Goal: Task Accomplishment & Management: Use online tool/utility

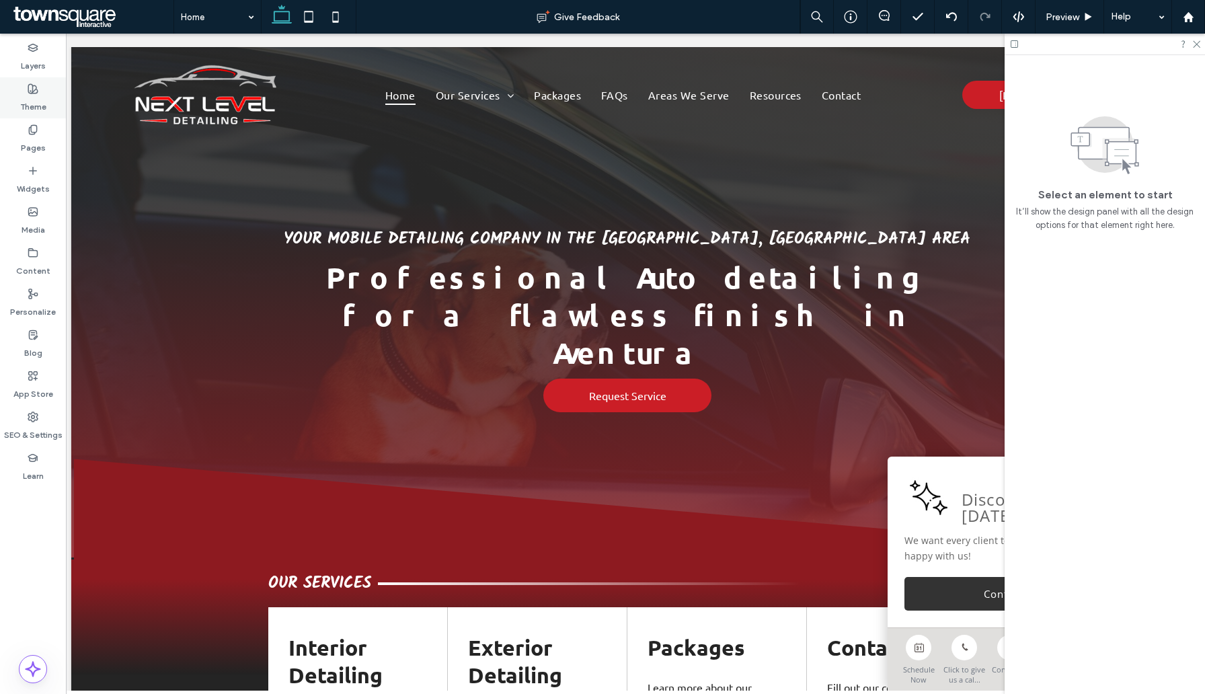
click at [26, 97] on label "Theme" at bounding box center [33, 103] width 26 height 19
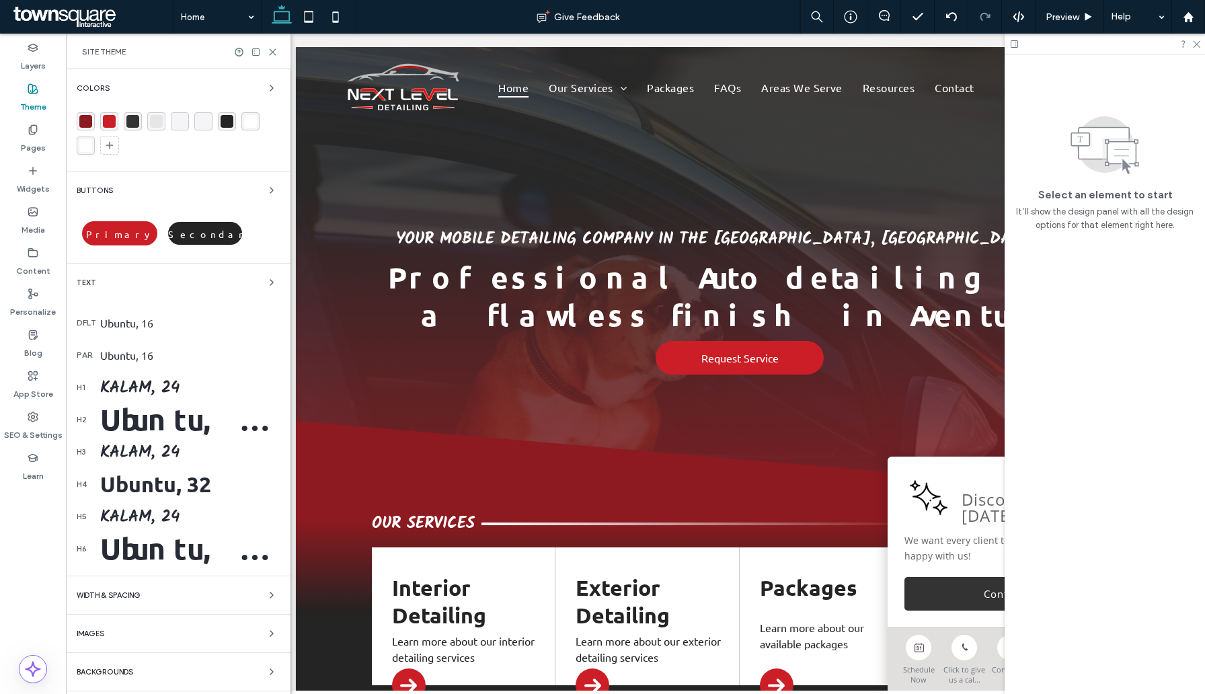
click at [147, 419] on div "Ubuntu, 44" at bounding box center [189, 420] width 179 height 38
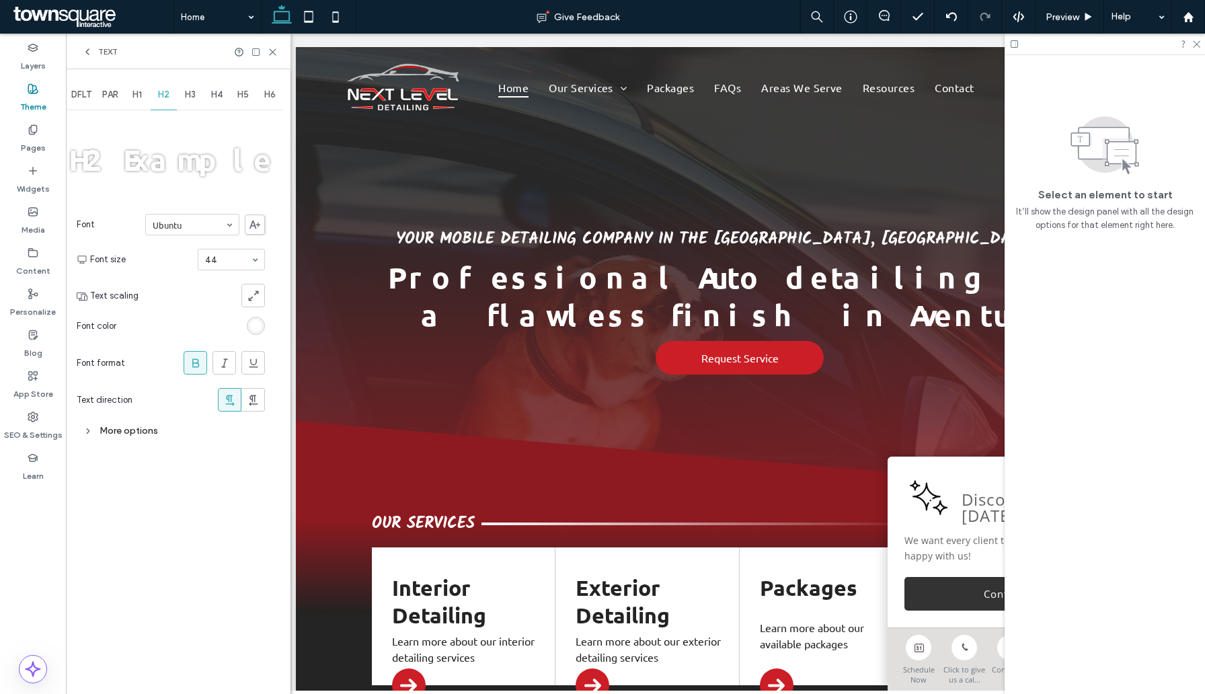
click at [138, 96] on span "H1" at bounding box center [136, 94] width 9 height 11
click at [195, 235] on section "Font Kalam" at bounding box center [171, 224] width 188 height 35
click at [161, 88] on div "H2" at bounding box center [164, 95] width 27 height 30
type input "*"
type input "****"
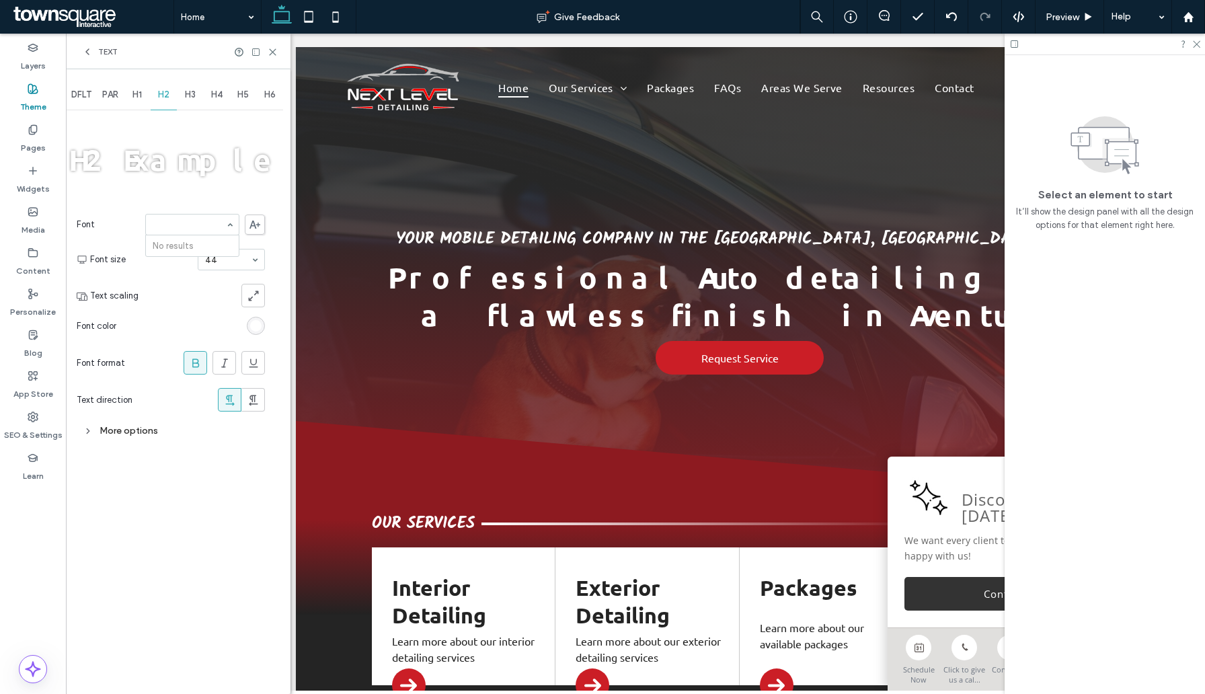
click at [136, 98] on span "H1" at bounding box center [136, 94] width 9 height 11
type input "*****"
click at [245, 231] on span at bounding box center [255, 224] width 20 height 20
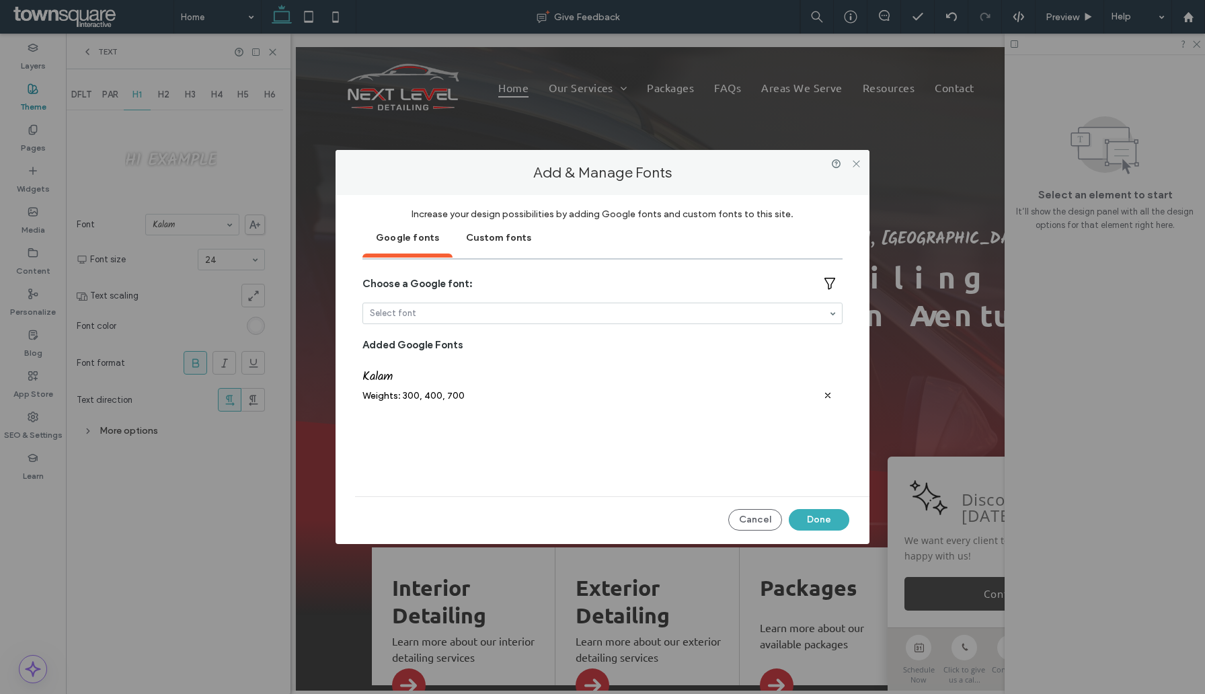
click at [452, 322] on div at bounding box center [602, 313] width 479 height 20
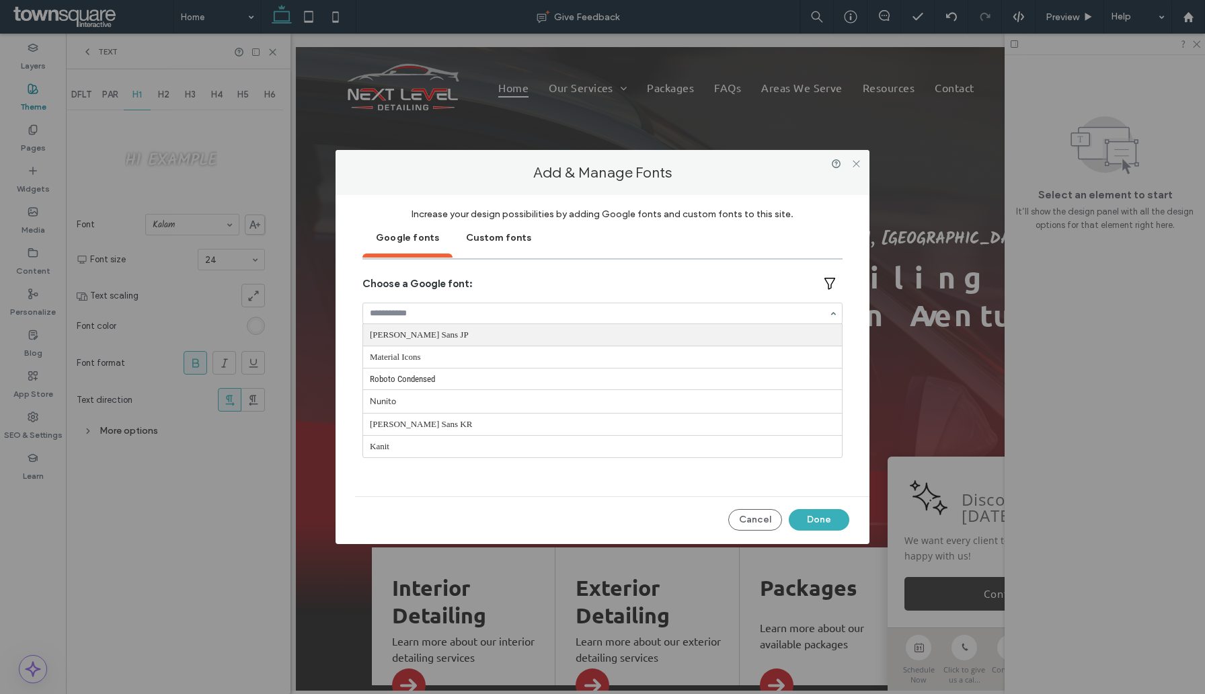
click at [452, 321] on div at bounding box center [602, 313] width 479 height 20
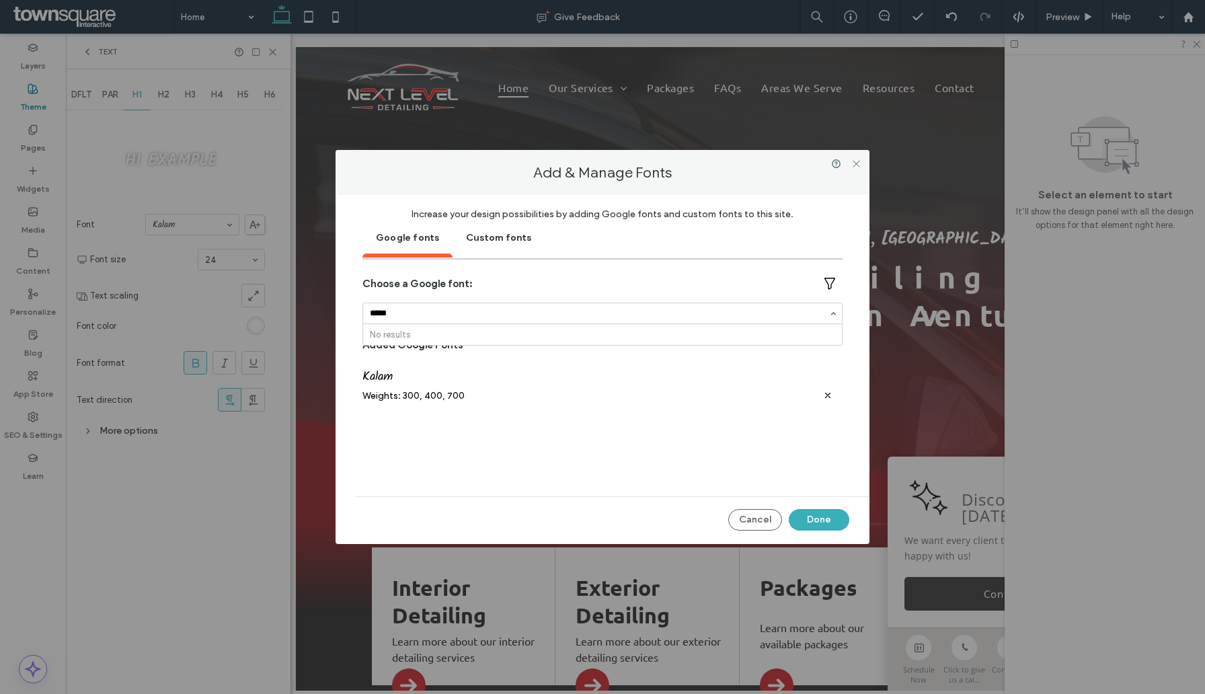
type input "****"
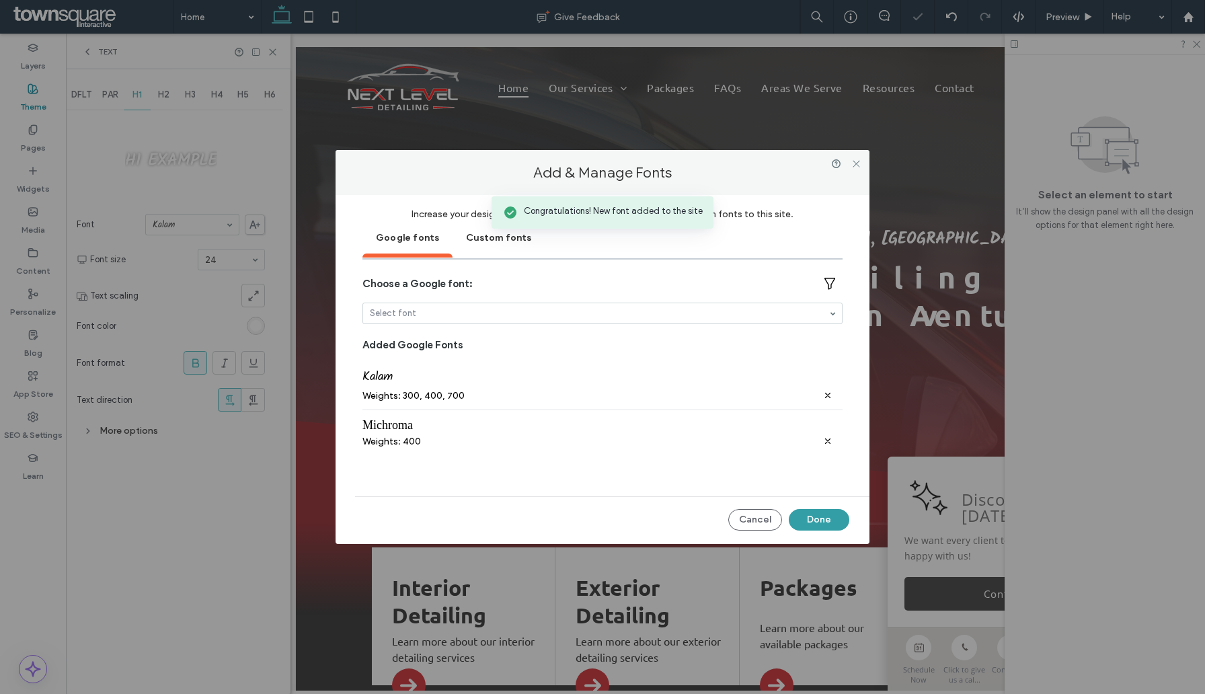
click at [818, 516] on button "Done" at bounding box center [819, 520] width 61 height 22
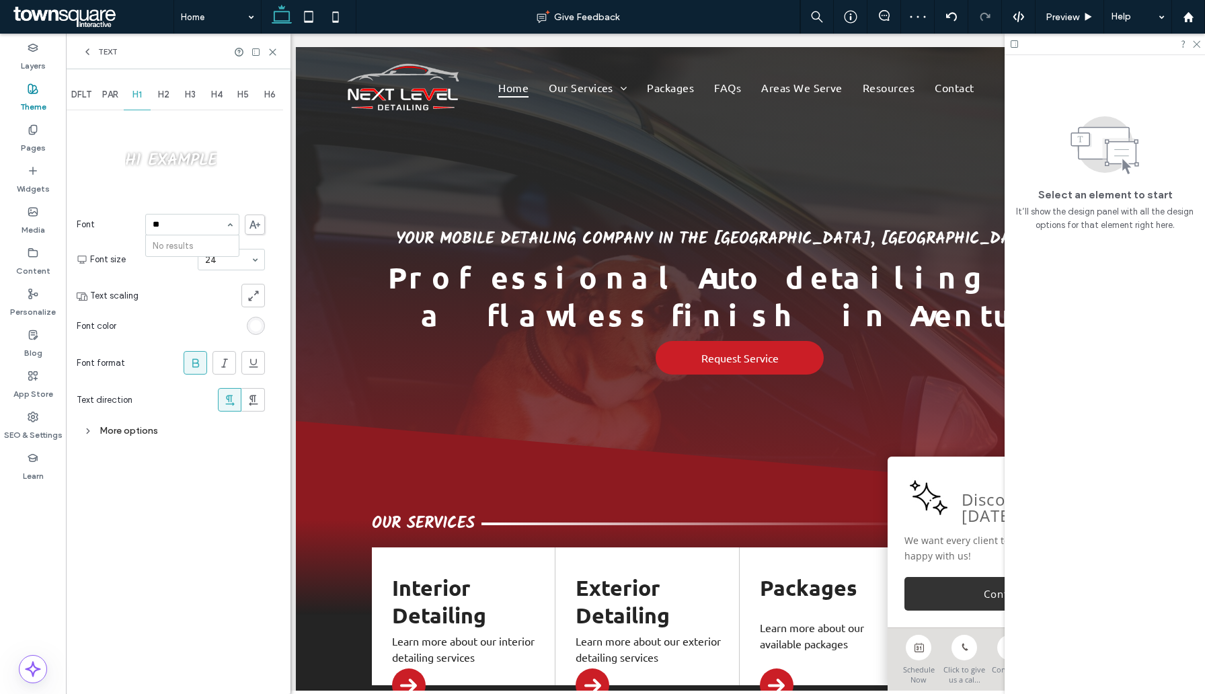
type input "*"
type input "***"
click at [159, 258] on span "Font size" at bounding box center [141, 259] width 102 height 13
click at [183, 239] on section "Font Kalam" at bounding box center [171, 224] width 188 height 35
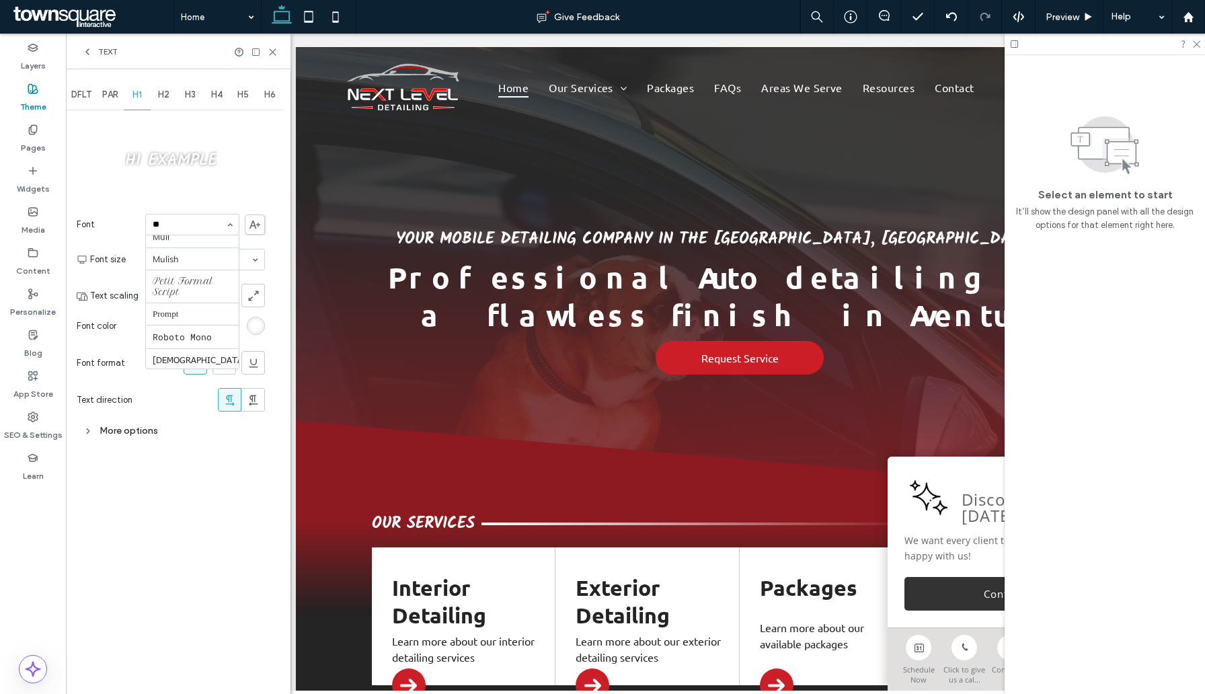
type input "***"
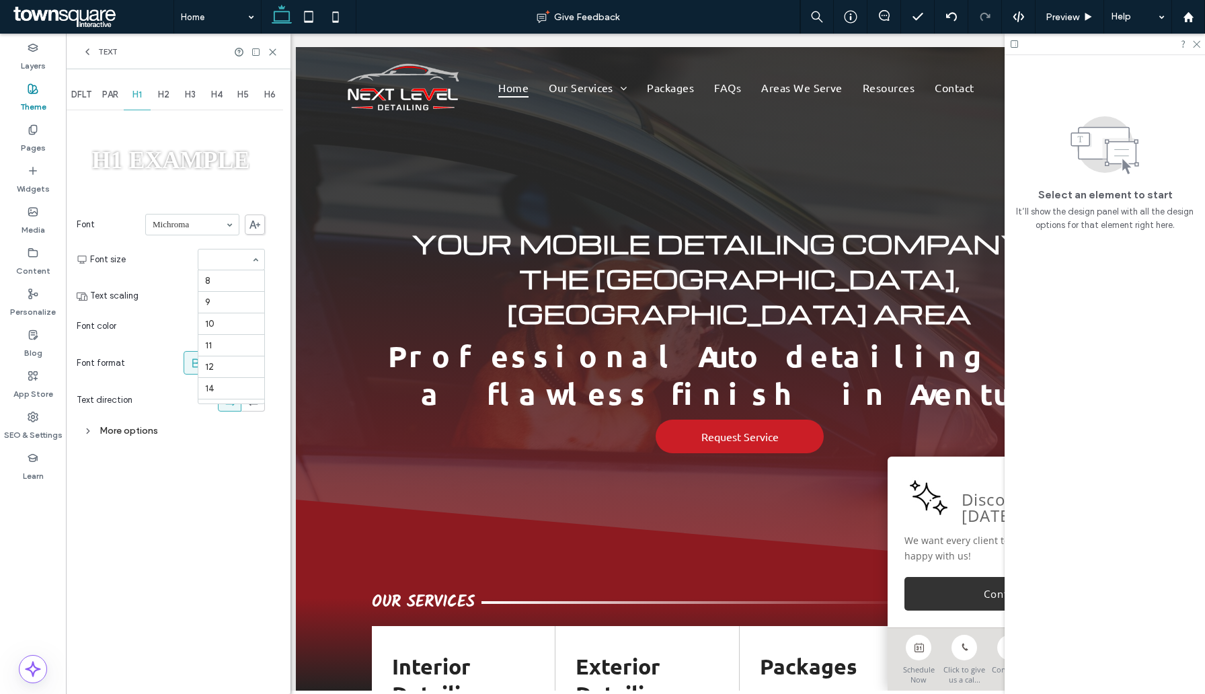
scroll to position [221, 0]
click at [161, 104] on div "H2" at bounding box center [164, 95] width 27 height 30
type input "***"
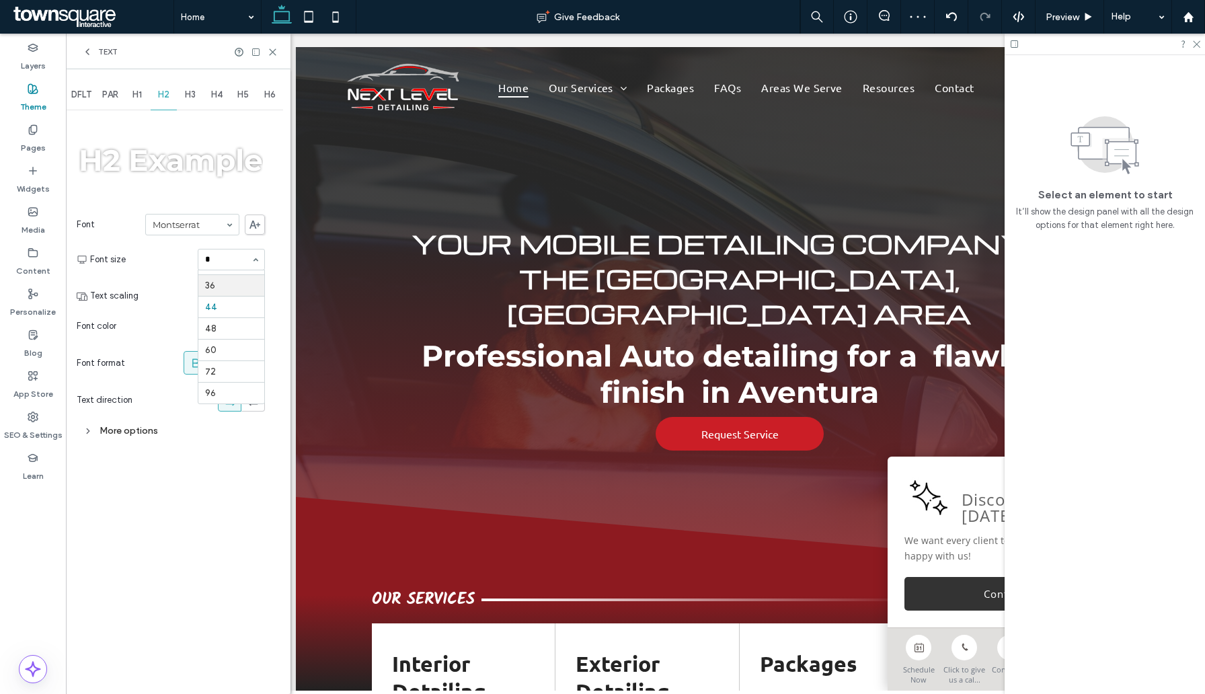
scroll to position [0, 0]
type input "**"
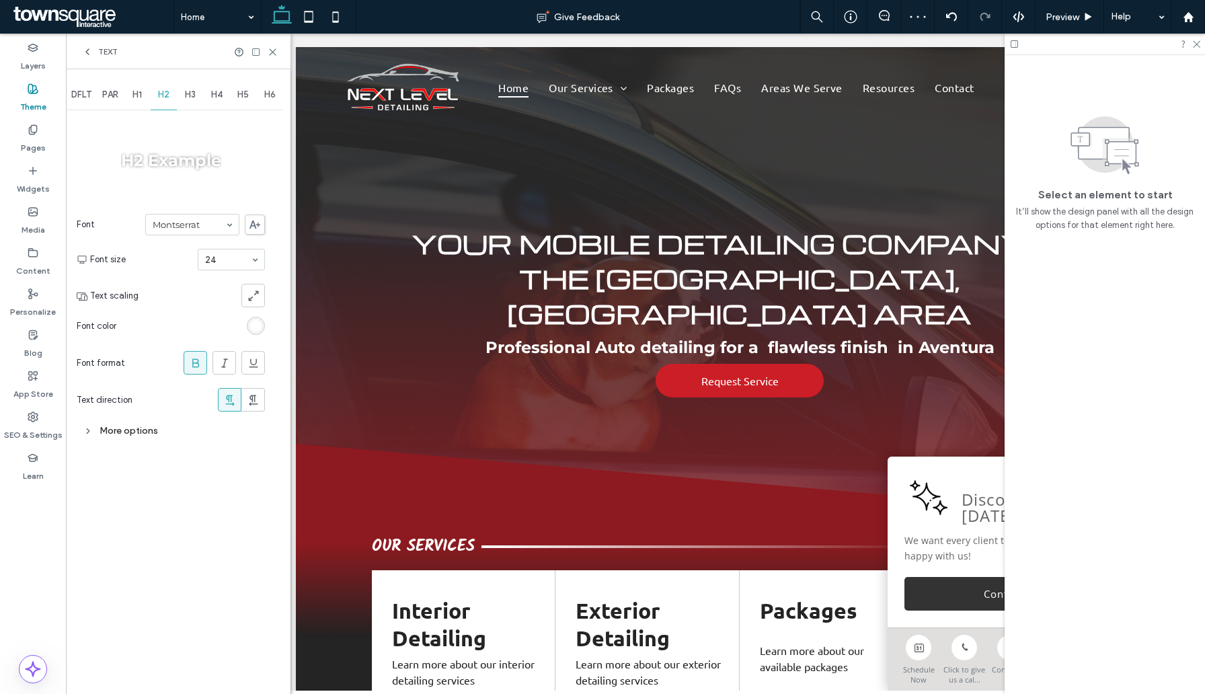
click at [184, 355] on div at bounding box center [195, 363] width 22 height 22
click at [188, 355] on div at bounding box center [195, 363] width 22 height 22
click at [205, 588] on div "DFLT PAR H1 H2 H3 H4 H5 H6 H2 Example Font Montserrat Font size 24 Text scaling…" at bounding box center [178, 381] width 225 height 624
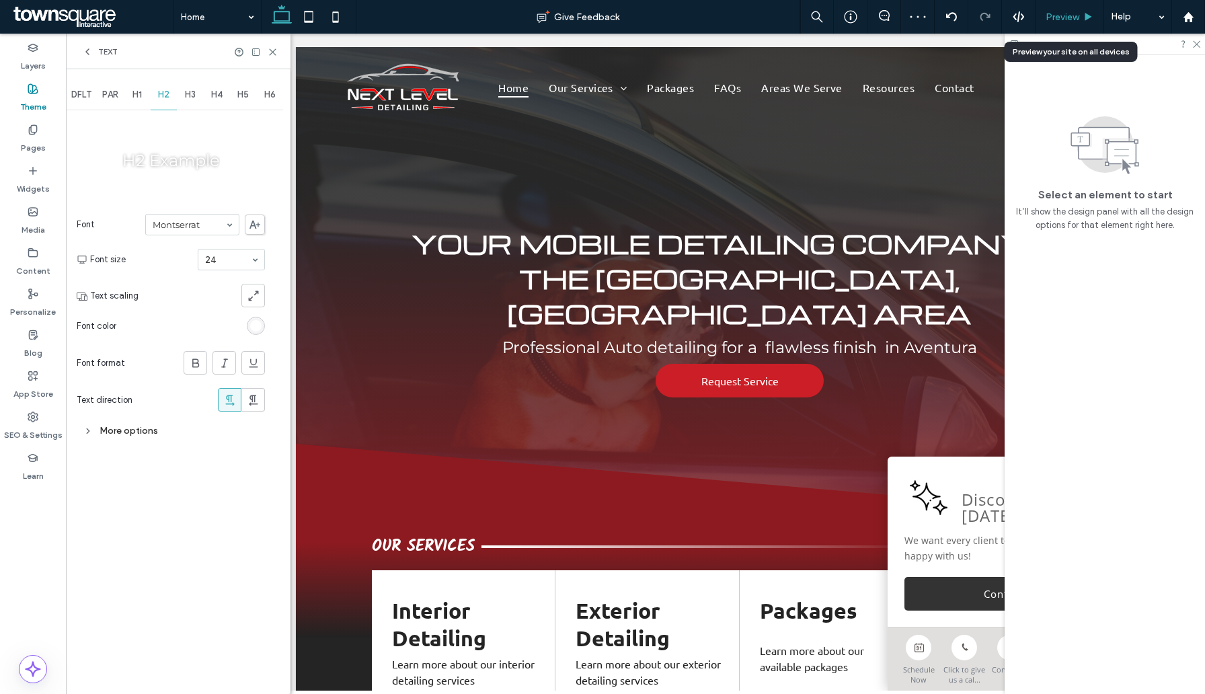
click at [1057, 21] on span "Preview" at bounding box center [1062, 16] width 34 height 11
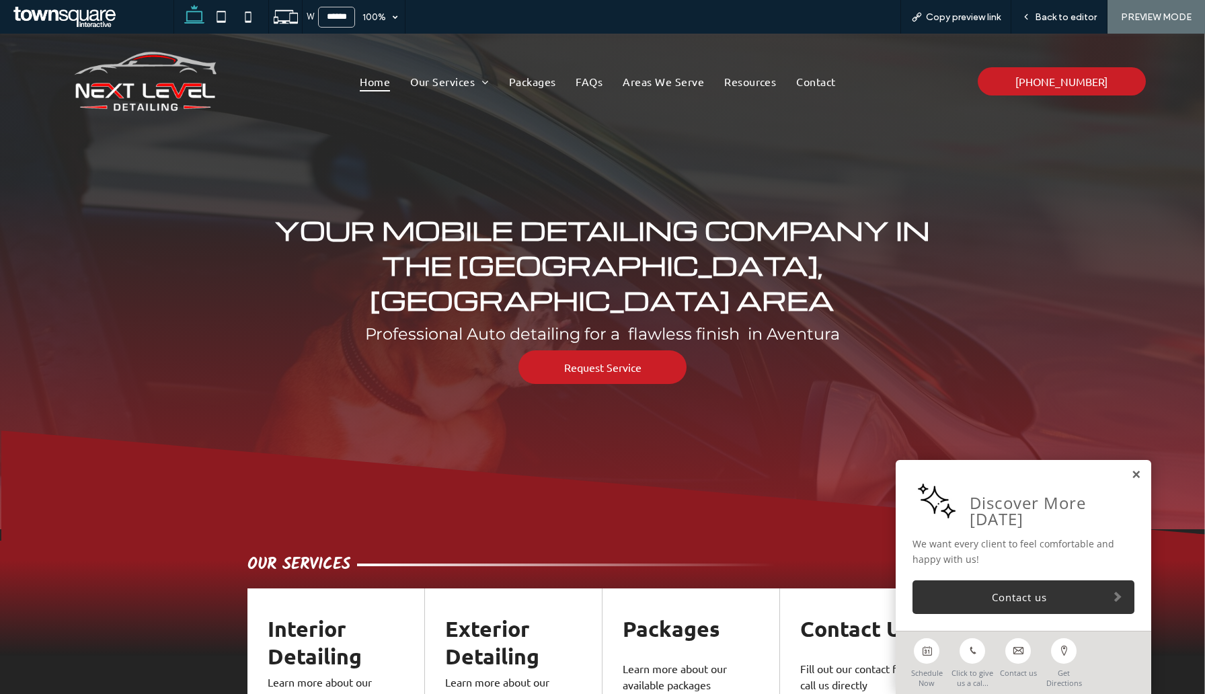
click at [1138, 478] on link at bounding box center [1136, 474] width 10 height 11
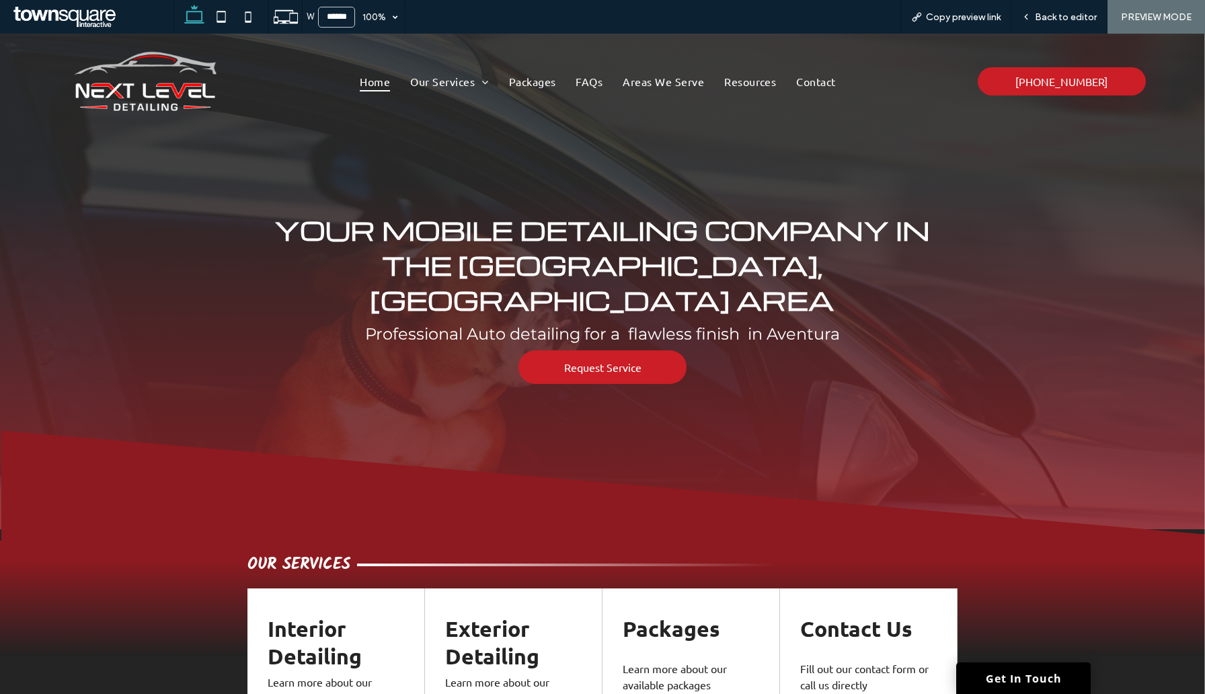
click at [476, 232] on span "Your Mobile Detailing Company in the [GEOGRAPHIC_DATA], [GEOGRAPHIC_DATA] Area" at bounding box center [601, 264] width 655 height 105
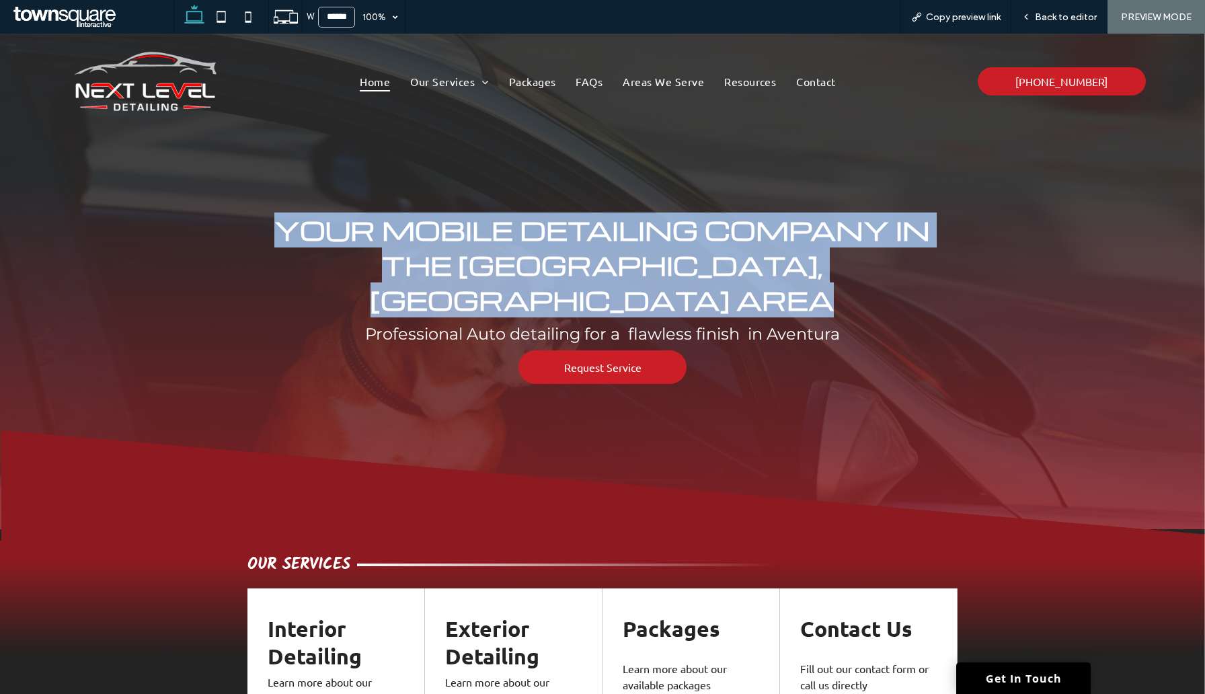
click at [476, 232] on span "Your Mobile Detailing Company in the [GEOGRAPHIC_DATA], [GEOGRAPHIC_DATA] Area" at bounding box center [601, 264] width 655 height 105
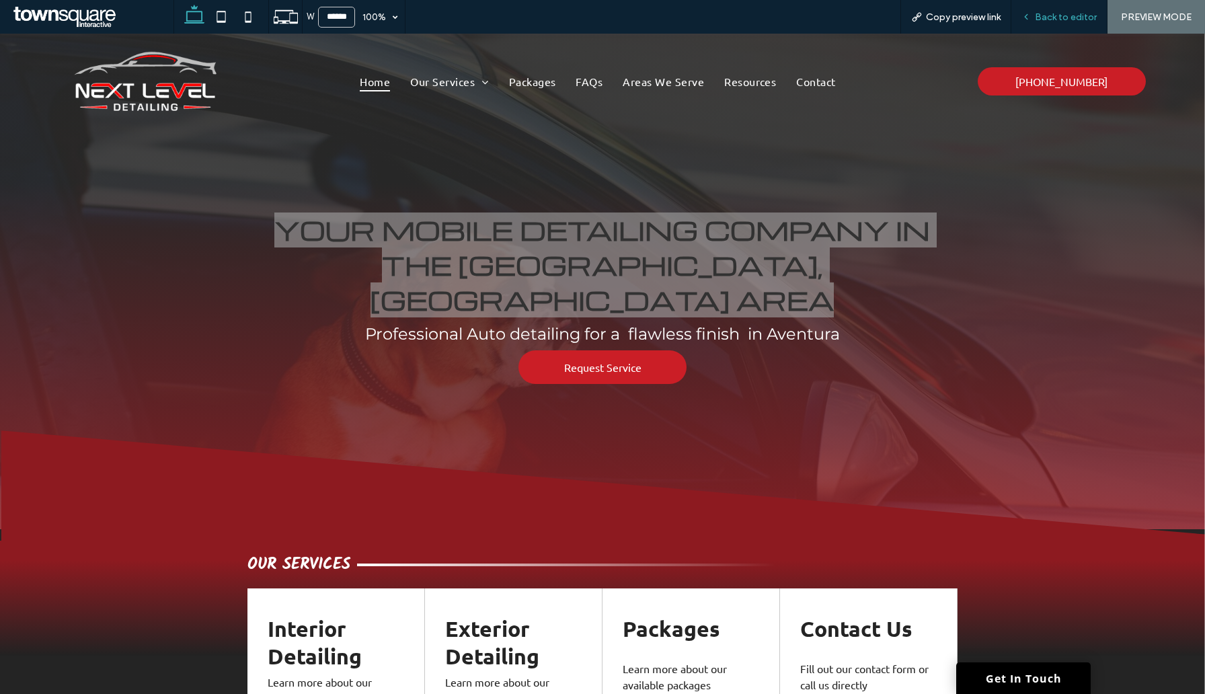
click at [1061, 17] on span "Back to editor" at bounding box center [1066, 16] width 62 height 11
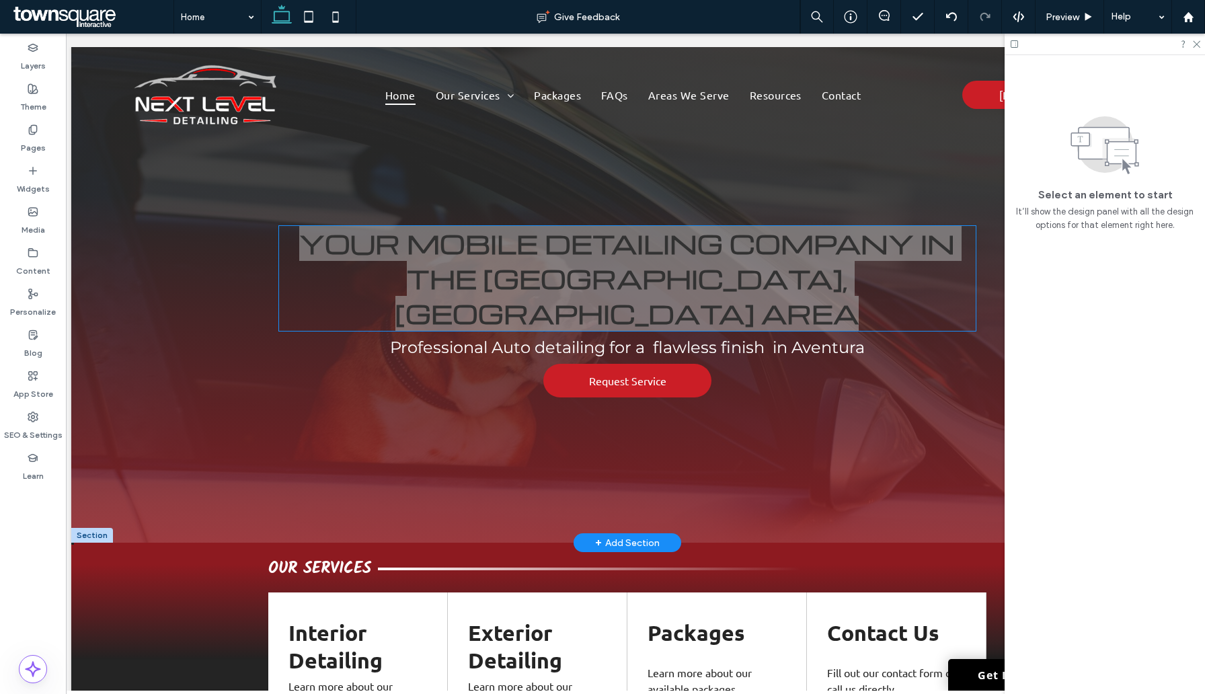
click at [503, 241] on span "Your Mobile Detailing Company in the [GEOGRAPHIC_DATA], [GEOGRAPHIC_DATA] Area" at bounding box center [626, 278] width 655 height 105
click at [503, 241] on div "Your Mobile Detailing Company in the [GEOGRAPHIC_DATA], [GEOGRAPHIC_DATA] Area" at bounding box center [627, 278] width 696 height 105
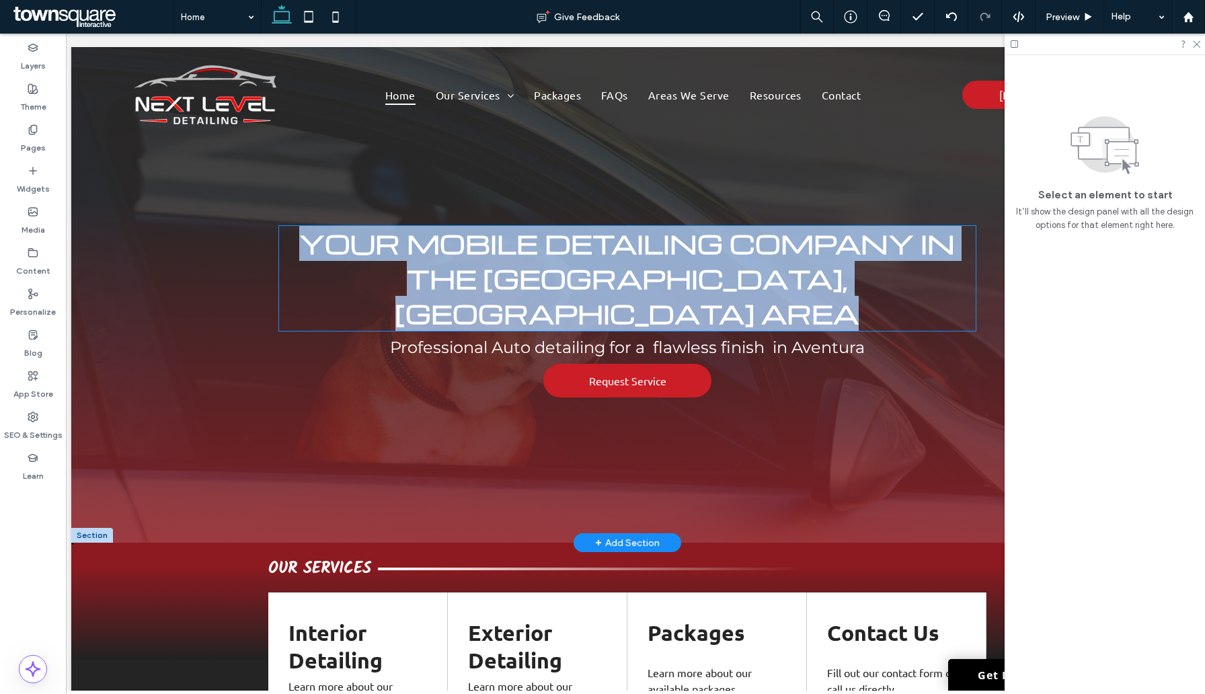
click at [503, 241] on div "Your Mobile Detailing Company in the [GEOGRAPHIC_DATA], [GEOGRAPHIC_DATA] Area" at bounding box center [627, 278] width 696 height 105
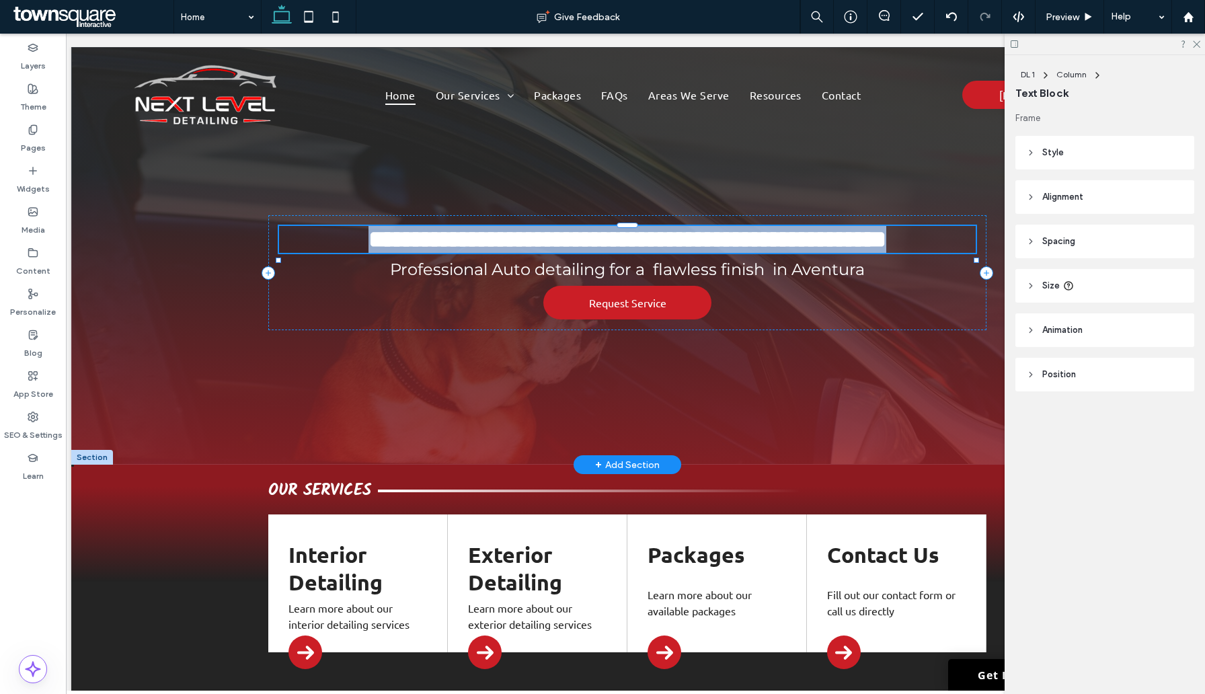
paste div
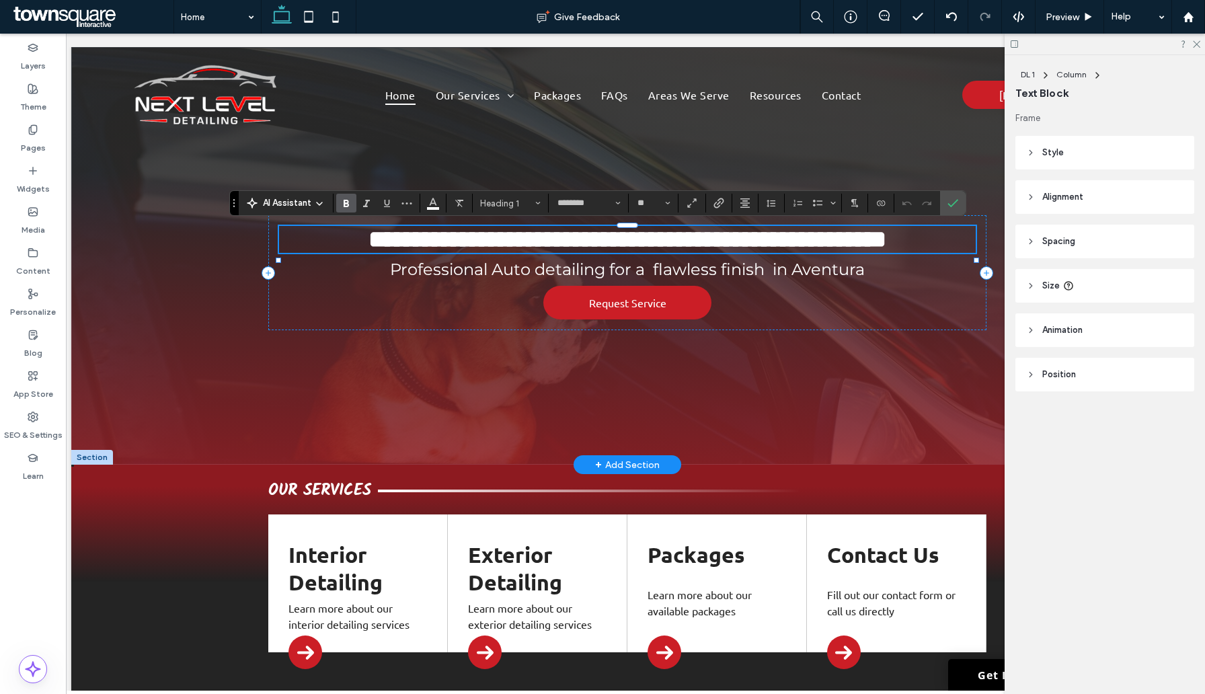
type input "**"
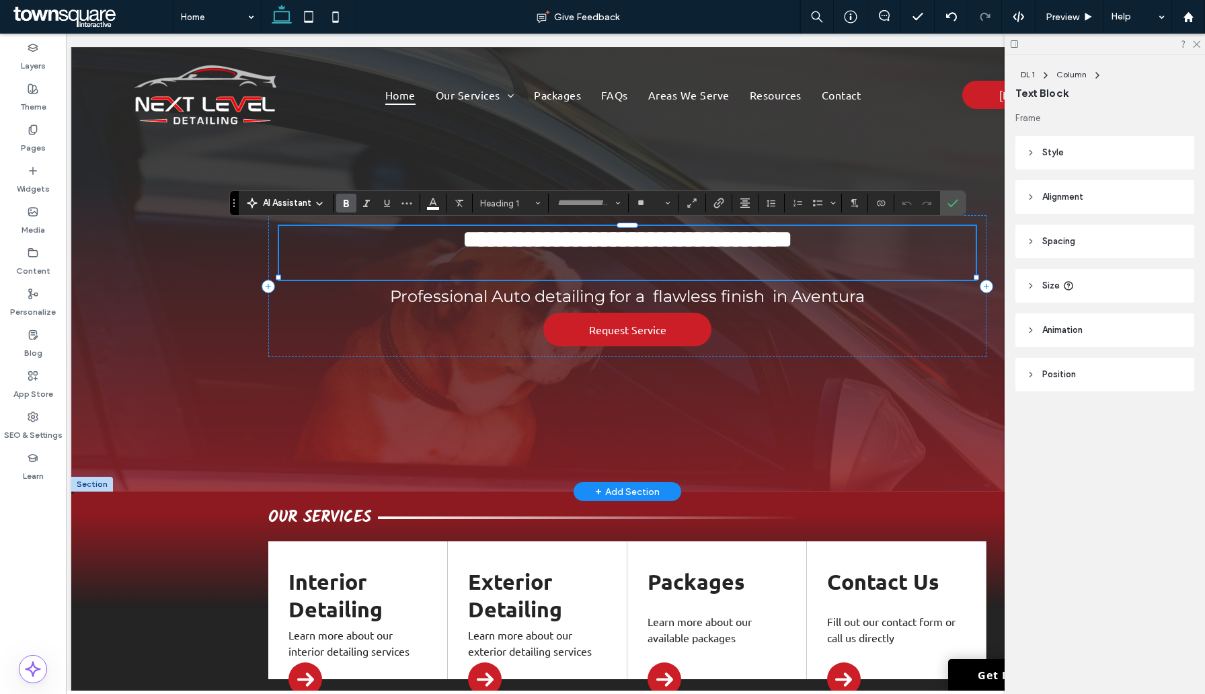
scroll to position [21, 0]
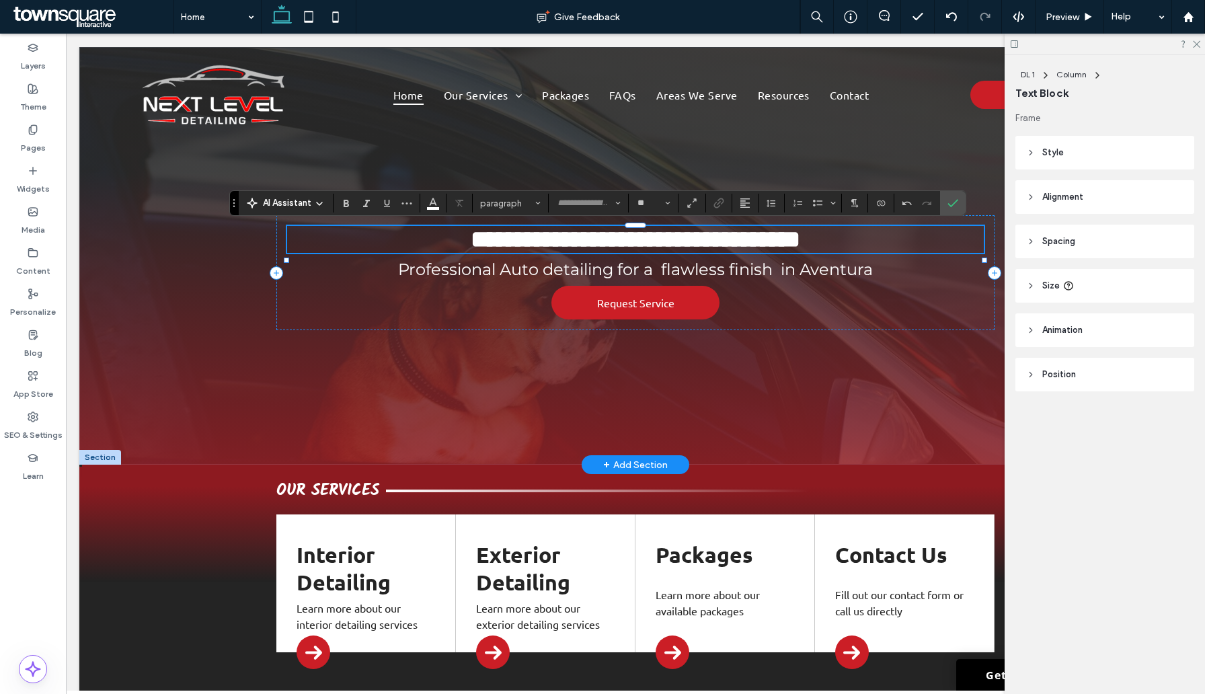
type input "********"
type input "**"
click at [350, 330] on div "**********" at bounding box center [635, 272] width 718 height 115
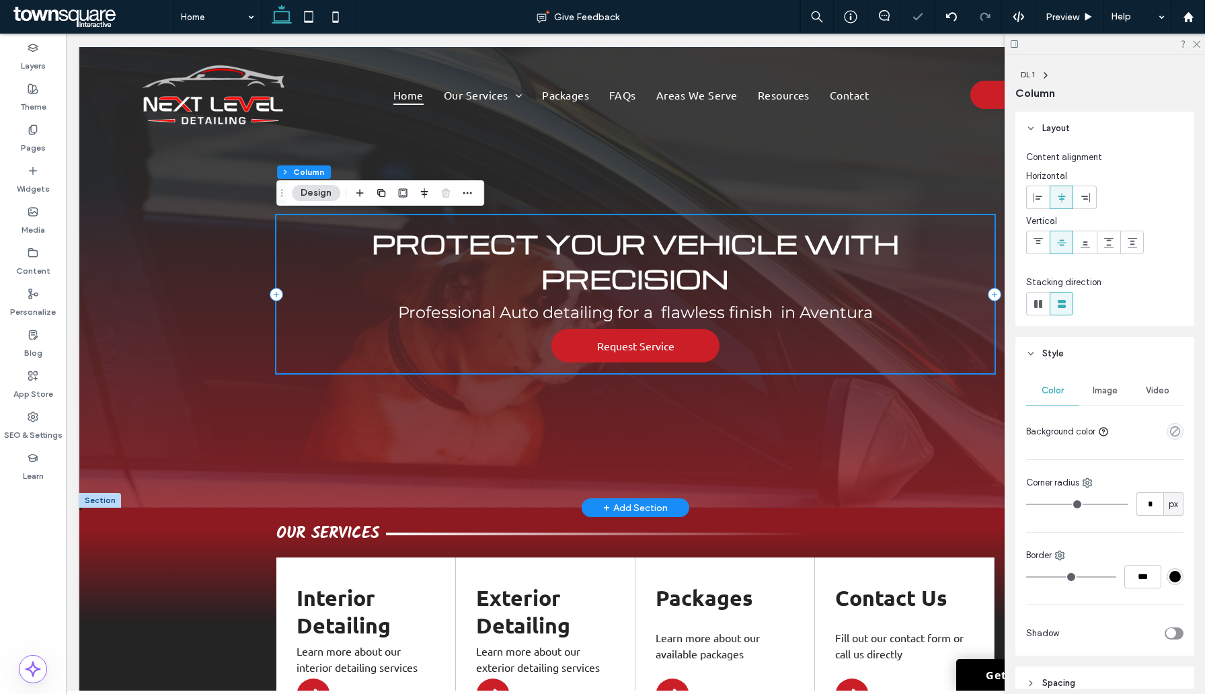
click at [209, 311] on div "Protect Your Vehicle with Precision Professional Auto detailing for a flawless …" at bounding box center [635, 277] width 1112 height 460
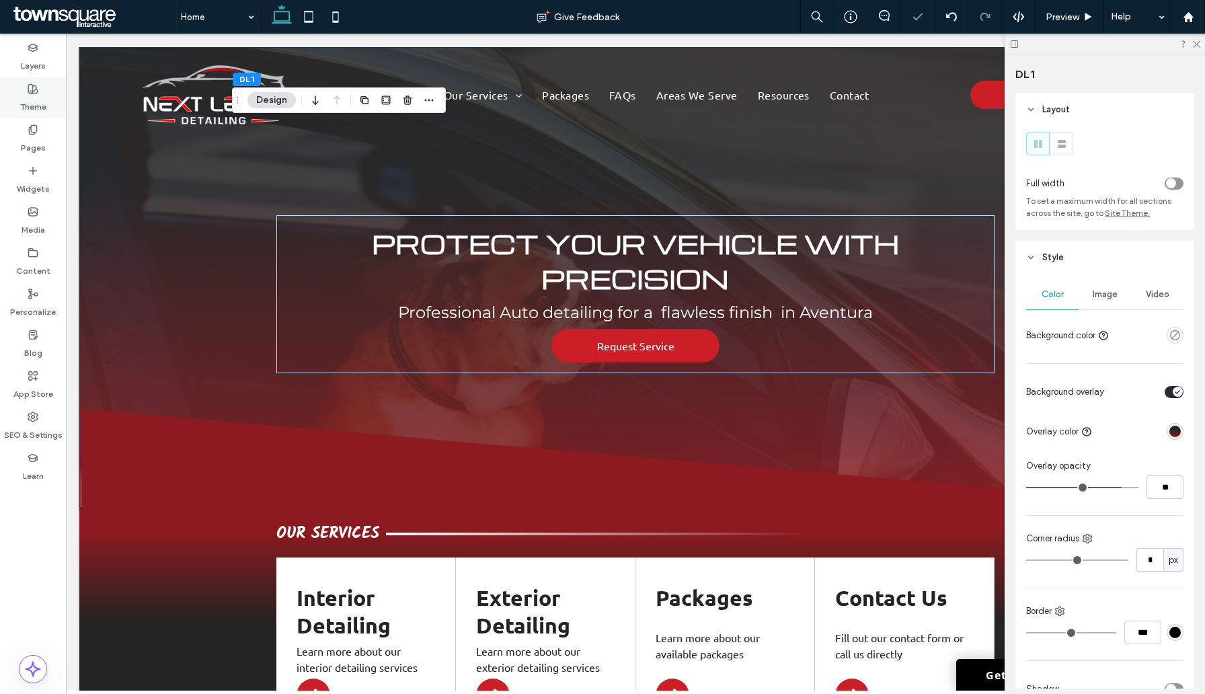
click at [36, 99] on label "Theme" at bounding box center [33, 103] width 26 height 19
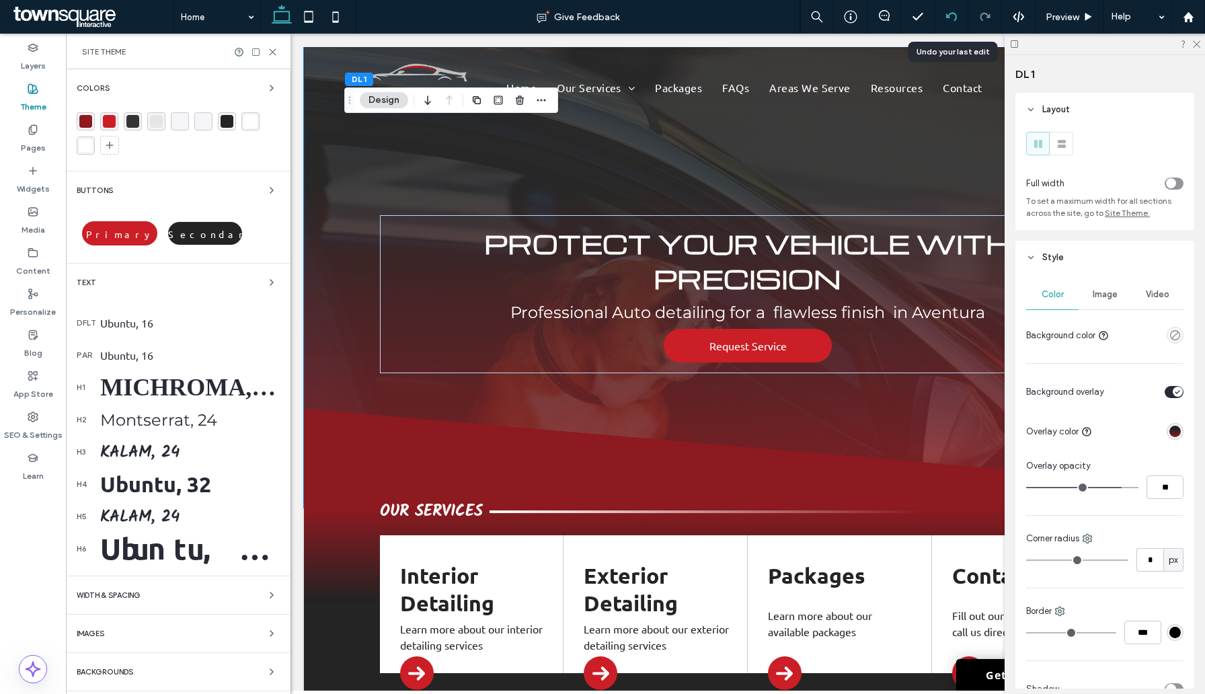
click at [953, 17] on icon at bounding box center [951, 16] width 11 height 11
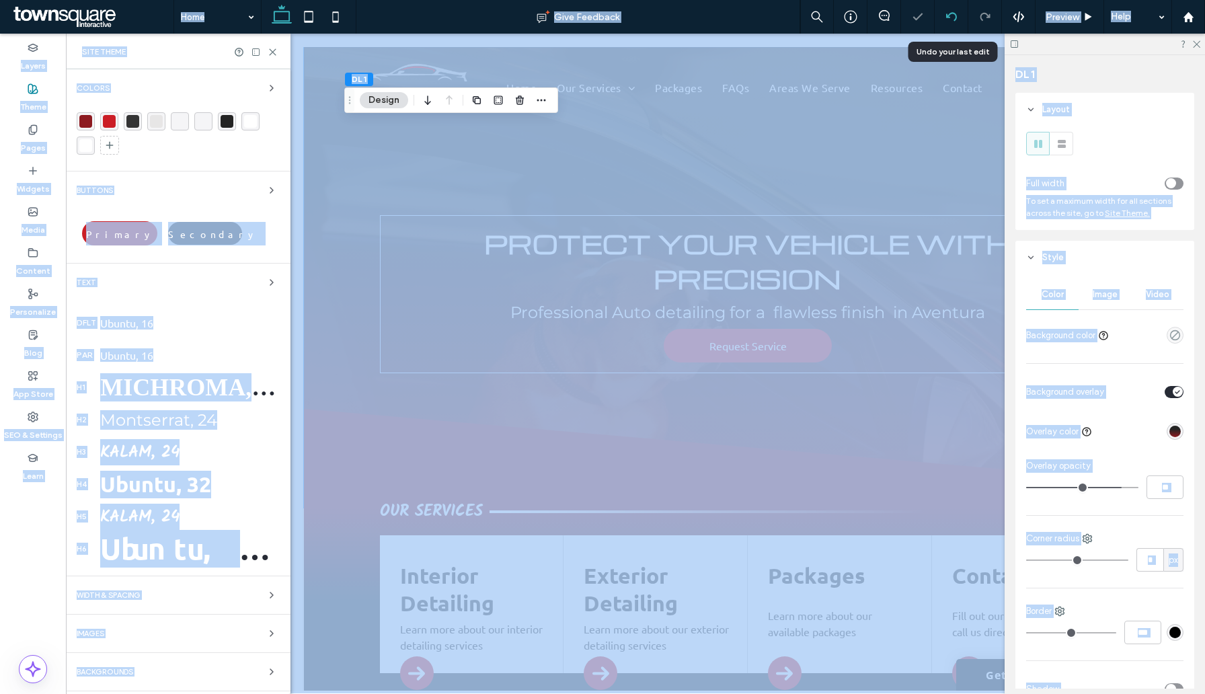
click at [953, 17] on div at bounding box center [602, 347] width 1205 height 694
click at [953, 17] on icon at bounding box center [951, 16] width 11 height 11
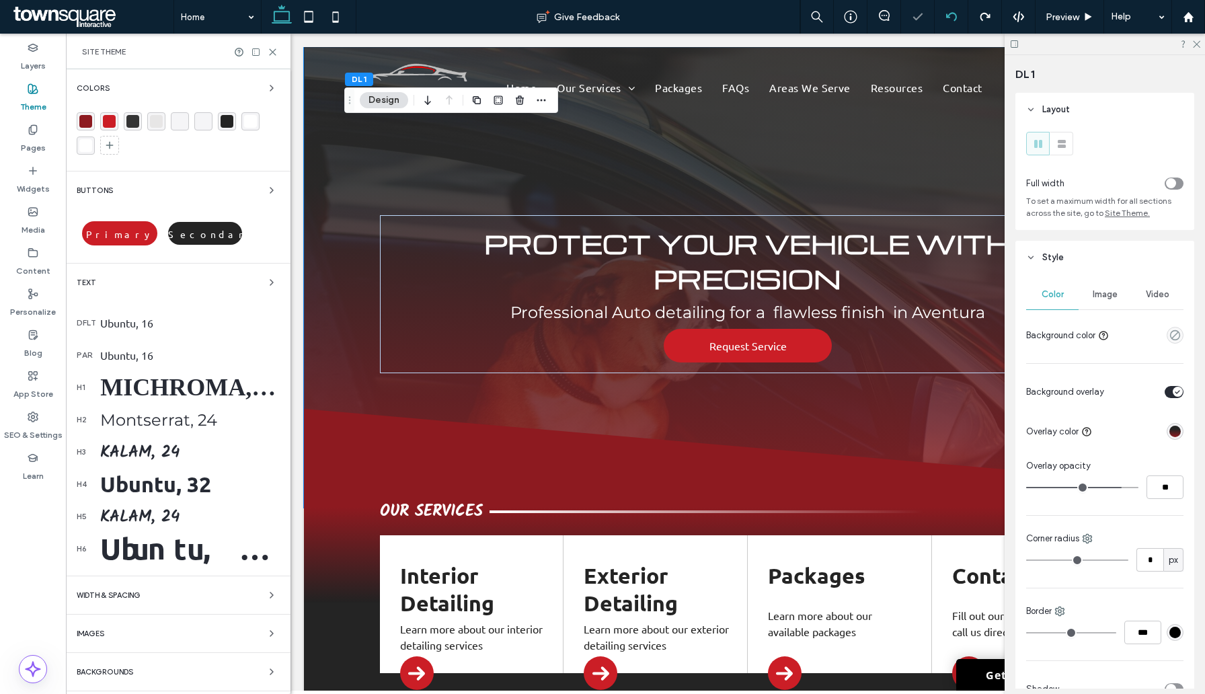
click at [953, 17] on icon at bounding box center [951, 16] width 11 height 11
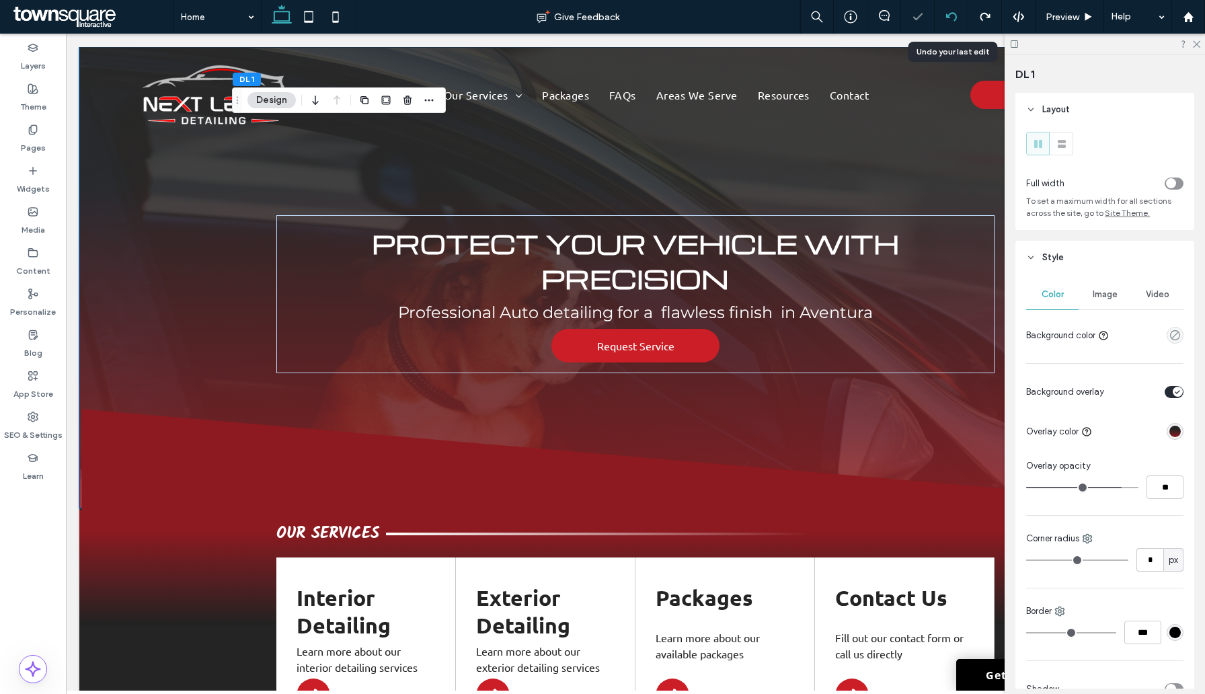
click at [953, 17] on icon at bounding box center [951, 16] width 11 height 11
click at [953, 17] on div at bounding box center [602, 347] width 1205 height 694
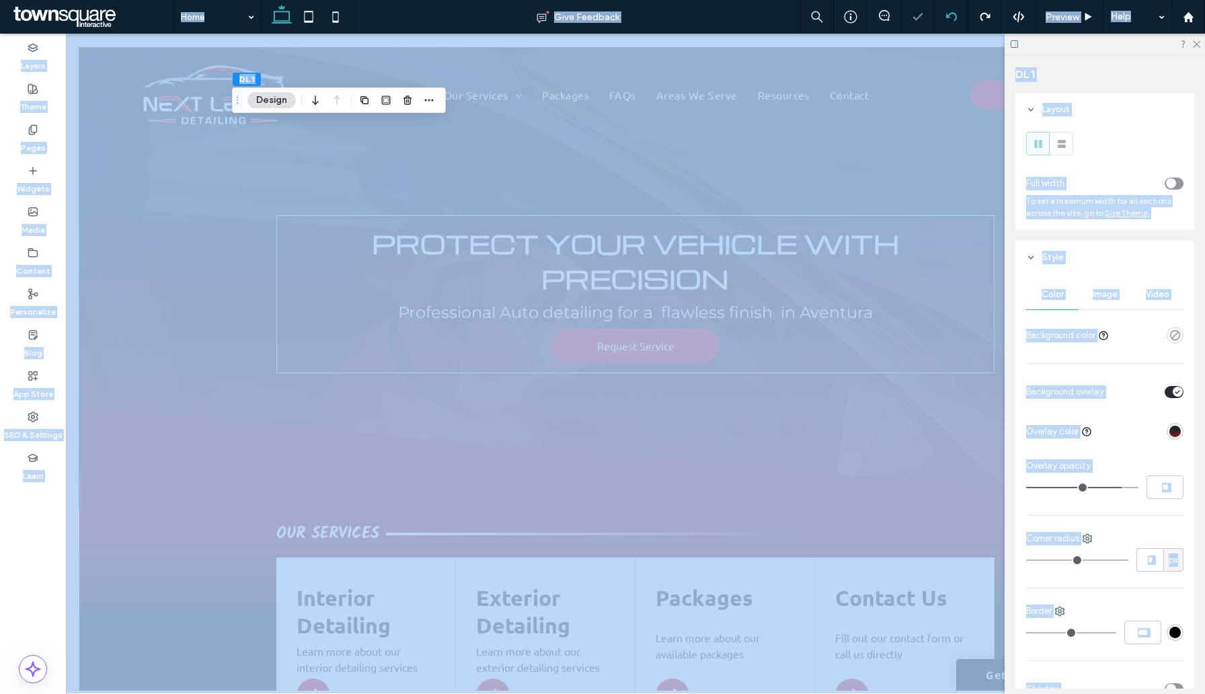
click at [953, 17] on div at bounding box center [602, 347] width 1205 height 694
click at [953, 17] on div "Home Give Feedback Preview Help Design Panel Site Comments Team & Clients Autom…" at bounding box center [602, 347] width 1205 height 694
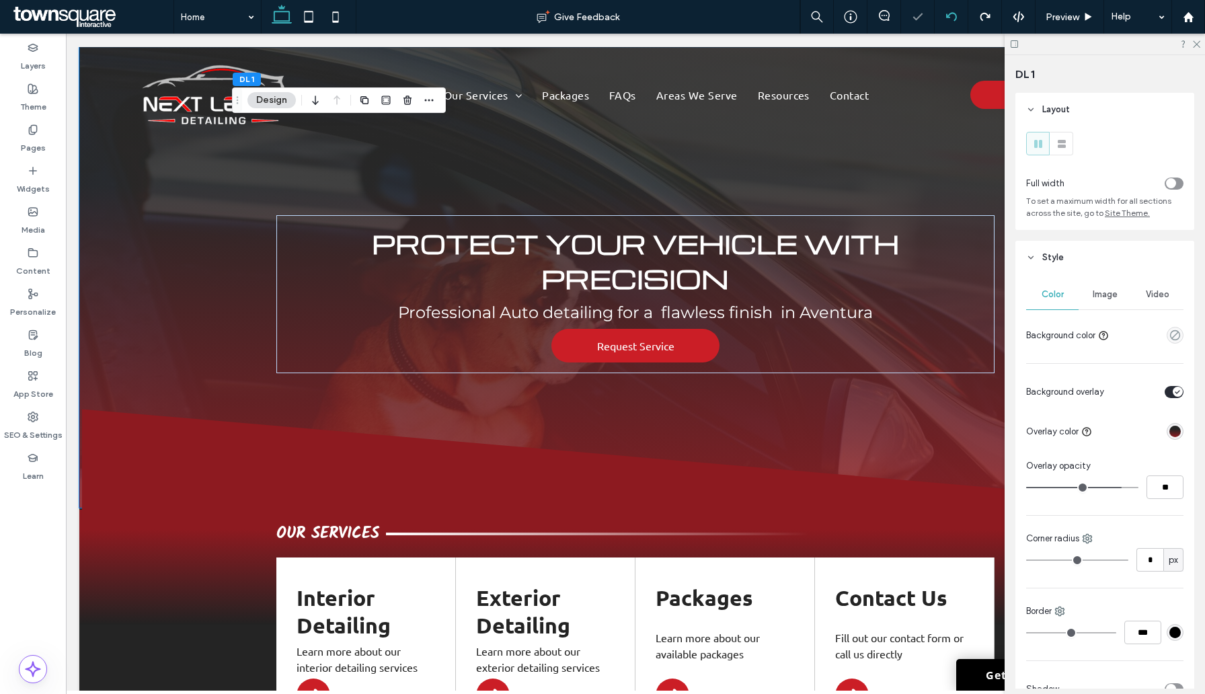
click at [953, 17] on icon at bounding box center [951, 16] width 11 height 11
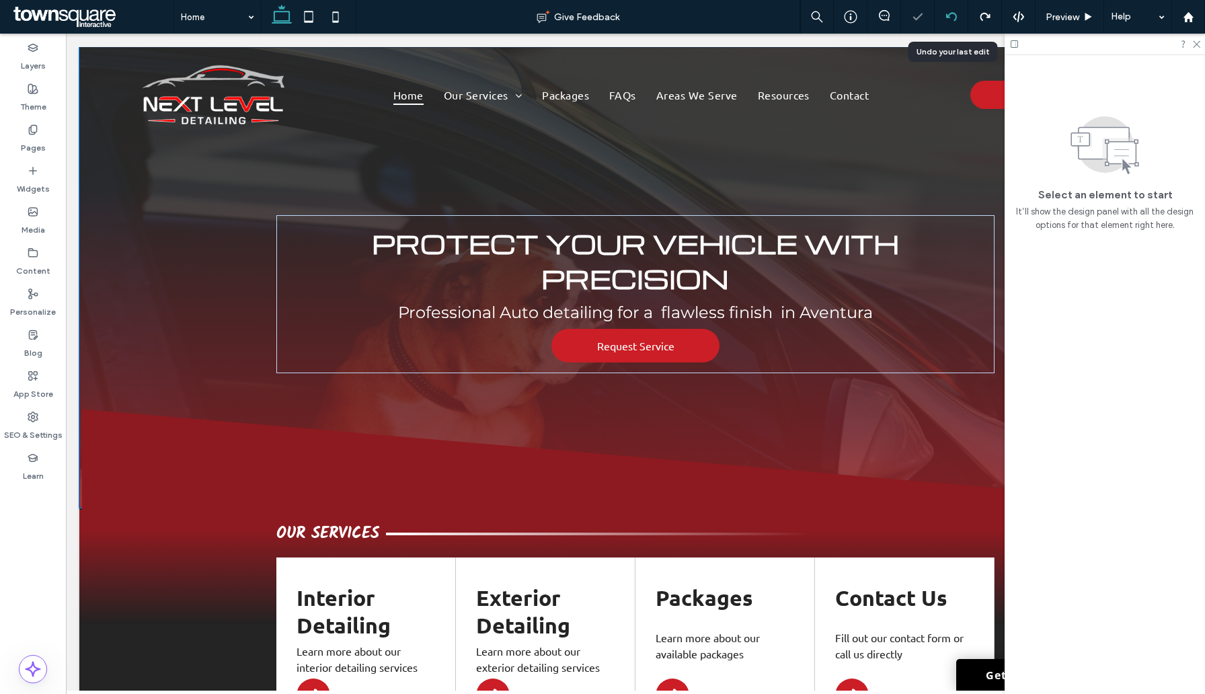
click at [953, 17] on icon at bounding box center [951, 16] width 11 height 11
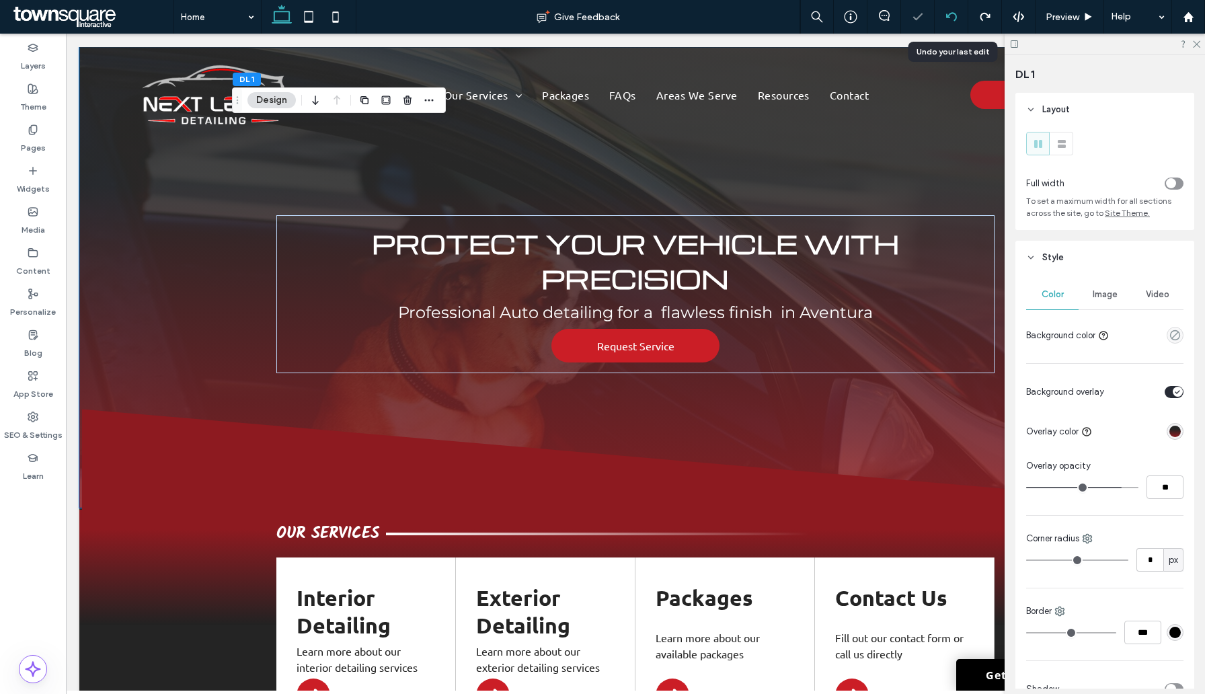
click at [953, 17] on icon at bounding box center [951, 16] width 11 height 11
click at [953, 17] on div "Home Give Feedback Preview Help Design Panel Site Comments Team & Clients Autom…" at bounding box center [602, 347] width 1205 height 694
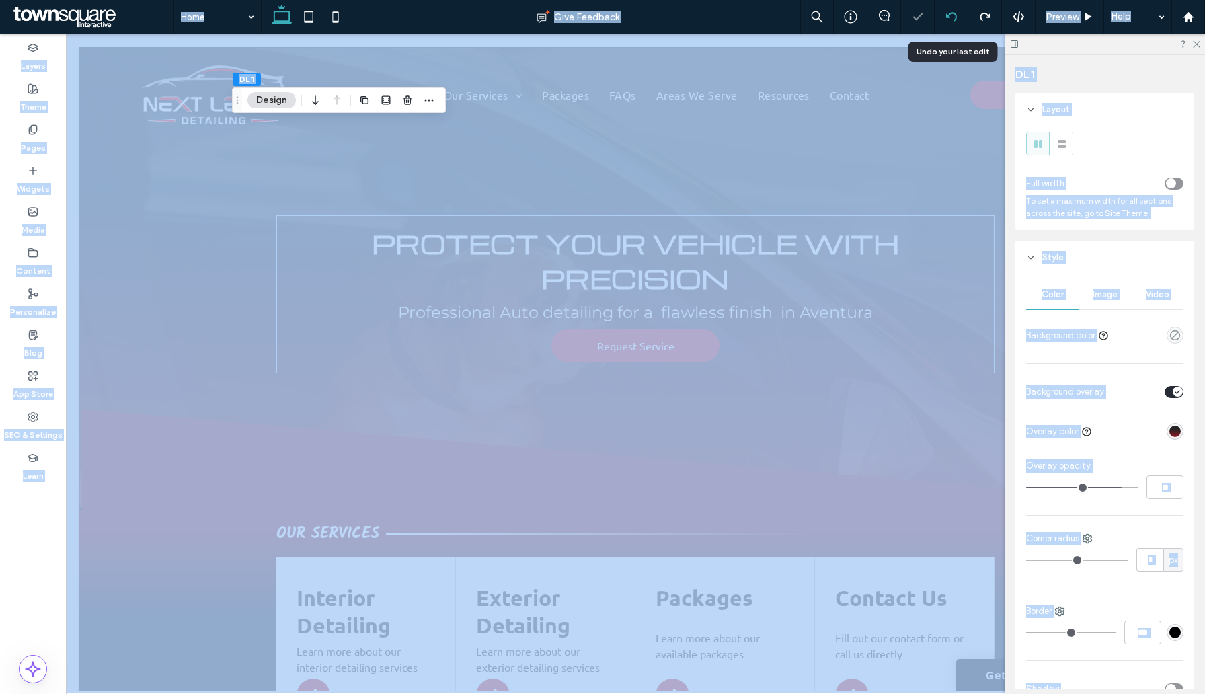
click at [953, 17] on div at bounding box center [602, 347] width 1205 height 694
click at [953, 17] on div "Home Give Feedback Preview Help Design Panel Site Comments Team & Clients Autom…" at bounding box center [602, 347] width 1205 height 694
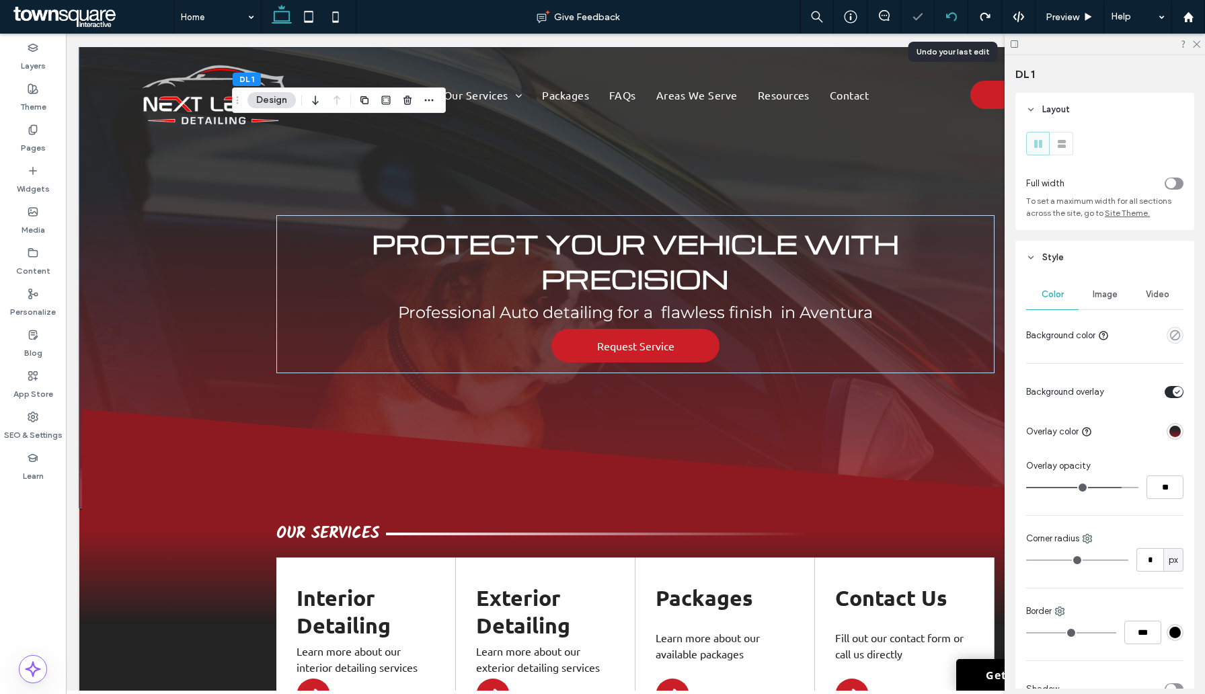
click at [953, 17] on icon at bounding box center [951, 16] width 11 height 11
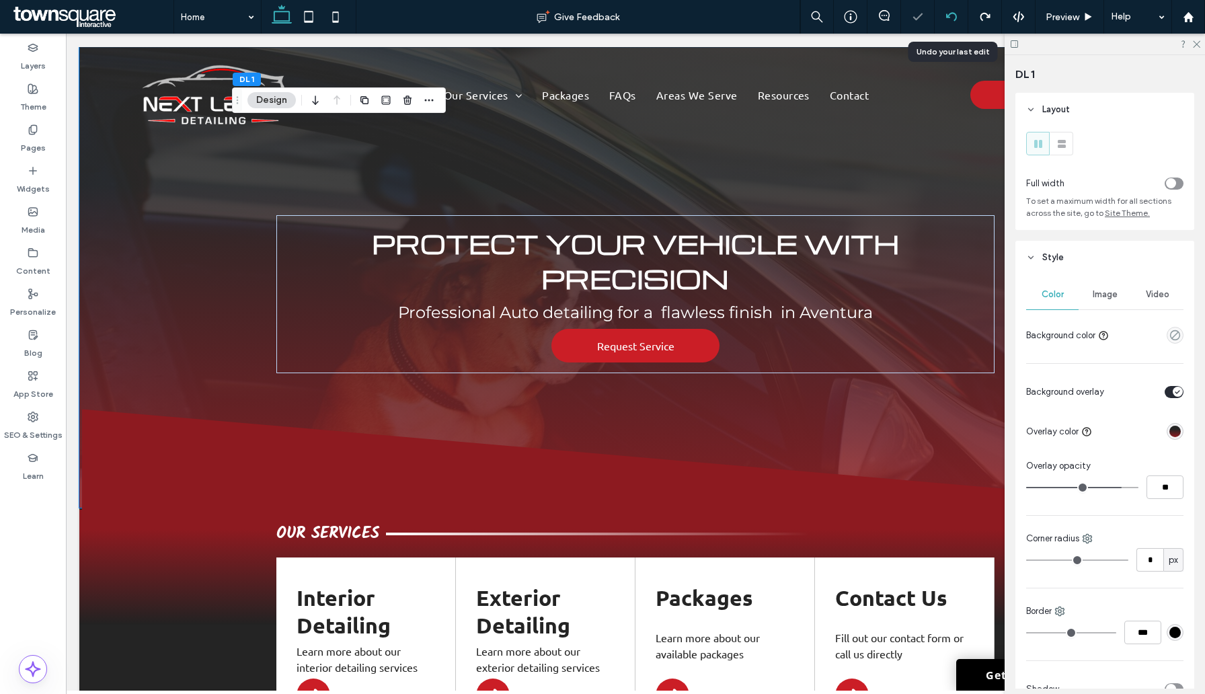
click at [953, 17] on icon at bounding box center [951, 16] width 11 height 11
click at [18, 95] on div "Theme" at bounding box center [33, 97] width 66 height 41
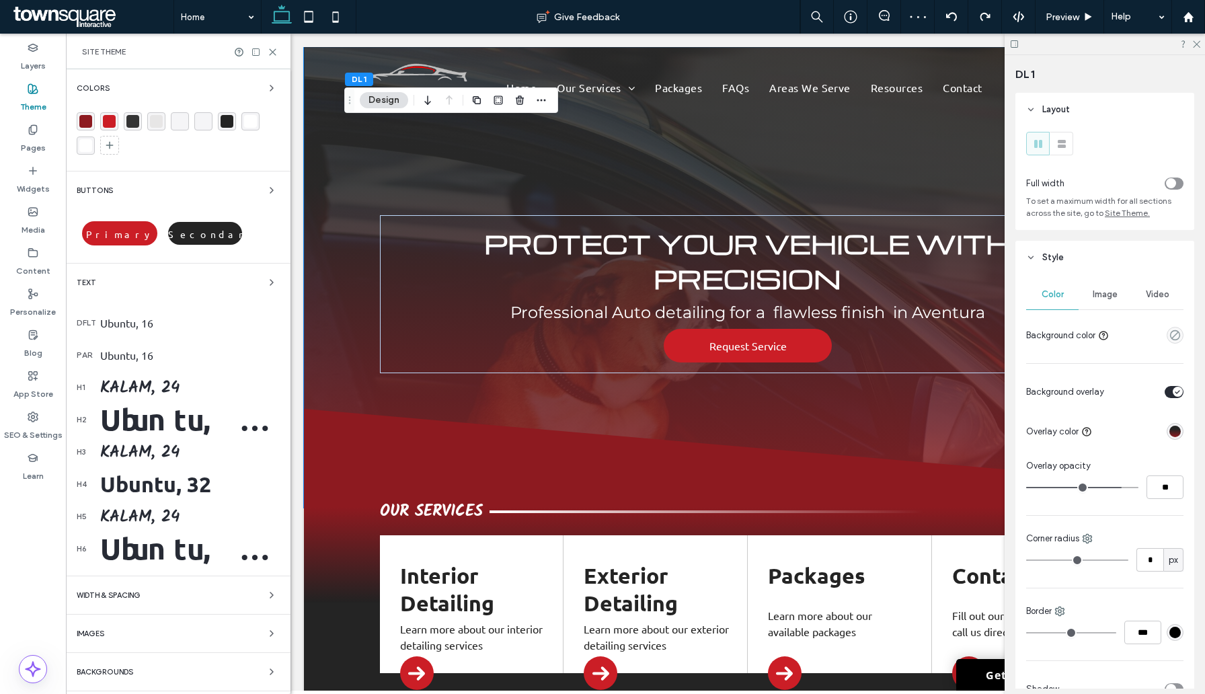
click at [158, 402] on div "Ubuntu, 44" at bounding box center [189, 420] width 179 height 38
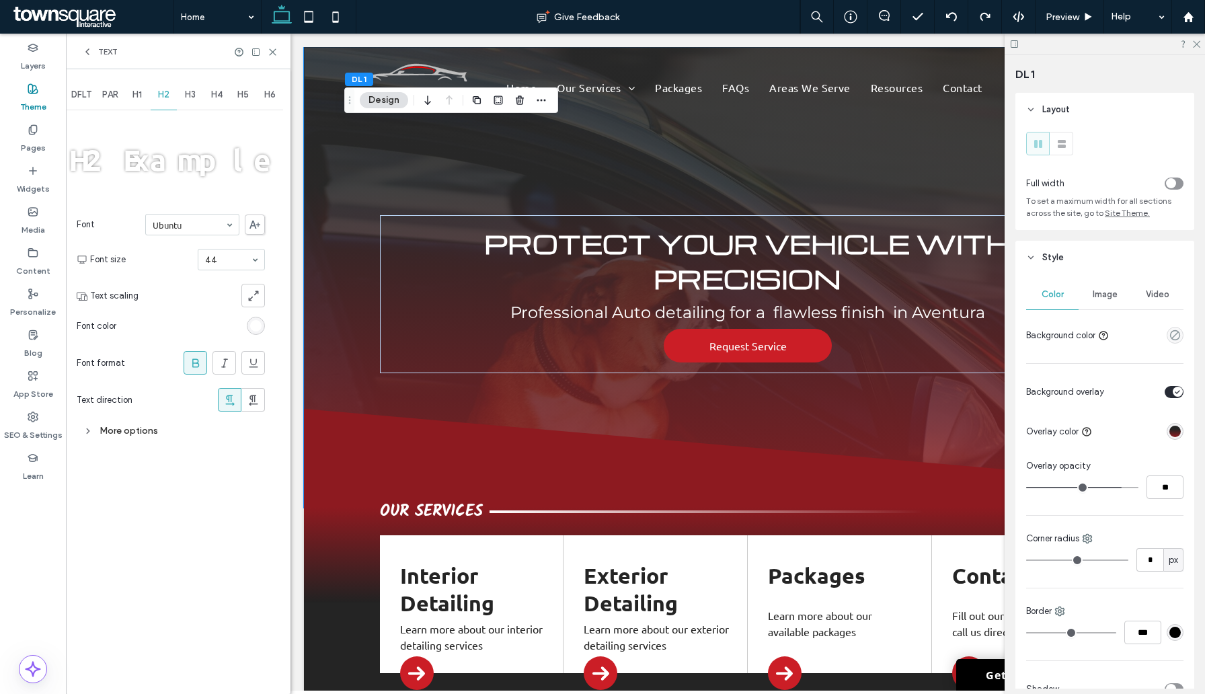
click at [141, 101] on div "H1" at bounding box center [137, 95] width 27 height 30
type input "***"
click at [143, 434] on div "More options" at bounding box center [171, 430] width 188 height 18
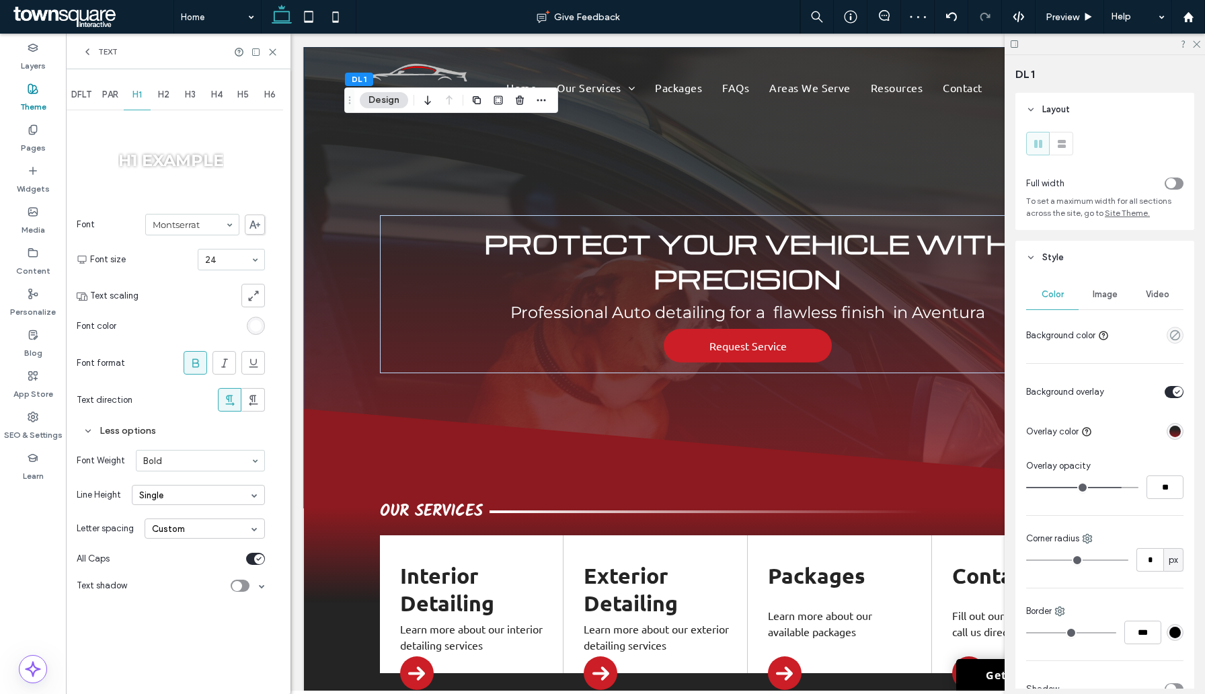
click at [255, 561] on div "toggle" at bounding box center [259, 559] width 10 height 10
click at [198, 362] on icon at bounding box center [195, 362] width 13 height 13
click at [158, 95] on div "H2" at bounding box center [164, 95] width 27 height 30
type input "**"
click at [257, 562] on div "toggle" at bounding box center [255, 559] width 19 height 12
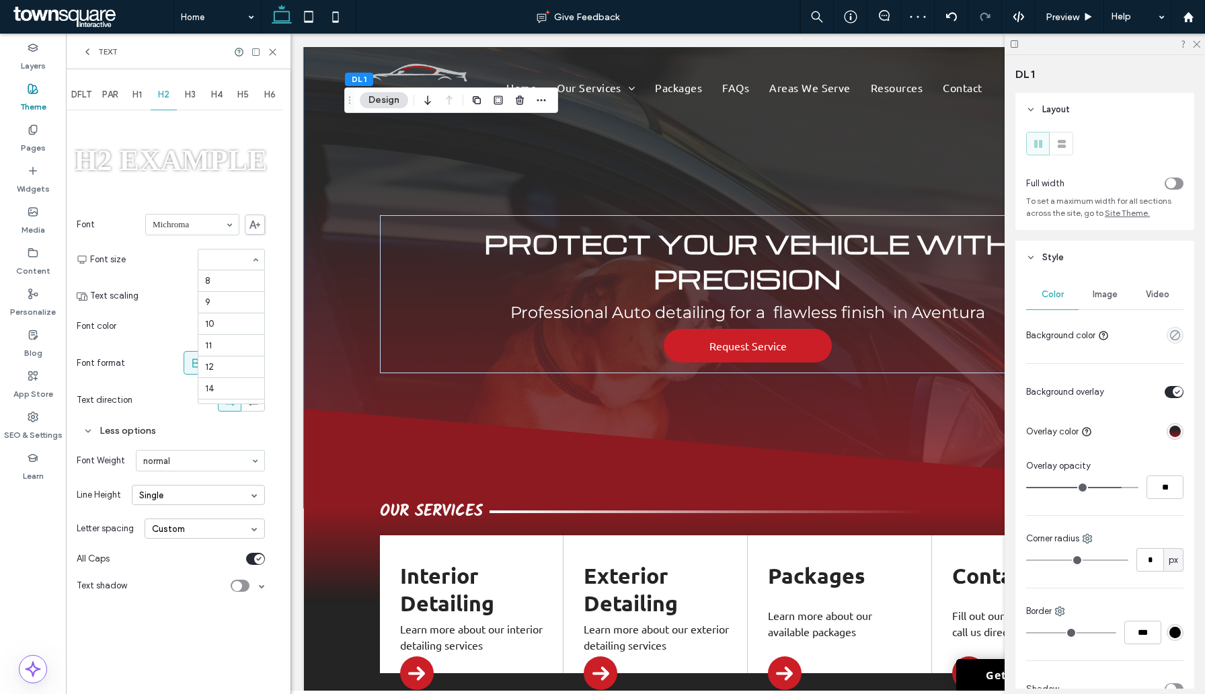
scroll to position [243, 0]
click at [1054, 13] on span "Preview" at bounding box center [1062, 16] width 34 height 11
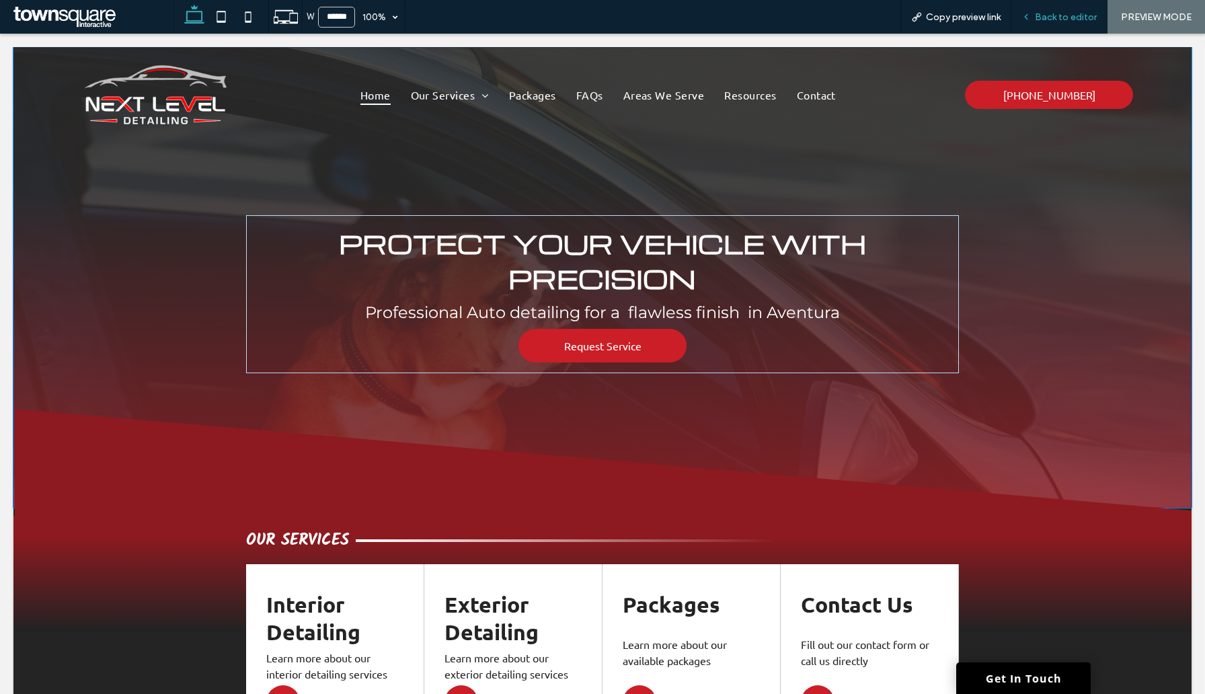
click at [1048, 14] on span "Back to editor" at bounding box center [1066, 16] width 62 height 11
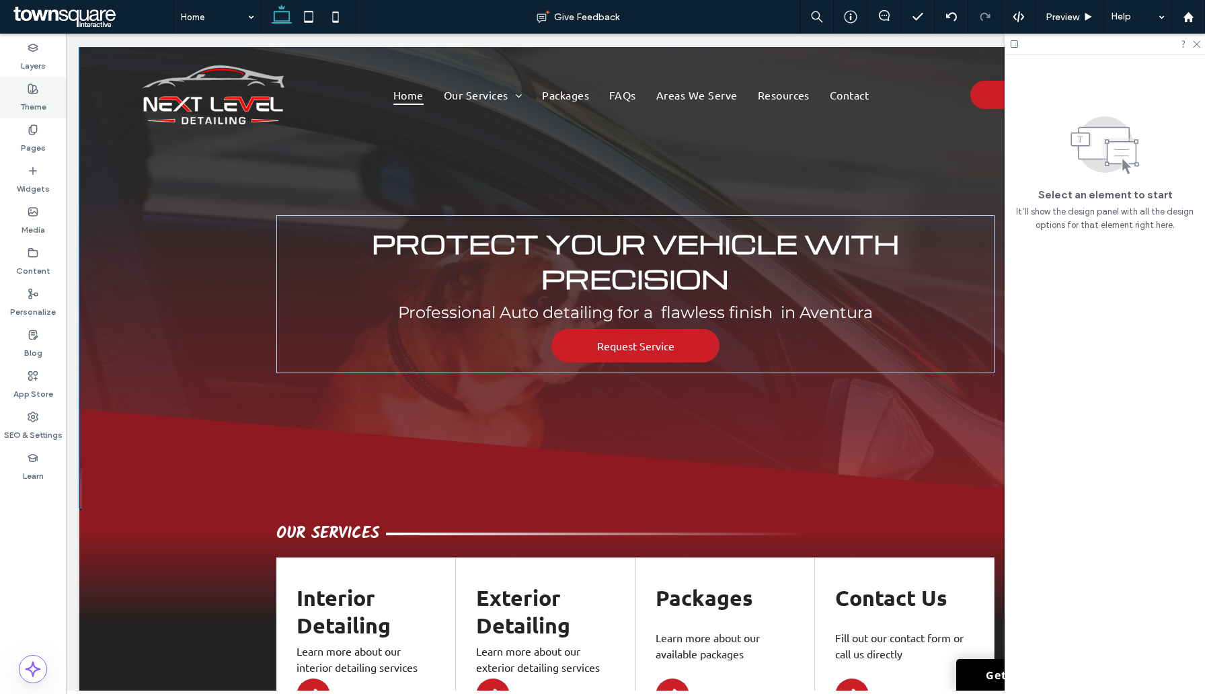
click at [40, 104] on label "Theme" at bounding box center [33, 103] width 26 height 19
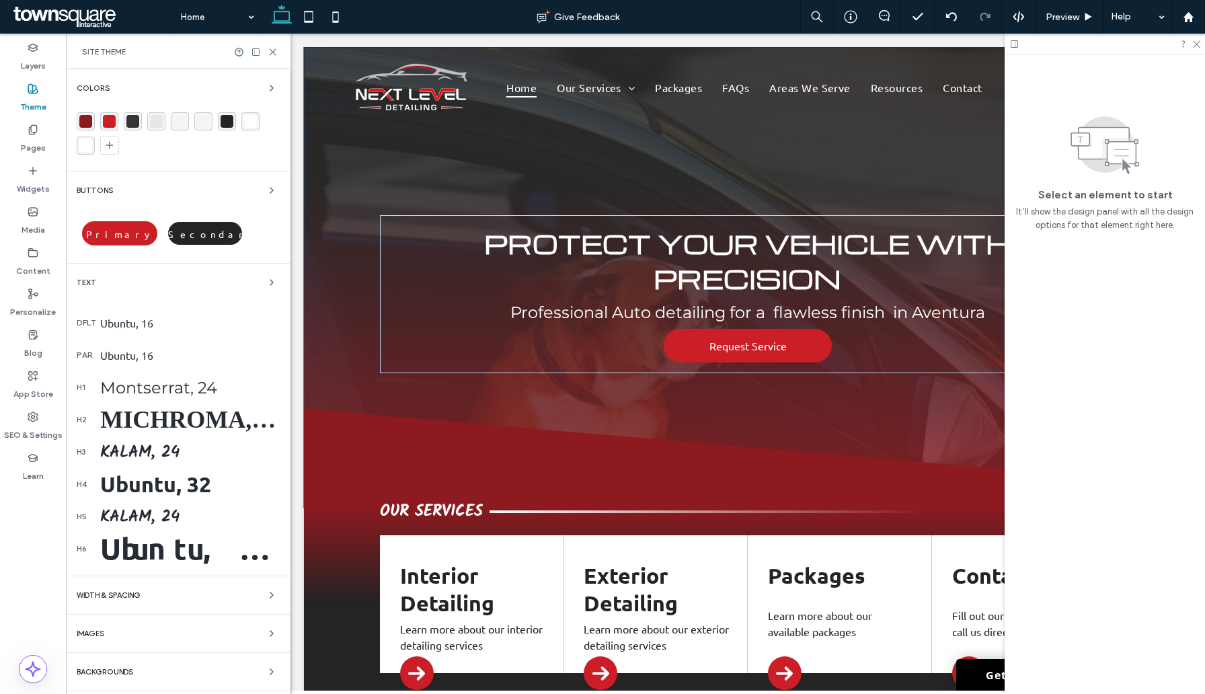
click at [155, 454] on div "Kalam, 24" at bounding box center [189, 452] width 179 height 26
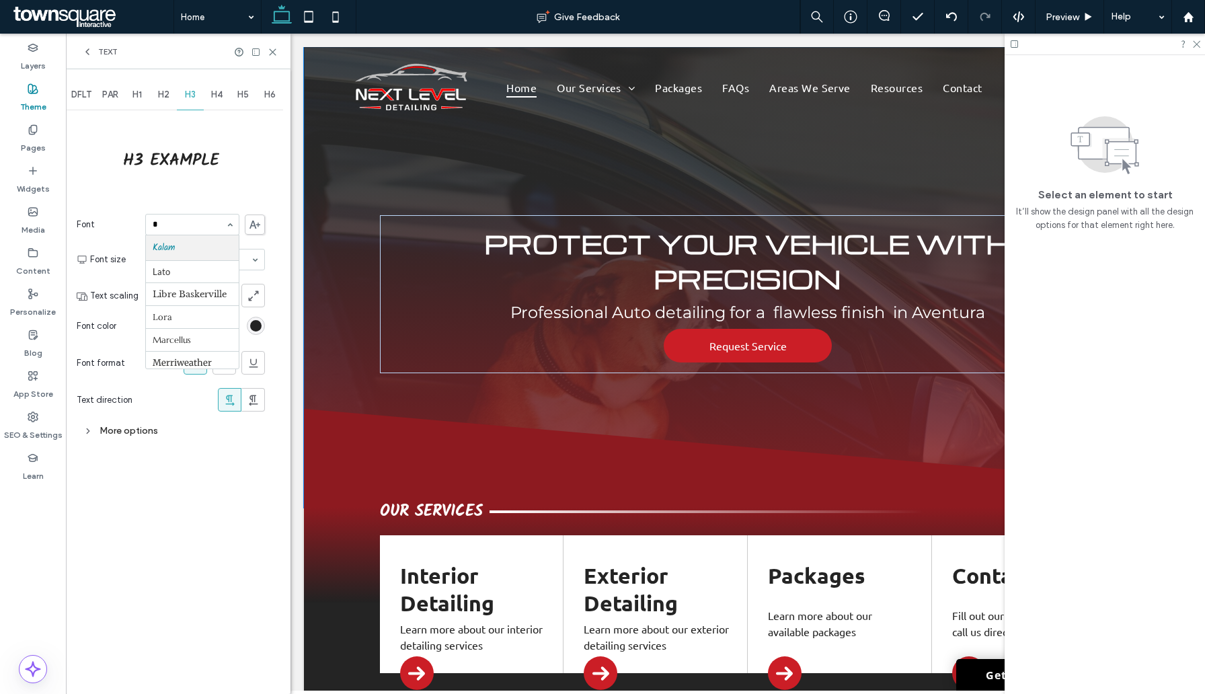
scroll to position [278, 0]
type input "***"
click at [196, 366] on use at bounding box center [195, 362] width 7 height 9
click at [151, 430] on div "More options" at bounding box center [171, 430] width 188 height 18
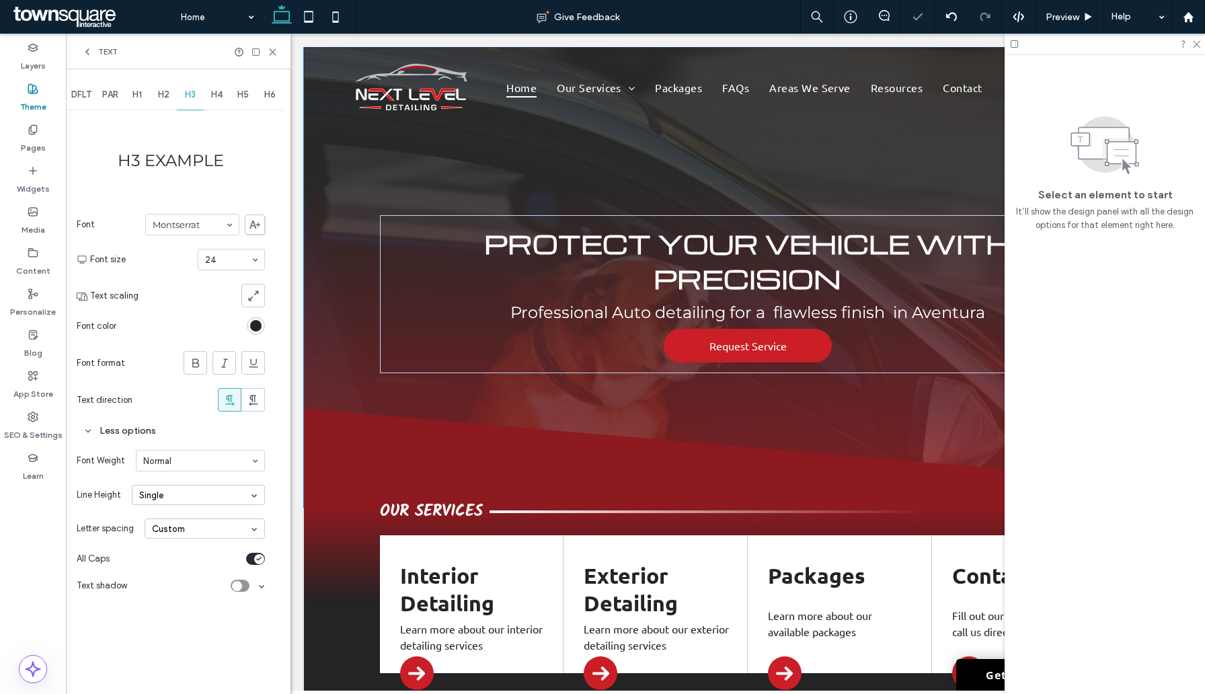
click at [254, 555] on div "toggle" at bounding box center [259, 559] width 10 height 10
click at [208, 95] on div "H4" at bounding box center [217, 95] width 27 height 30
click at [160, 94] on span "H2" at bounding box center [163, 94] width 11 height 11
click at [217, 98] on span "H4" at bounding box center [216, 94] width 11 height 11
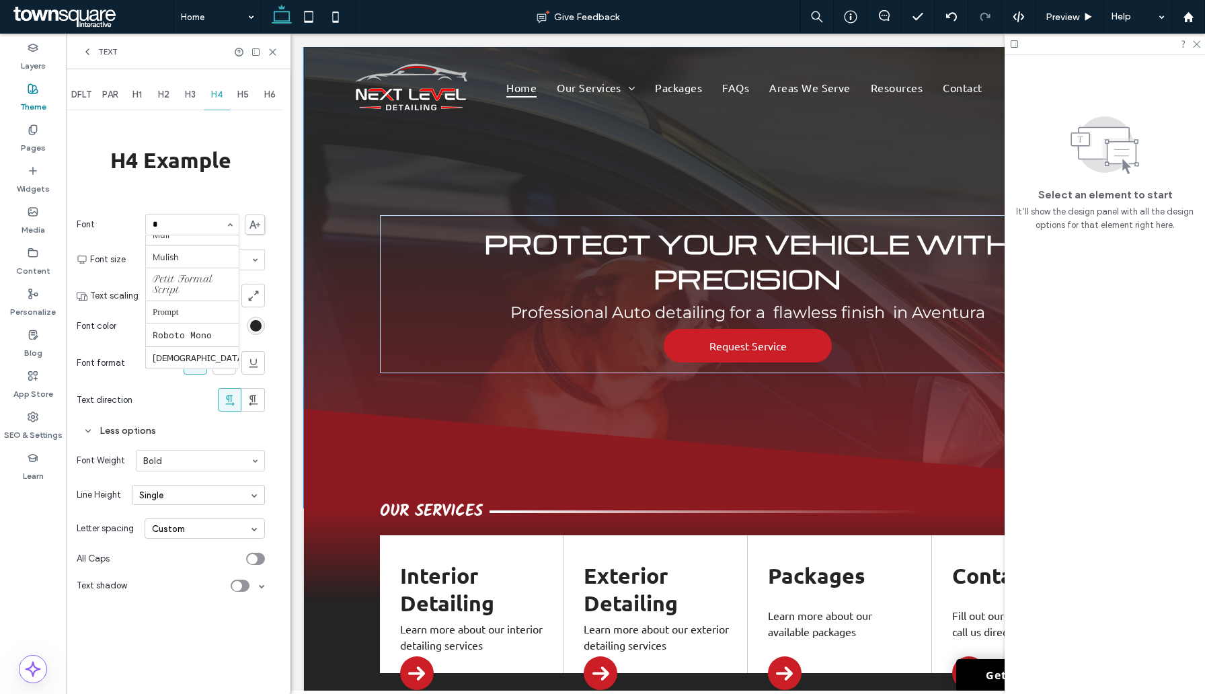
scroll to position [278, 0]
type input "**"
click at [258, 556] on div "toggle" at bounding box center [255, 559] width 19 height 12
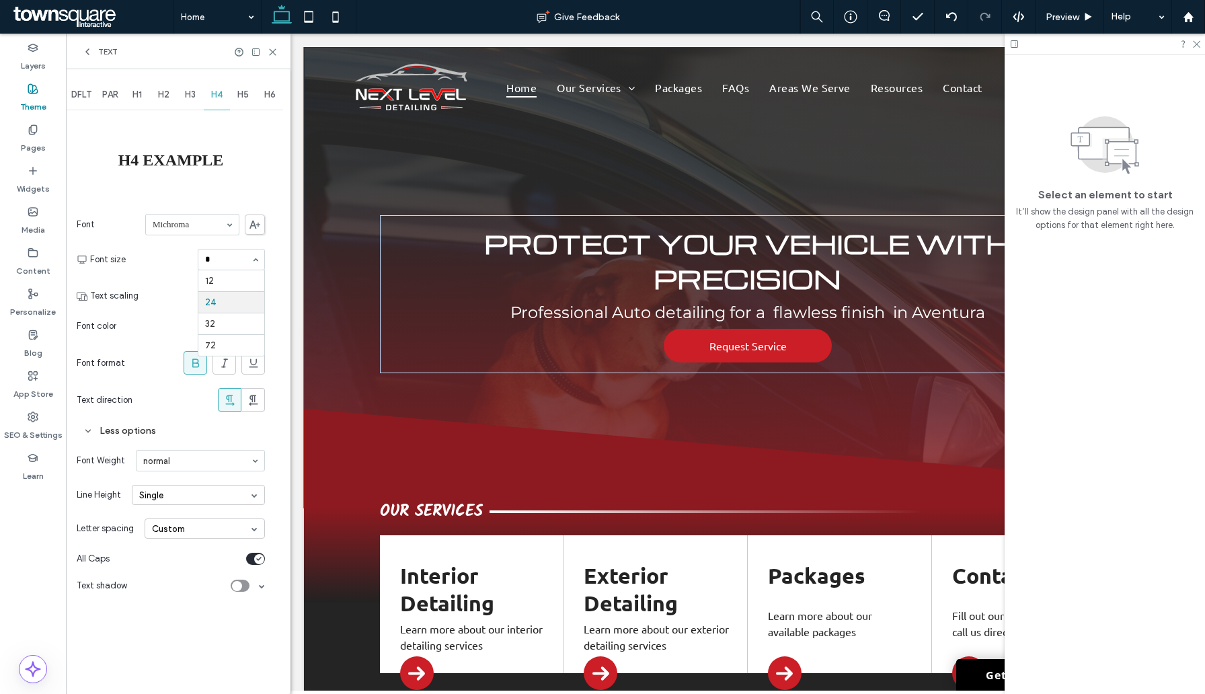
type input "**"
click at [242, 101] on div "H5" at bounding box center [243, 95] width 27 height 30
click at [215, 102] on div "H4" at bounding box center [217, 95] width 27 height 30
click at [223, 259] on input at bounding box center [228, 259] width 46 height 9
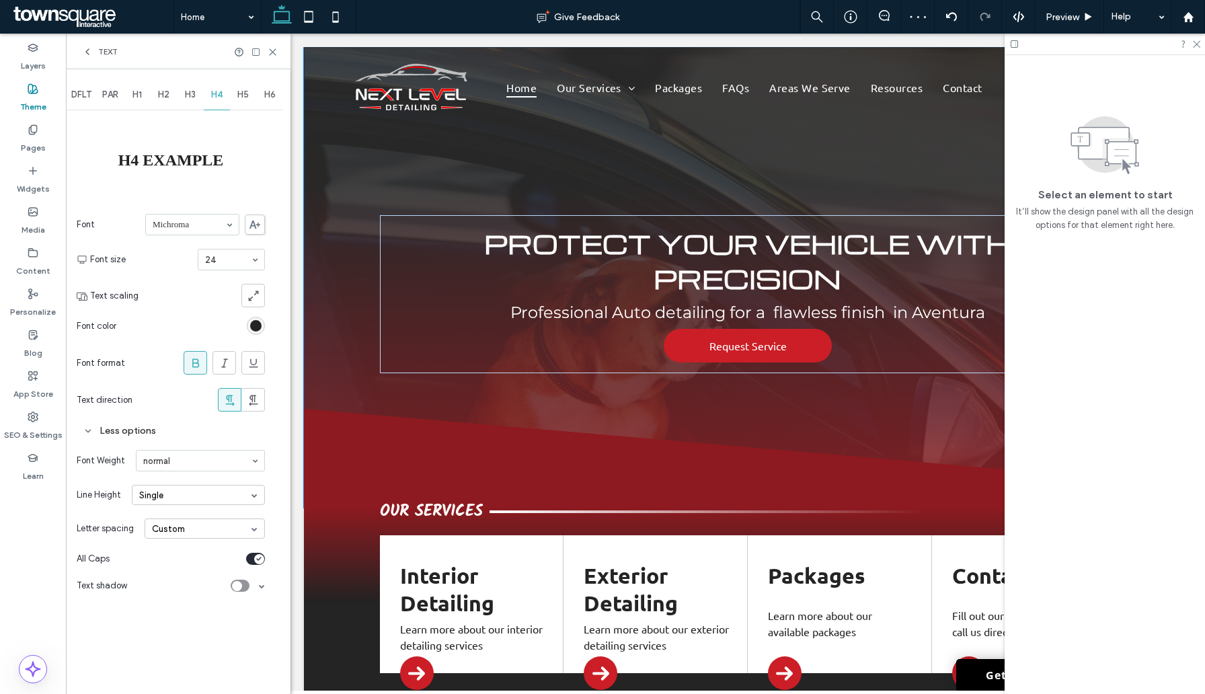
click at [244, 102] on div "H5" at bounding box center [243, 95] width 27 height 30
click at [217, 266] on div at bounding box center [231, 259] width 66 height 20
click at [218, 261] on input at bounding box center [228, 259] width 46 height 9
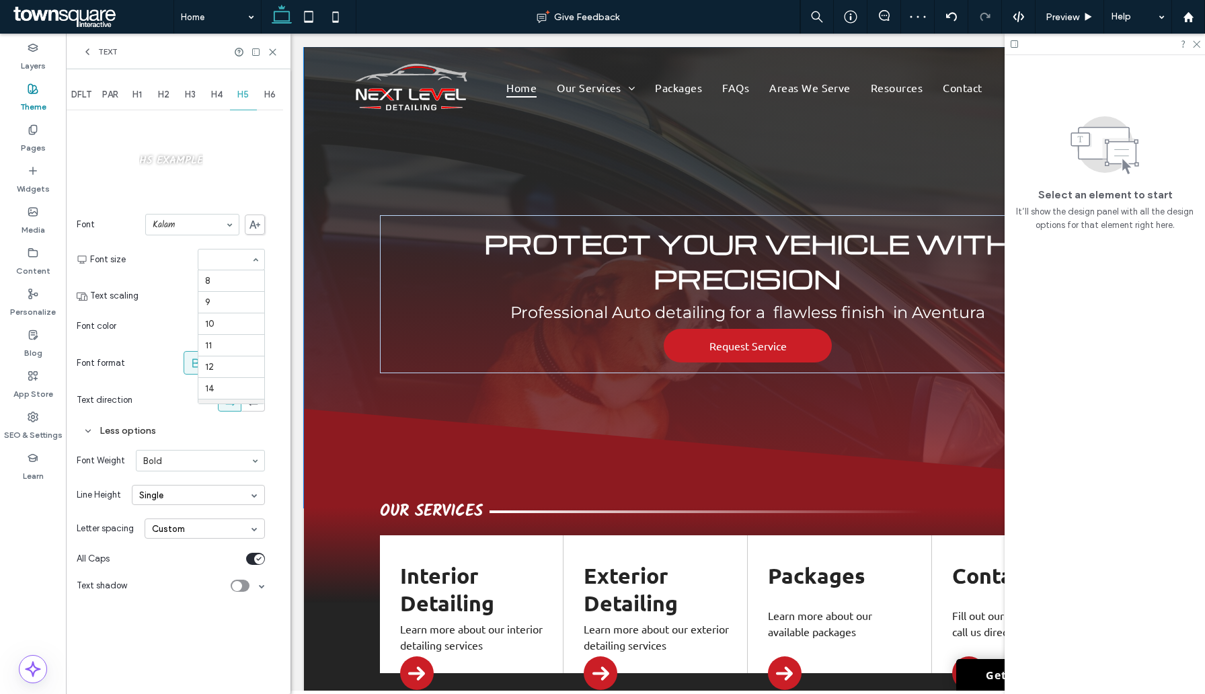
scroll to position [133, 0]
click at [181, 87] on div "H3" at bounding box center [190, 95] width 27 height 30
click at [216, 100] on div "H4" at bounding box center [217, 95] width 27 height 30
click at [235, 96] on div "H5" at bounding box center [243, 95] width 27 height 30
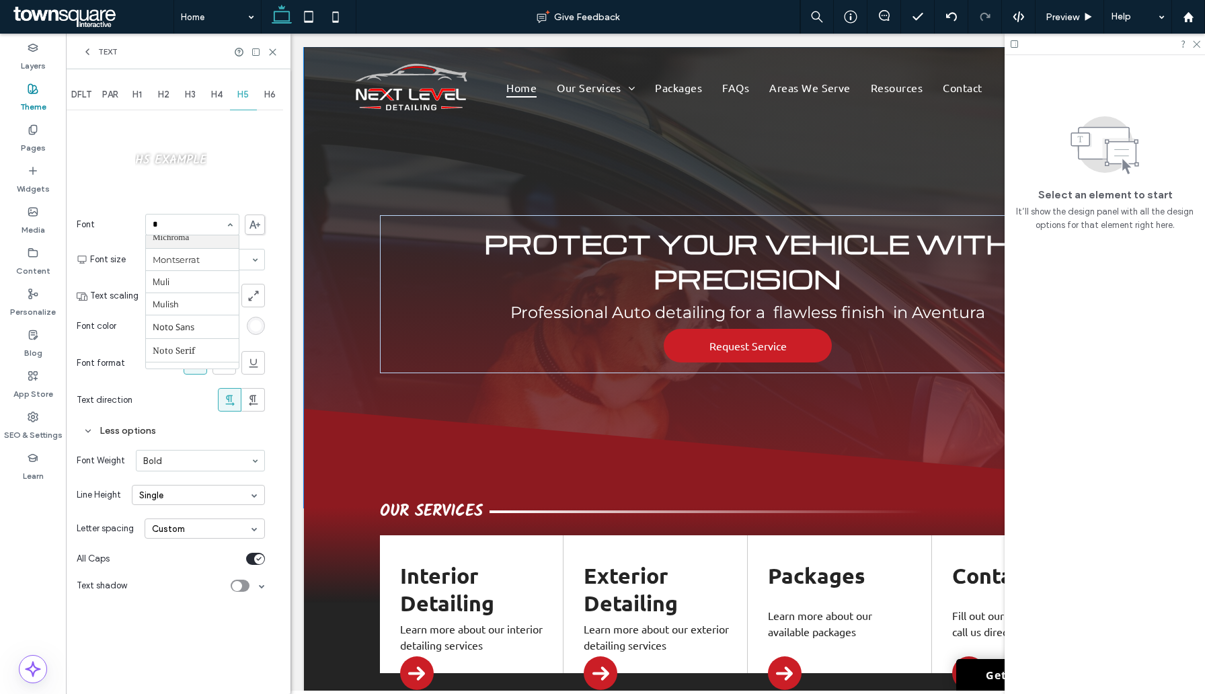
scroll to position [278, 0]
type input "***"
click at [191, 359] on icon at bounding box center [195, 362] width 13 height 13
click at [269, 562] on div "DFLT PAR H1 H2 H3 H4 H5 H6 H5 Example Font Montserrat Font size 18 Text scaling…" at bounding box center [178, 381] width 225 height 624
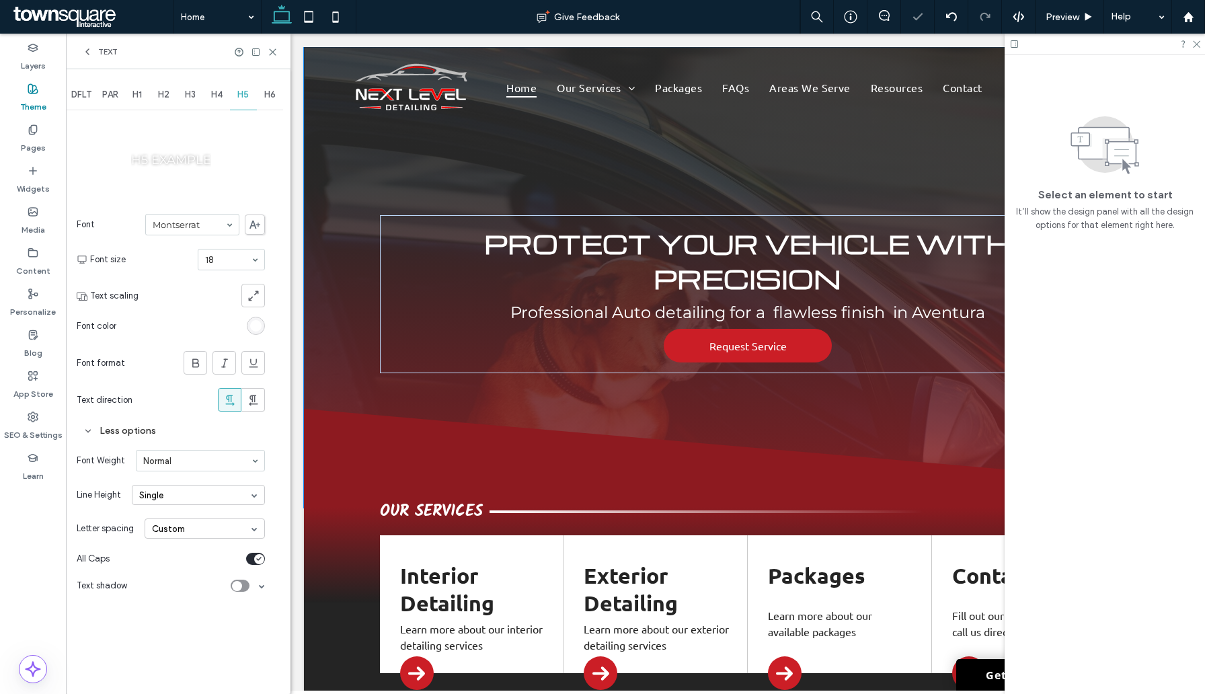
click at [269, 562] on div "DFLT PAR H1 H2 H3 H4 H5 H6 H5 Example Font Montserrat Font size 18 Text scaling…" at bounding box center [178, 381] width 225 height 624
click at [261, 561] on div "toggle" at bounding box center [259, 559] width 10 height 10
click at [266, 90] on span "H6" at bounding box center [269, 94] width 11 height 11
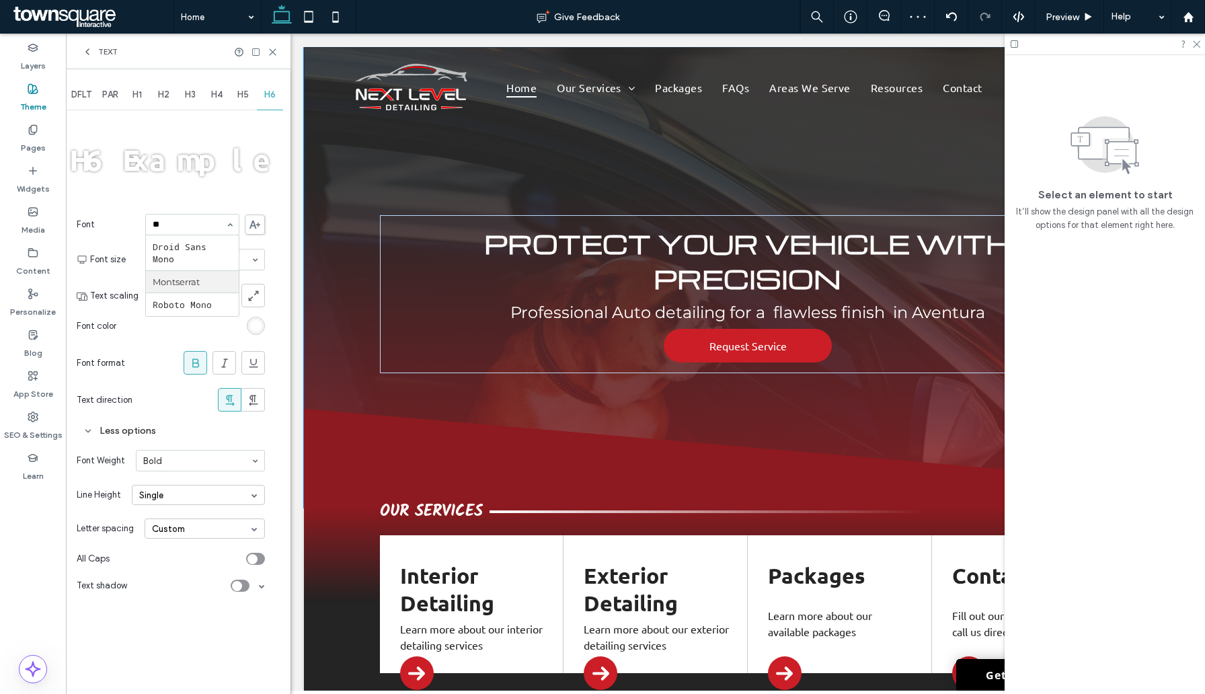
type input "***"
click at [255, 556] on div "toggle" at bounding box center [252, 559] width 10 height 10
type input "**"
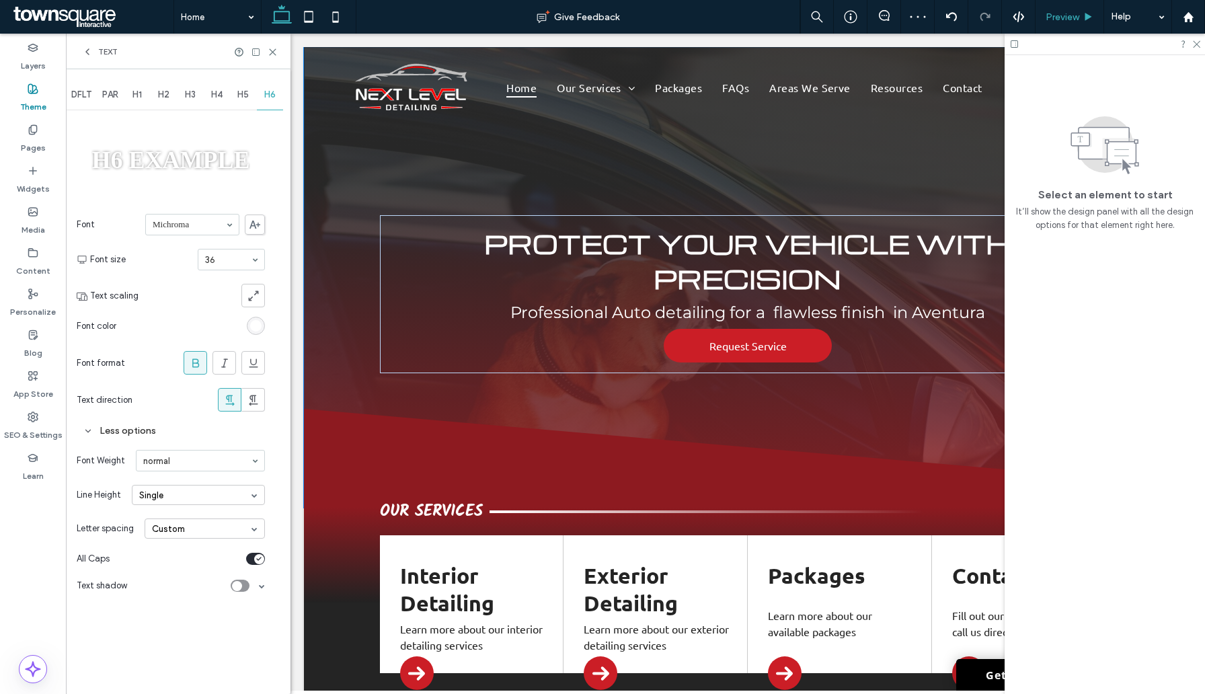
click at [1058, 22] on span "Preview" at bounding box center [1062, 16] width 34 height 11
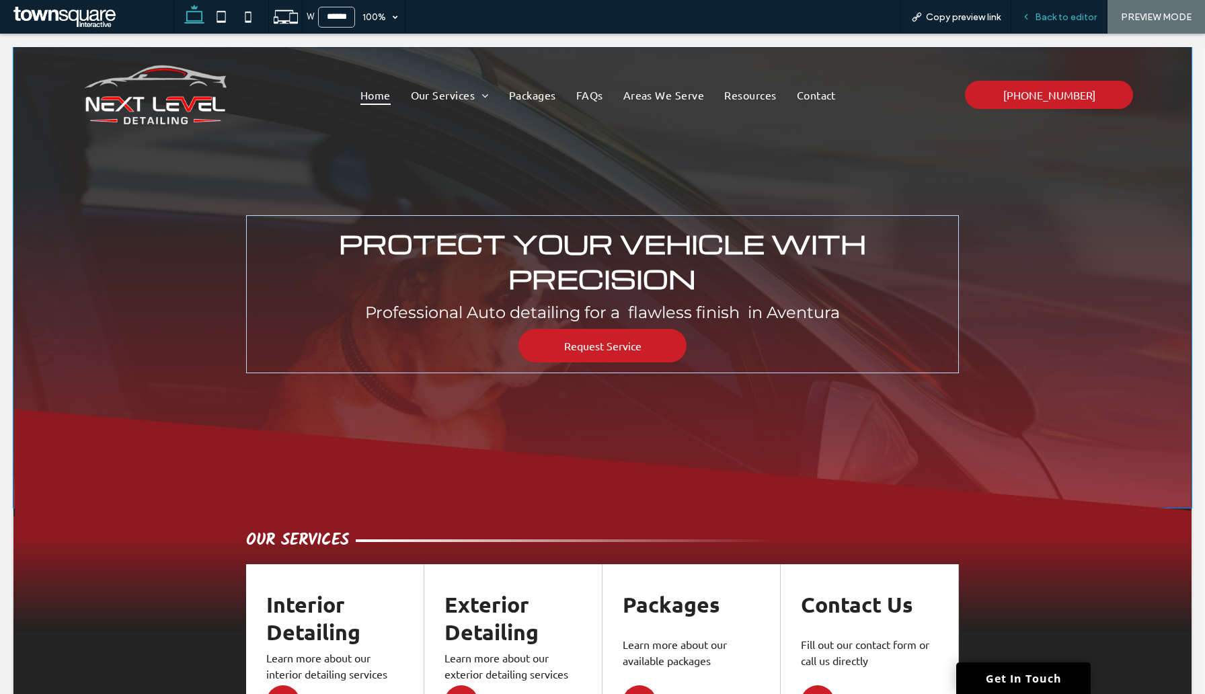
click at [1060, 12] on span "Back to editor" at bounding box center [1066, 16] width 62 height 11
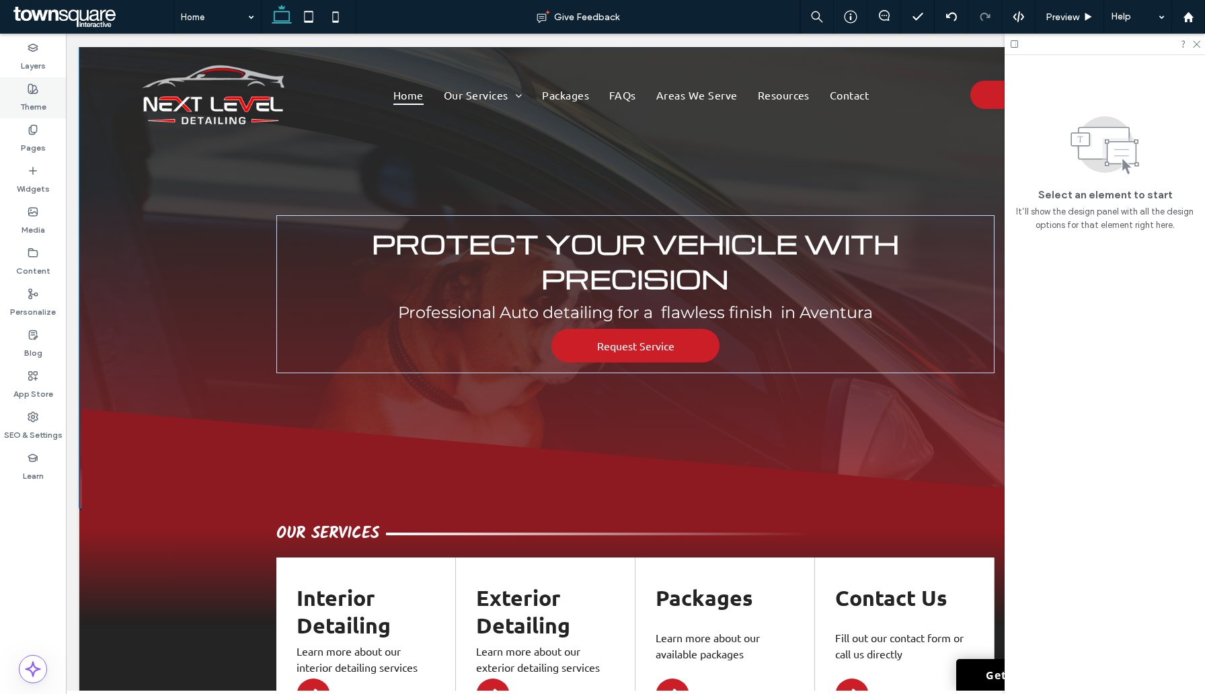
click at [32, 96] on label "Theme" at bounding box center [33, 103] width 26 height 19
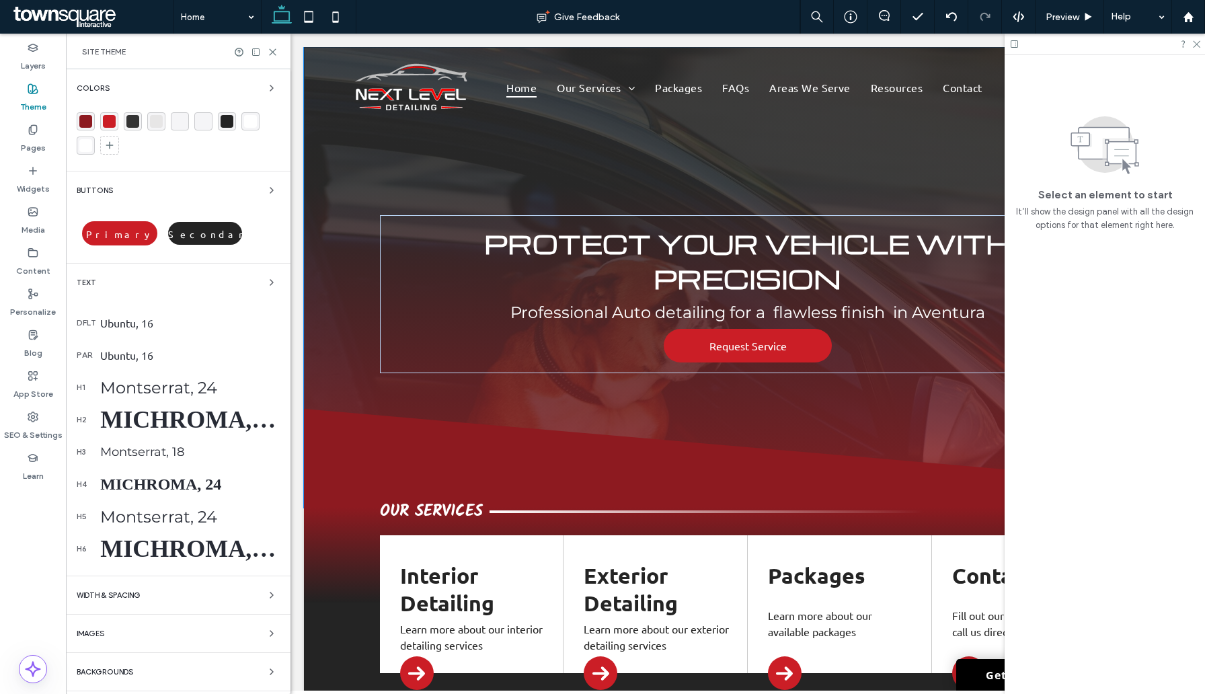
click at [136, 348] on div "Ubuntu, 16" at bounding box center [189, 354] width 179 height 13
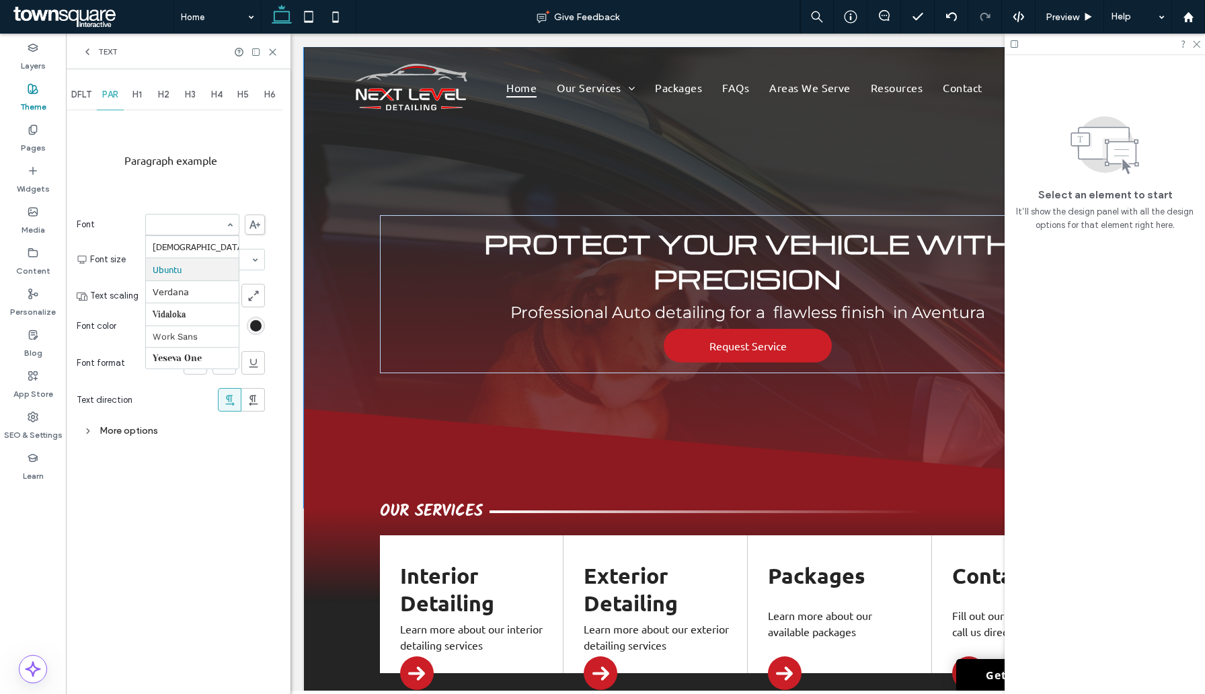
type input "*"
type input "***"
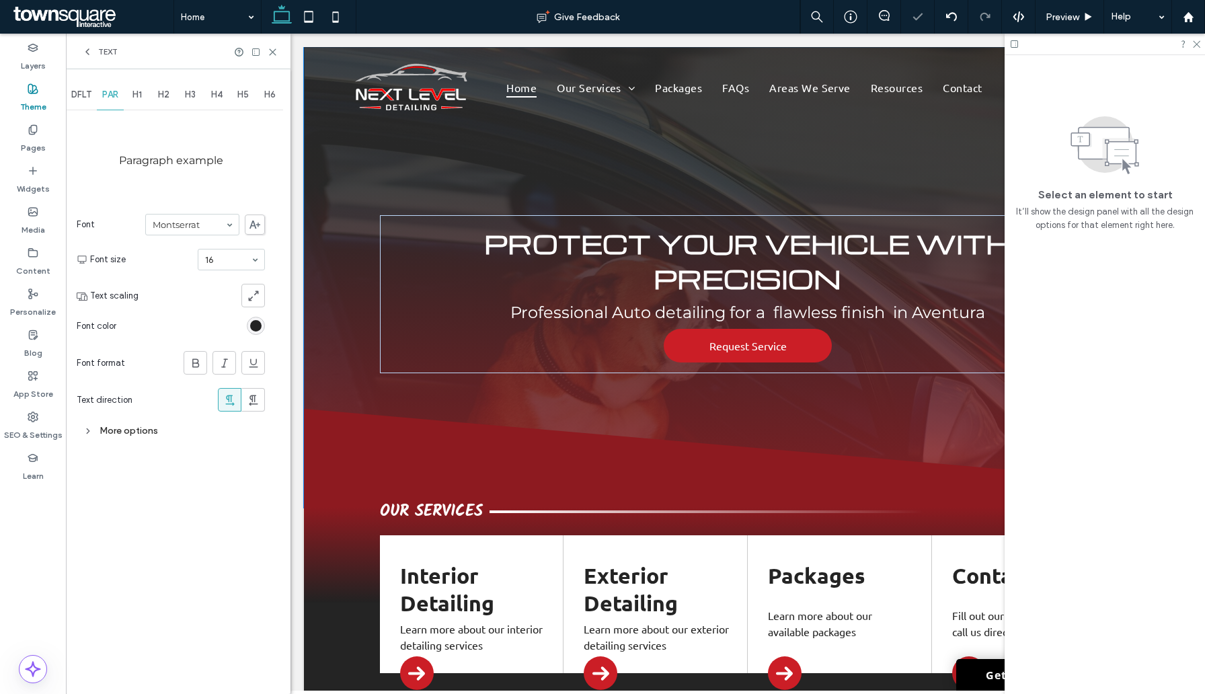
click at [81, 94] on span "DFLT" at bounding box center [81, 94] width 20 height 11
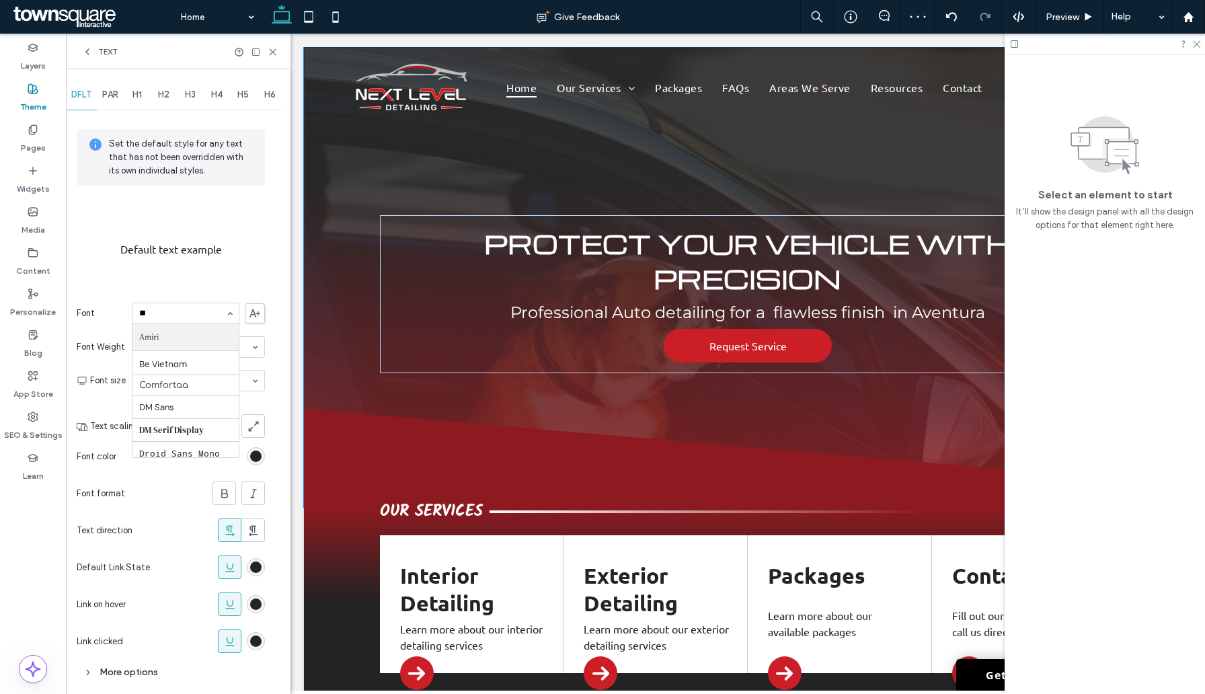
type input "***"
click at [273, 51] on use at bounding box center [273, 52] width 6 height 6
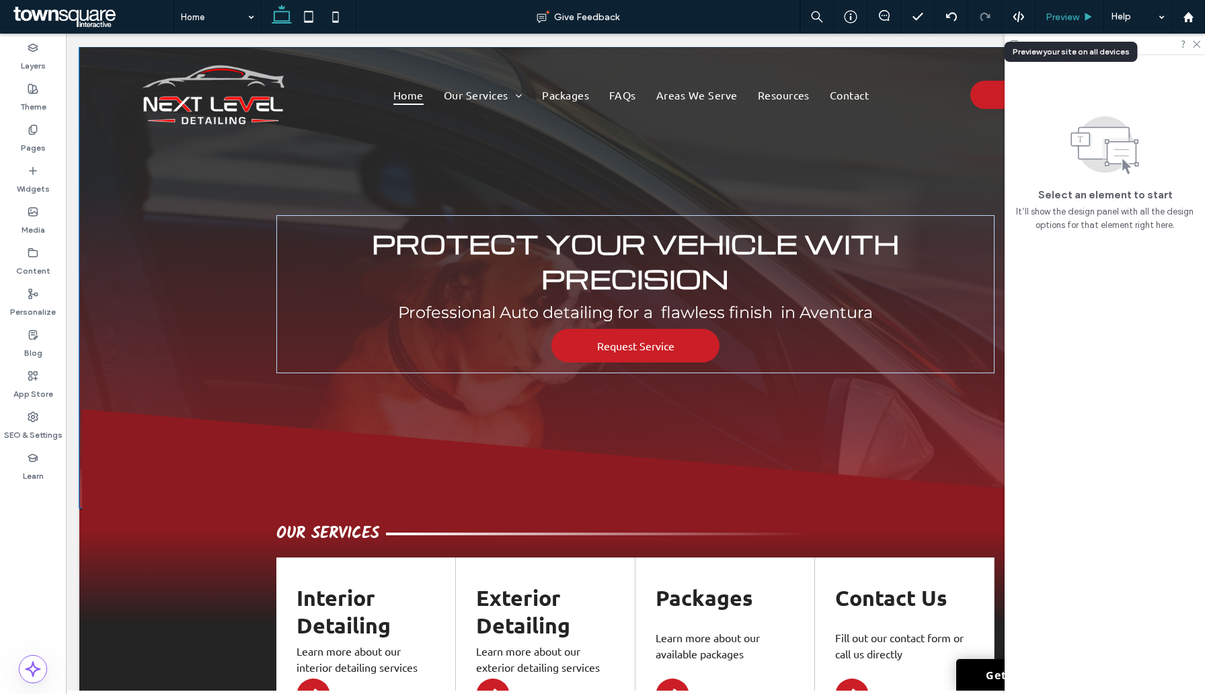
click at [1068, 13] on span "Preview" at bounding box center [1062, 16] width 34 height 11
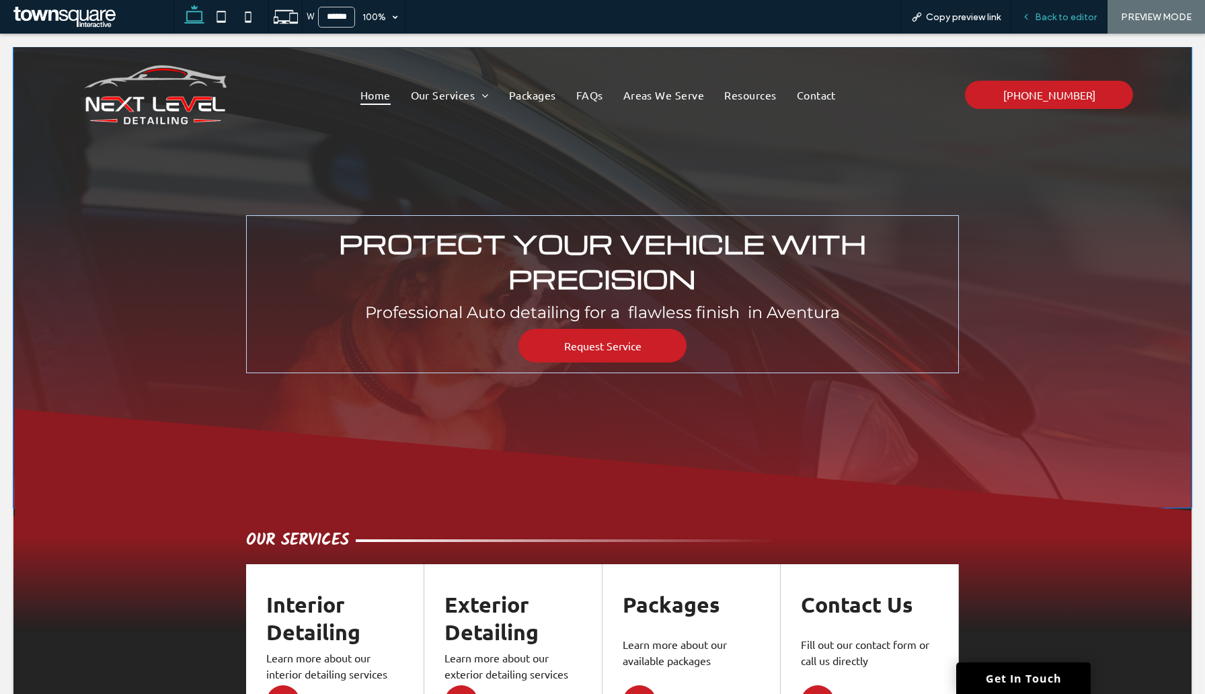
click at [1045, 16] on span "Back to editor" at bounding box center [1066, 16] width 62 height 11
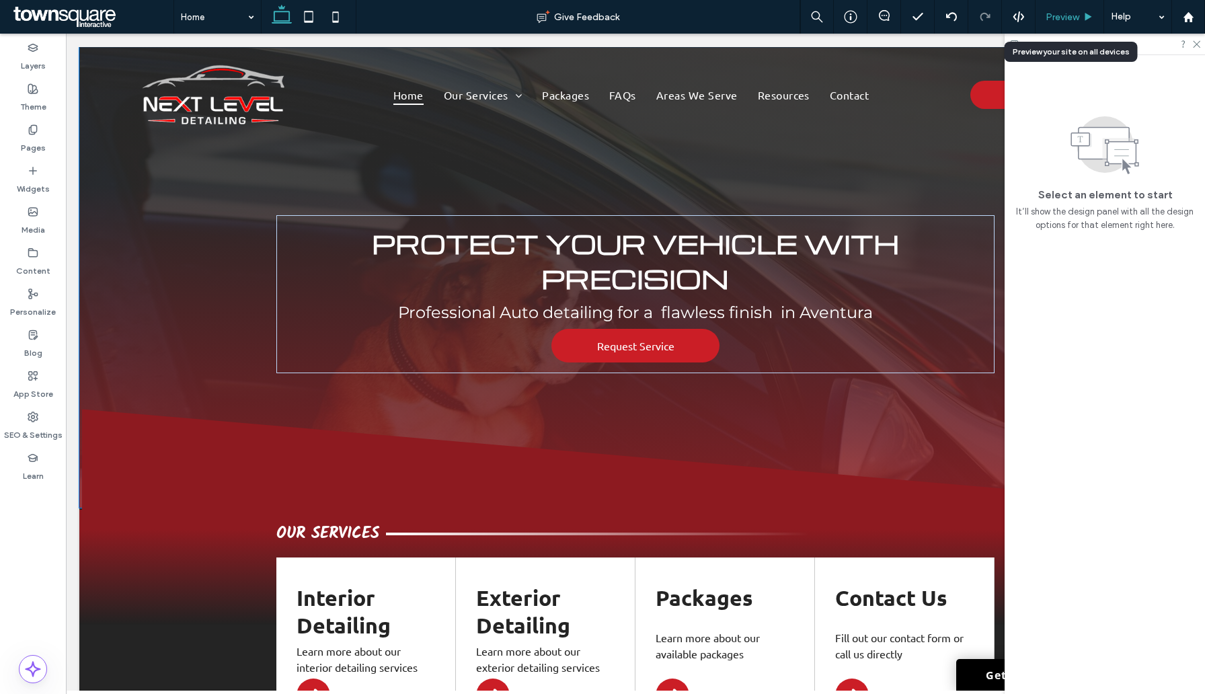
click at [1073, 19] on span "Preview" at bounding box center [1062, 16] width 34 height 11
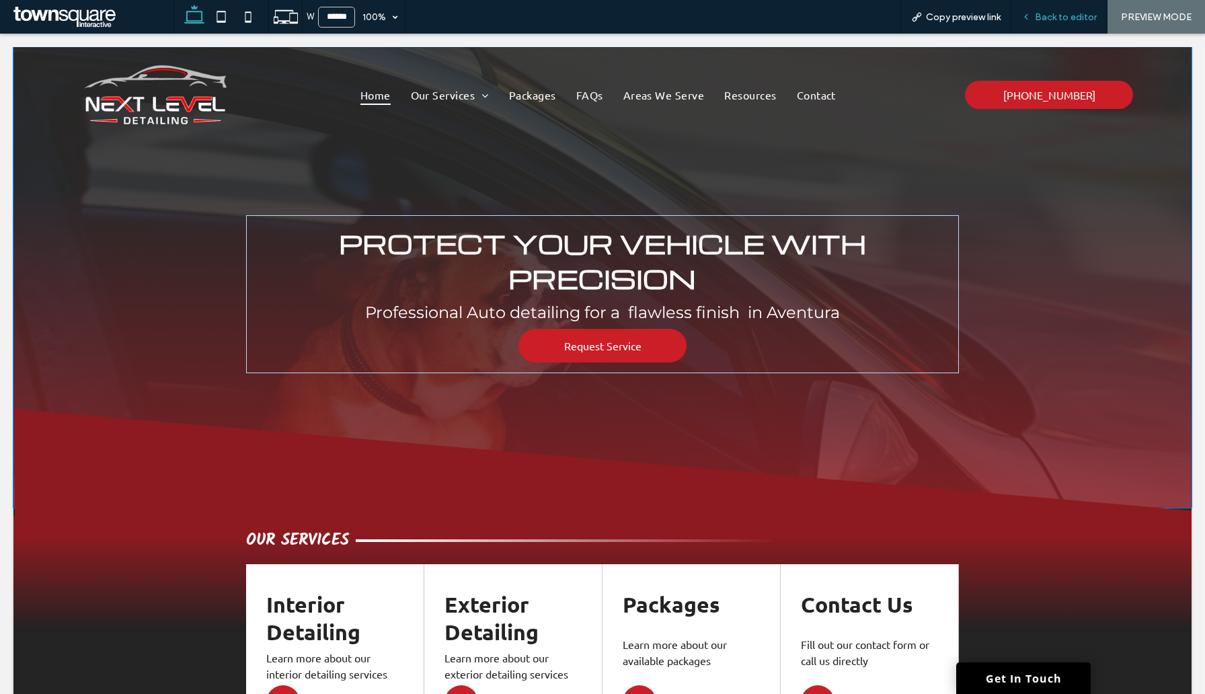
click at [1062, 18] on span "Back to editor" at bounding box center [1066, 16] width 62 height 11
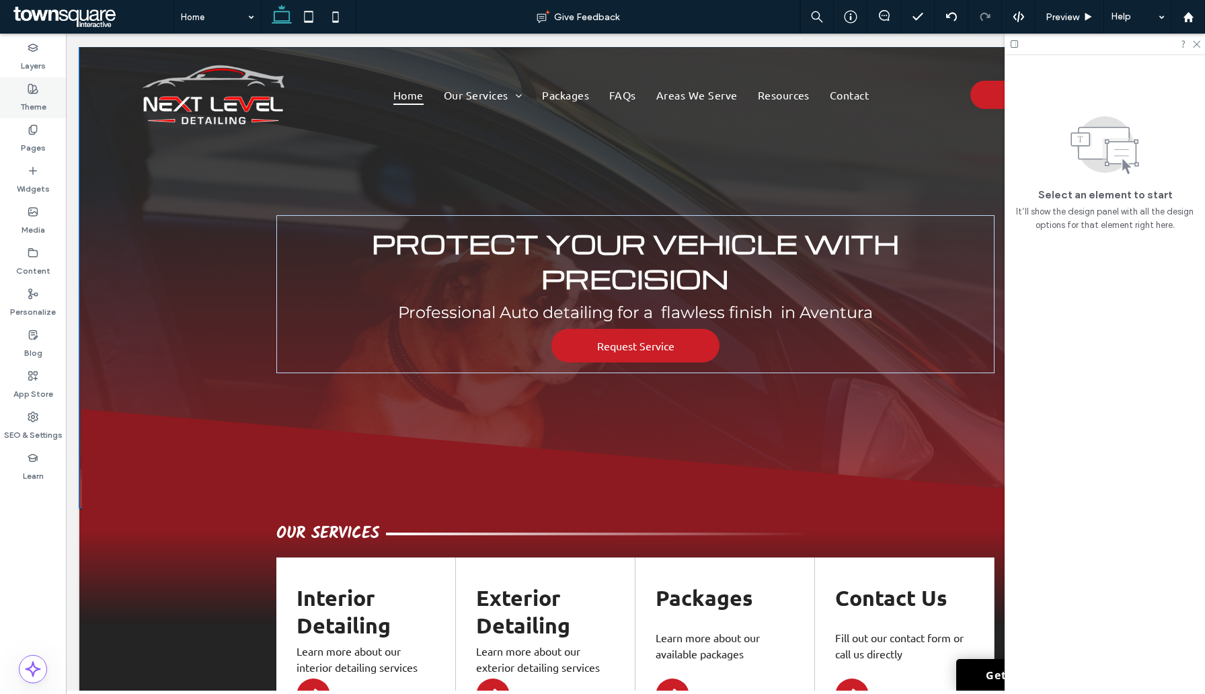
click at [31, 91] on icon at bounding box center [33, 88] width 11 height 11
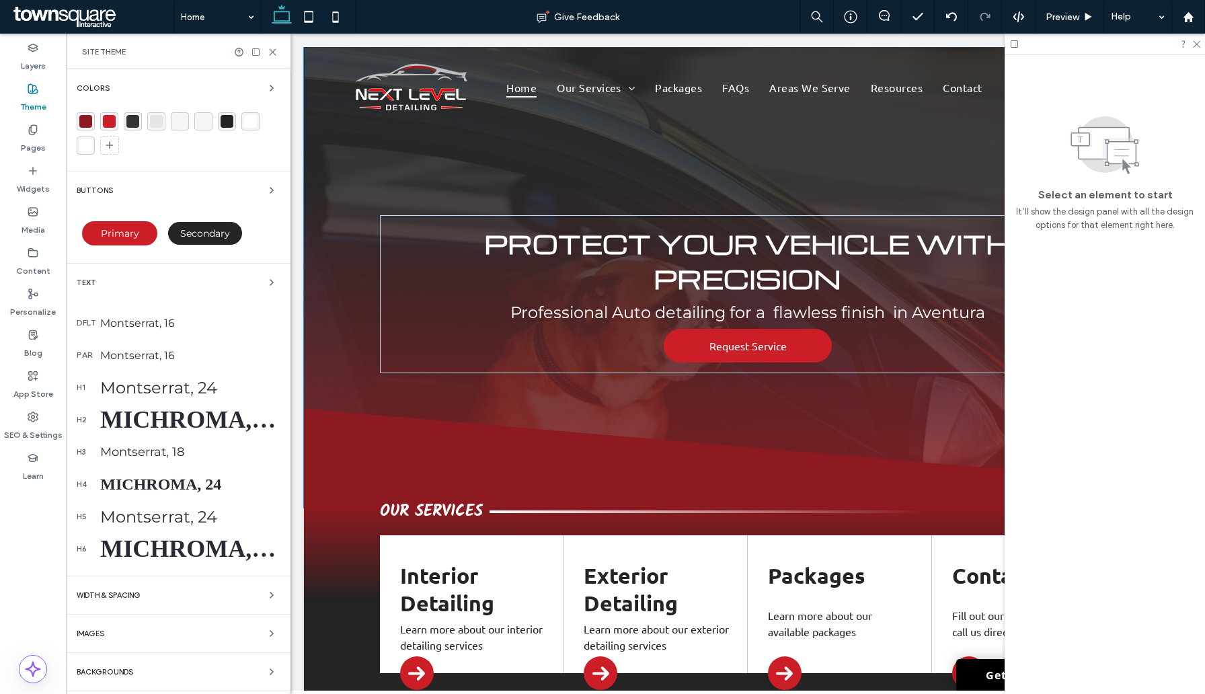
click at [109, 121] on div "rgba(203, 30, 38, 1)" at bounding box center [109, 121] width 13 height 13
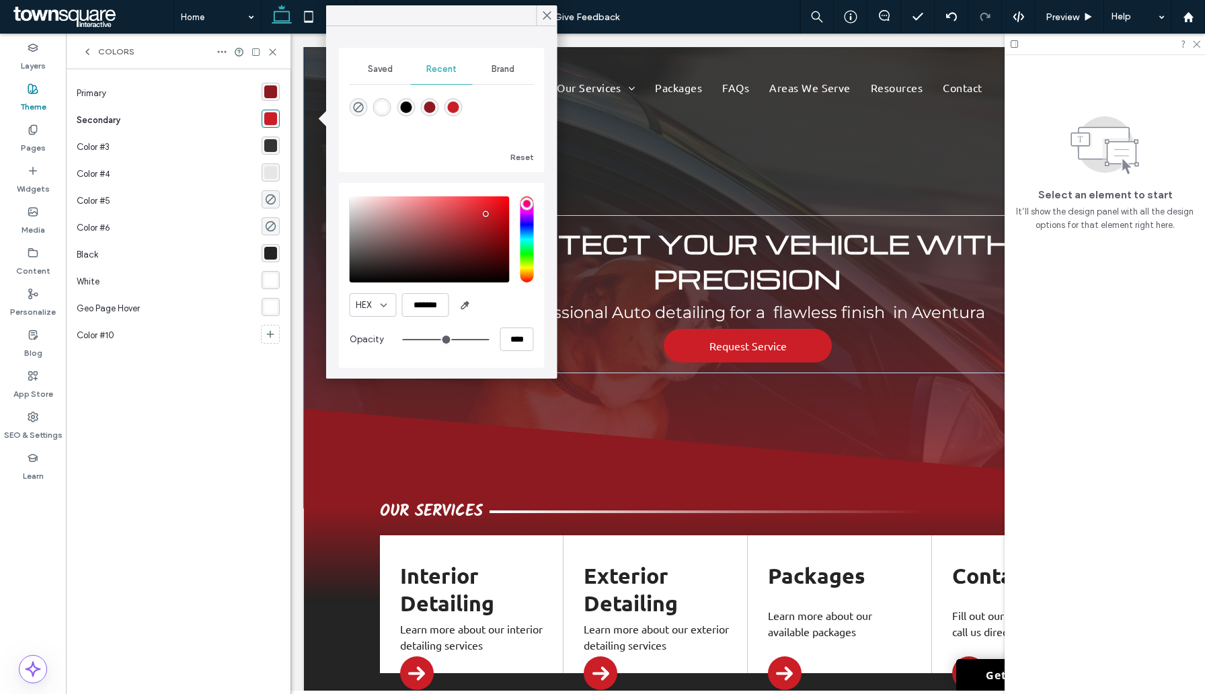
click at [503, 71] on span "Brand" at bounding box center [502, 69] width 23 height 11
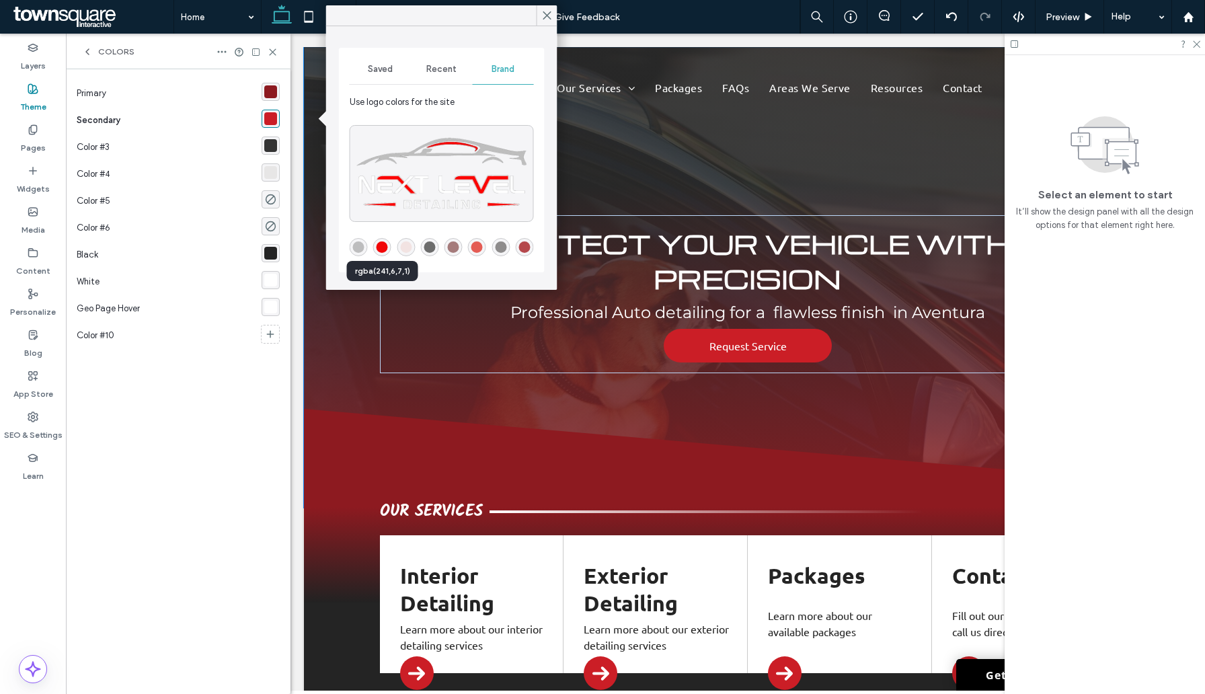
click at [382, 247] on div "rgba(241,6,7,1)" at bounding box center [381, 246] width 11 height 11
click at [272, 89] on div "rgba(141, 26, 32, 1)" at bounding box center [270, 91] width 13 height 13
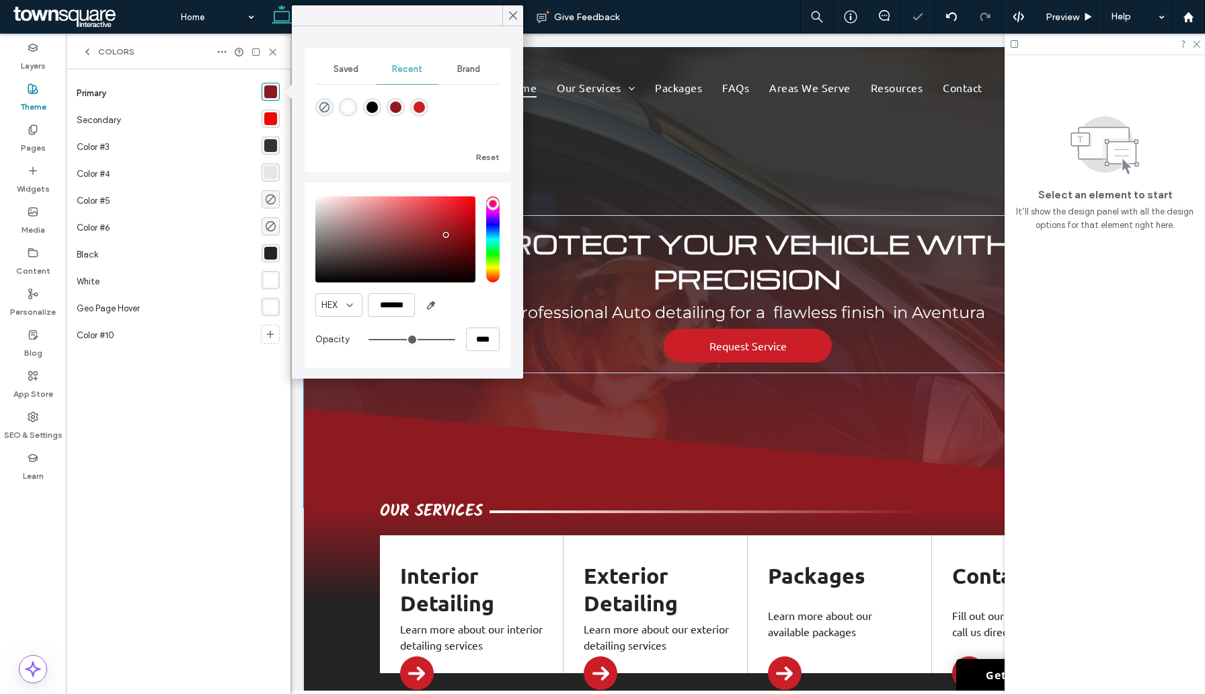
click at [474, 67] on span "Brand" at bounding box center [468, 69] width 23 height 11
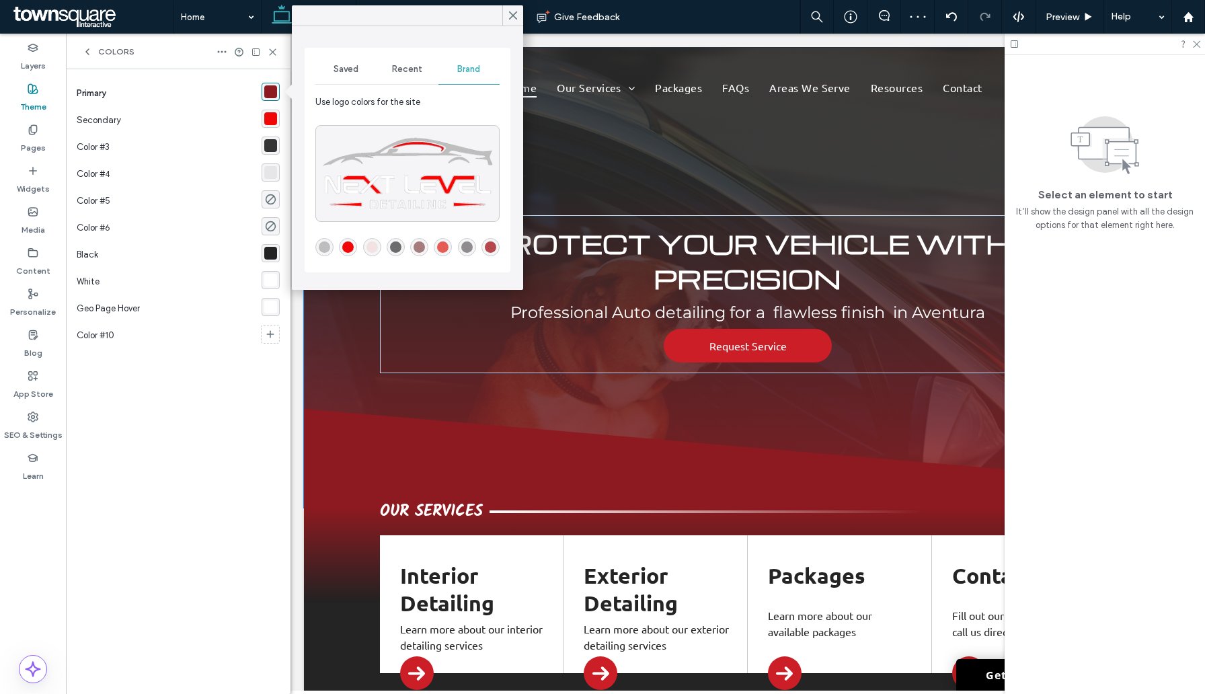
click at [352, 247] on div "rgba(241,6,7,1)" at bounding box center [347, 246] width 11 height 11
click at [504, 18] on div at bounding box center [512, 15] width 21 height 20
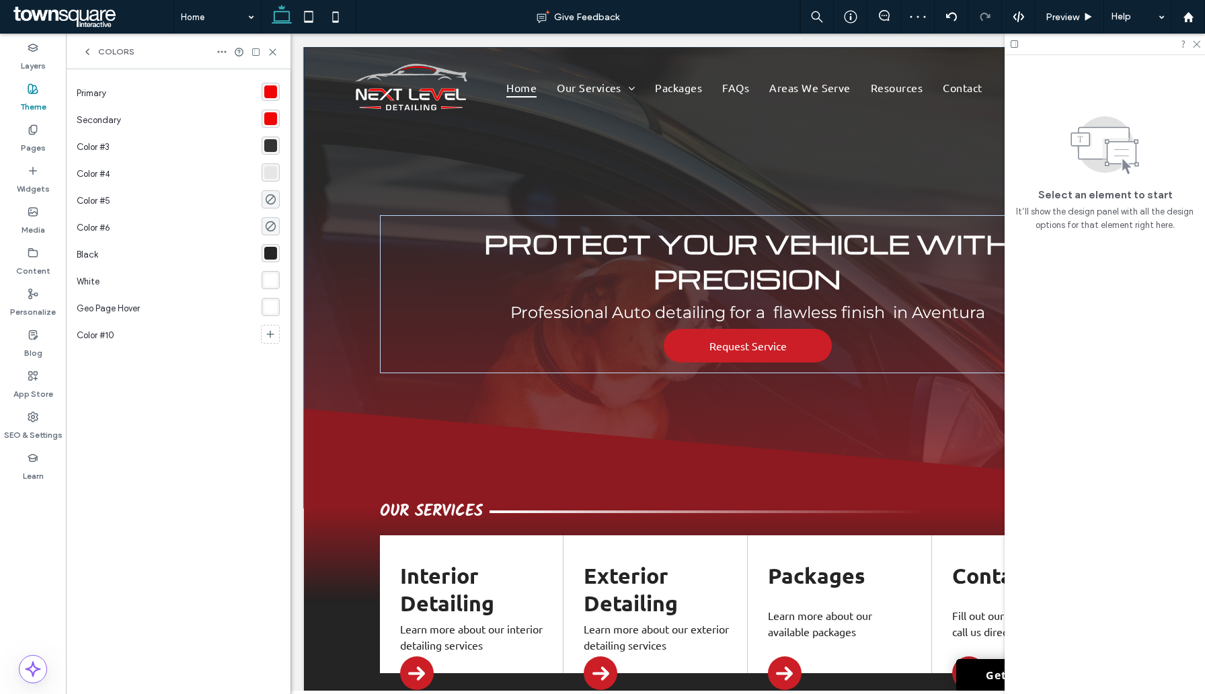
click at [270, 120] on div "rgba(241,6,7,1)" at bounding box center [270, 118] width 13 height 13
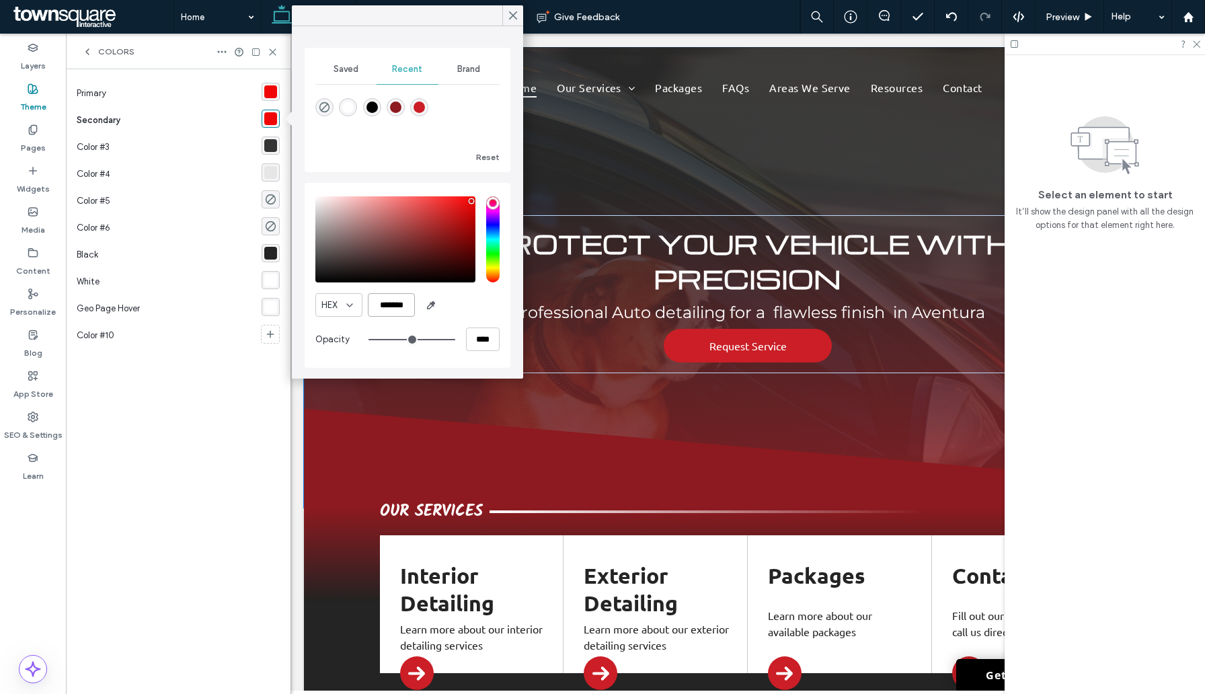
click at [374, 304] on input "*******" at bounding box center [391, 305] width 47 height 24
click at [381, 298] on input "*******" at bounding box center [391, 305] width 47 height 24
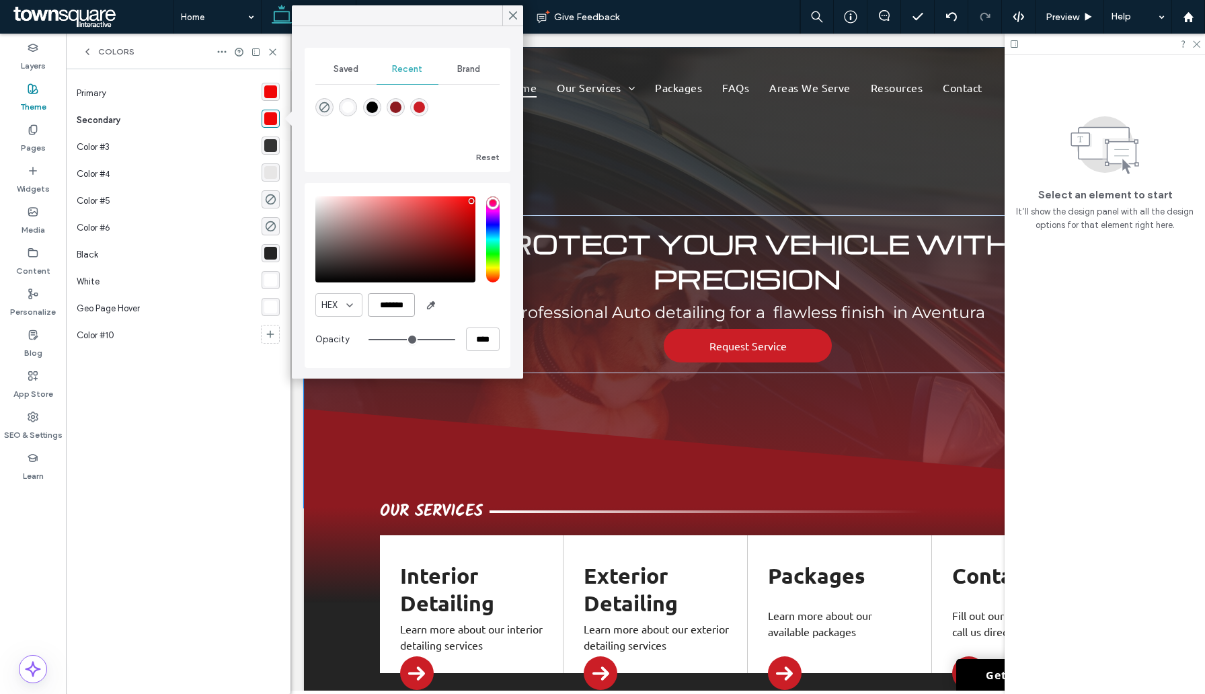
click at [381, 298] on input "*******" at bounding box center [391, 305] width 47 height 24
paste input "color picker textbox"
type input "*******"
click at [267, 91] on div "rgba(241,6,7,1)" at bounding box center [270, 91] width 13 height 13
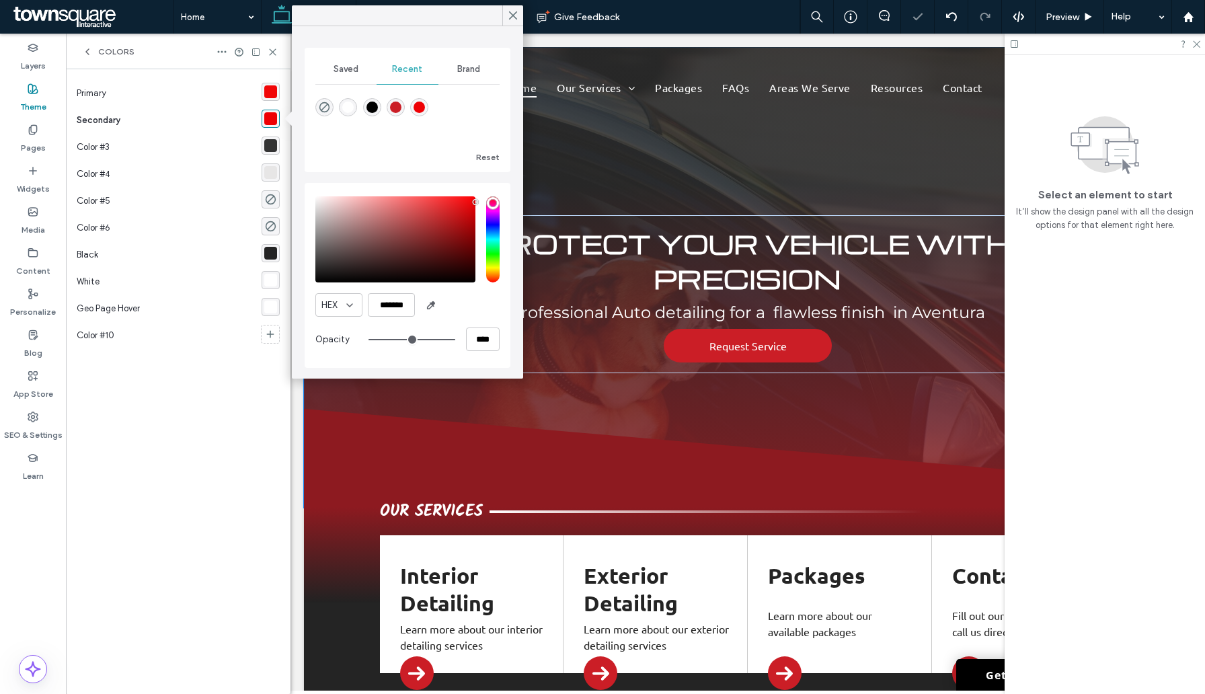
scroll to position [0, 0]
click at [387, 298] on input "*******" at bounding box center [391, 305] width 47 height 24
paste input "color picker textbox"
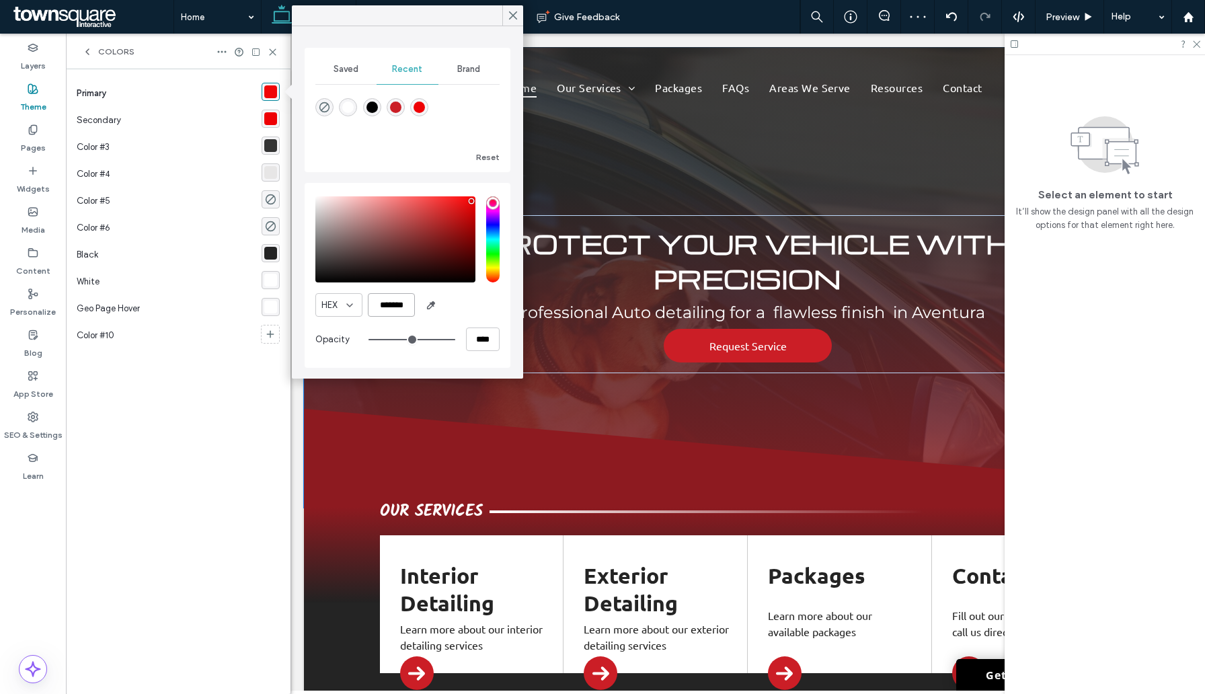
scroll to position [0, 1]
type input "*******"
click at [240, 552] on div "Primary Secondary Color #3 Color #4 Color #5 Color #6 Black [PERSON_NAME] Page …" at bounding box center [178, 381] width 203 height 603
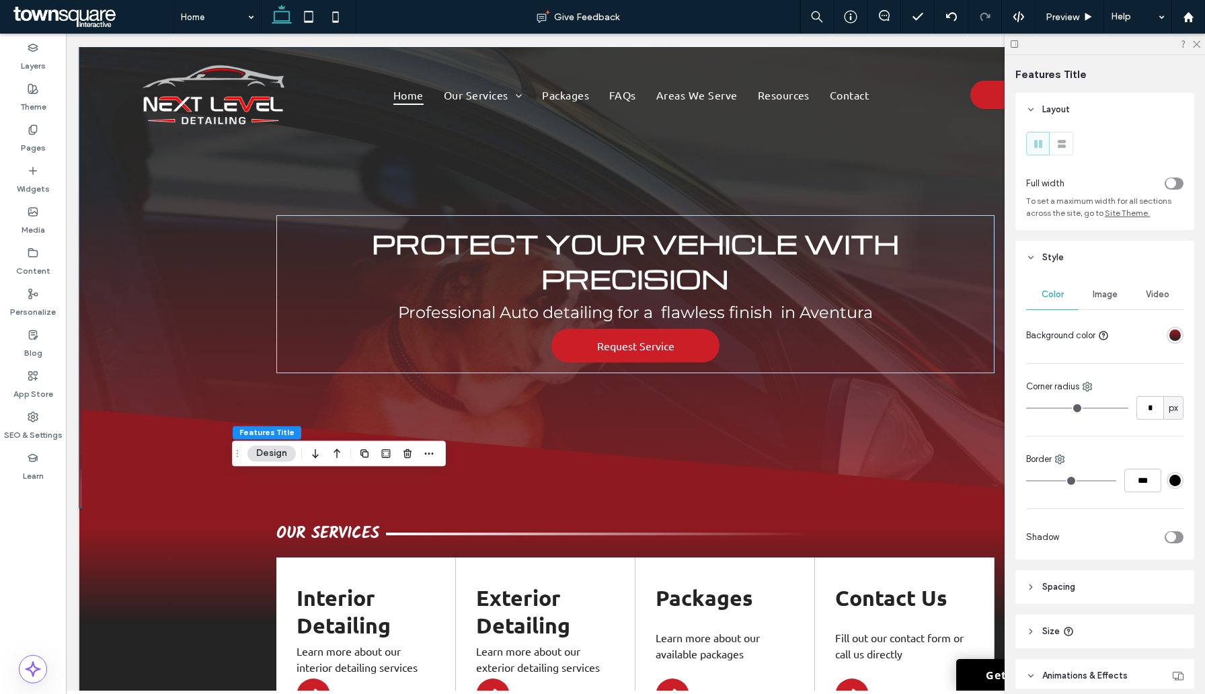
click at [1172, 335] on div "linear-gradient(180deg, rgba(141, 26, 32, 1) 17%, rgba(34, 34, 34, 1) 100%)" at bounding box center [1174, 334] width 11 height 11
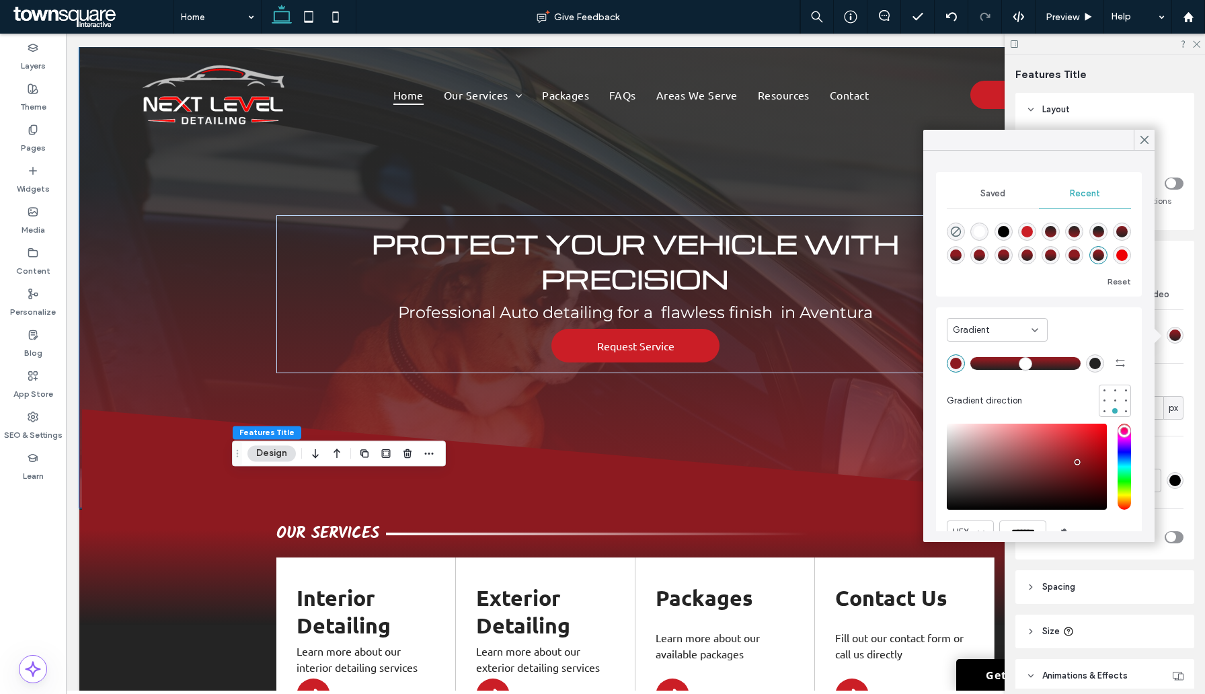
click at [957, 366] on div "rgba(141, 26, 32, 1)" at bounding box center [955, 363] width 11 height 11
click at [1126, 261] on div "rgba(238, 0, 4, 1)" at bounding box center [1122, 255] width 18 height 18
type input "*******"
click at [1061, 16] on span "Preview" at bounding box center [1062, 16] width 34 height 11
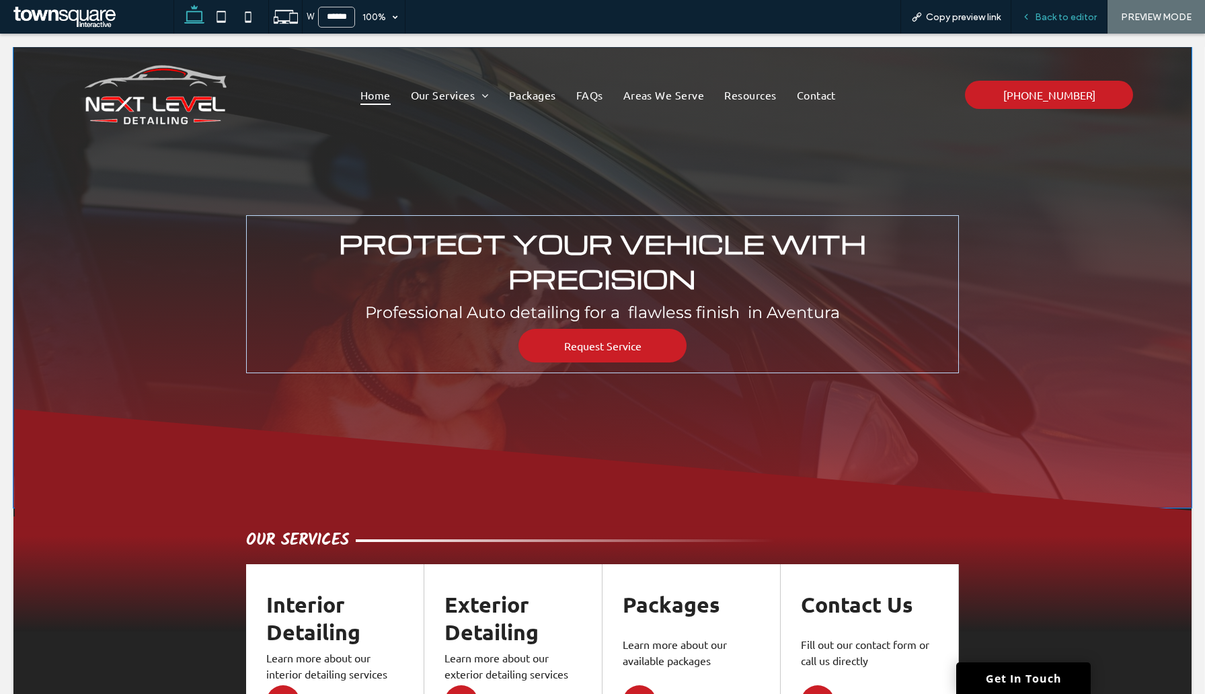
click at [1057, 15] on span "Back to editor" at bounding box center [1066, 16] width 62 height 11
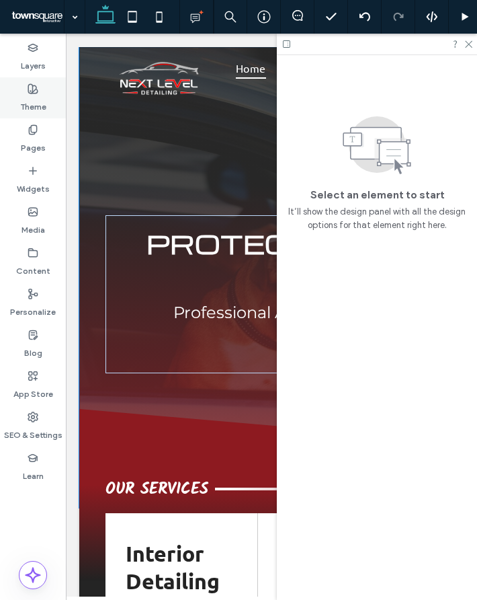
click at [31, 93] on icon at bounding box center [33, 88] width 11 height 11
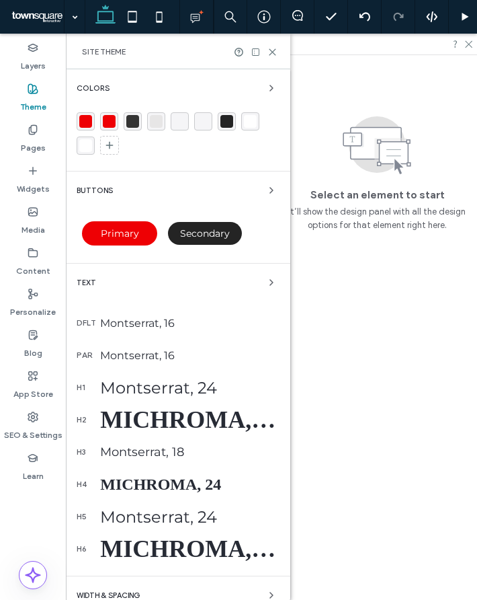
click at [91, 123] on div "rgba(238, 0, 4, 1)" at bounding box center [85, 121] width 13 height 13
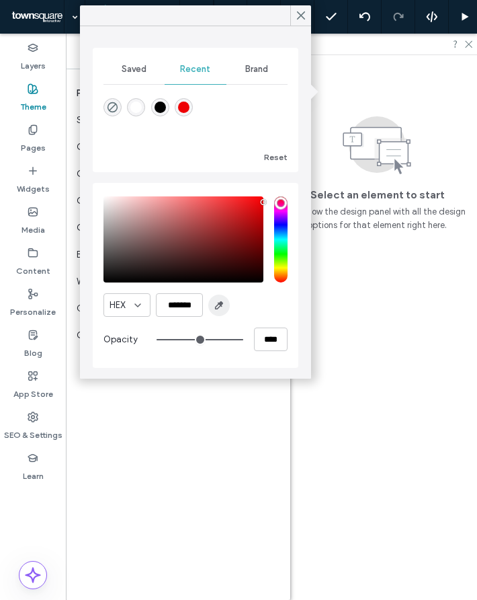
click at [218, 303] on use "button" at bounding box center [219, 305] width 7 height 7
type input "*******"
click at [217, 395] on div "Primary Secondary Color #3 Color #4 Color #5 Color #6 Black [PERSON_NAME] Page …" at bounding box center [178, 334] width 203 height 509
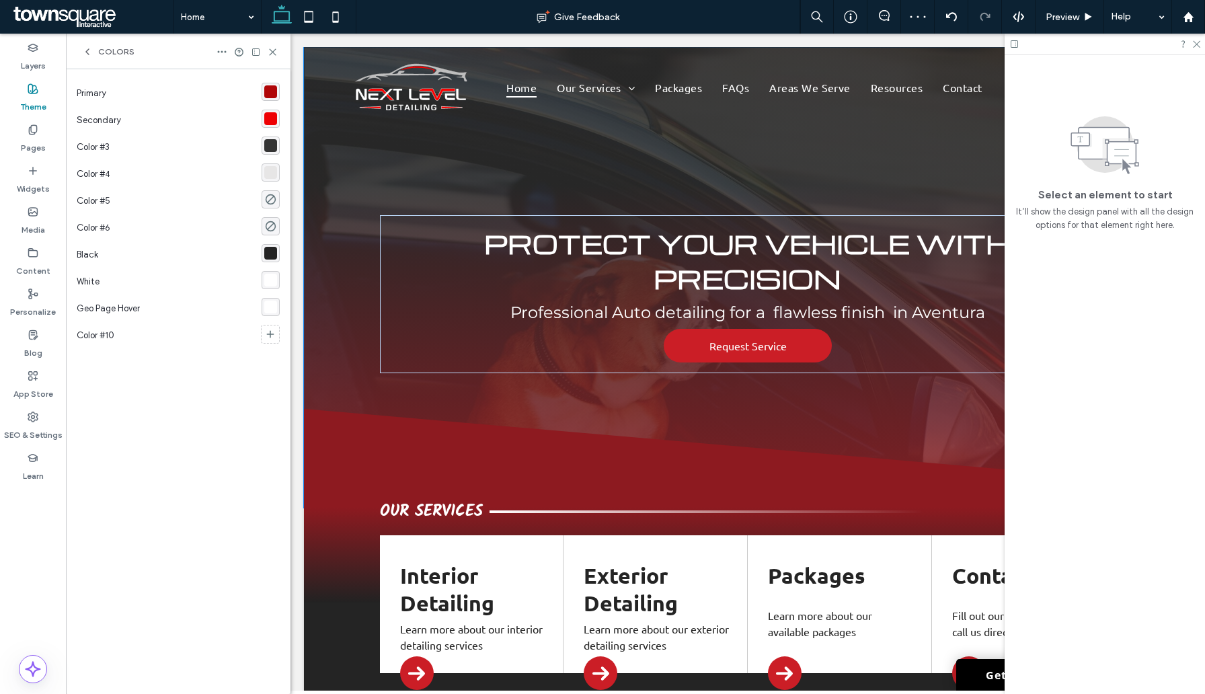
click at [268, 86] on div "rgba(176, 6, 8, 1)" at bounding box center [270, 91] width 13 height 13
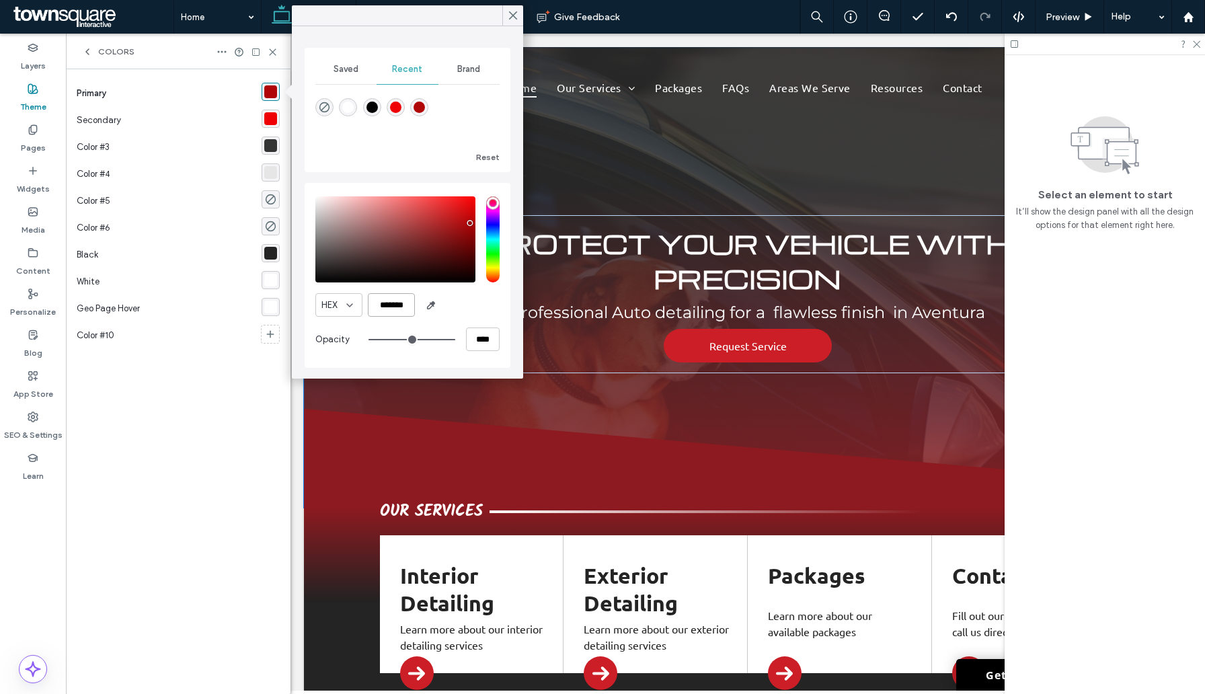
click at [384, 303] on input "*******" at bounding box center [391, 305] width 47 height 24
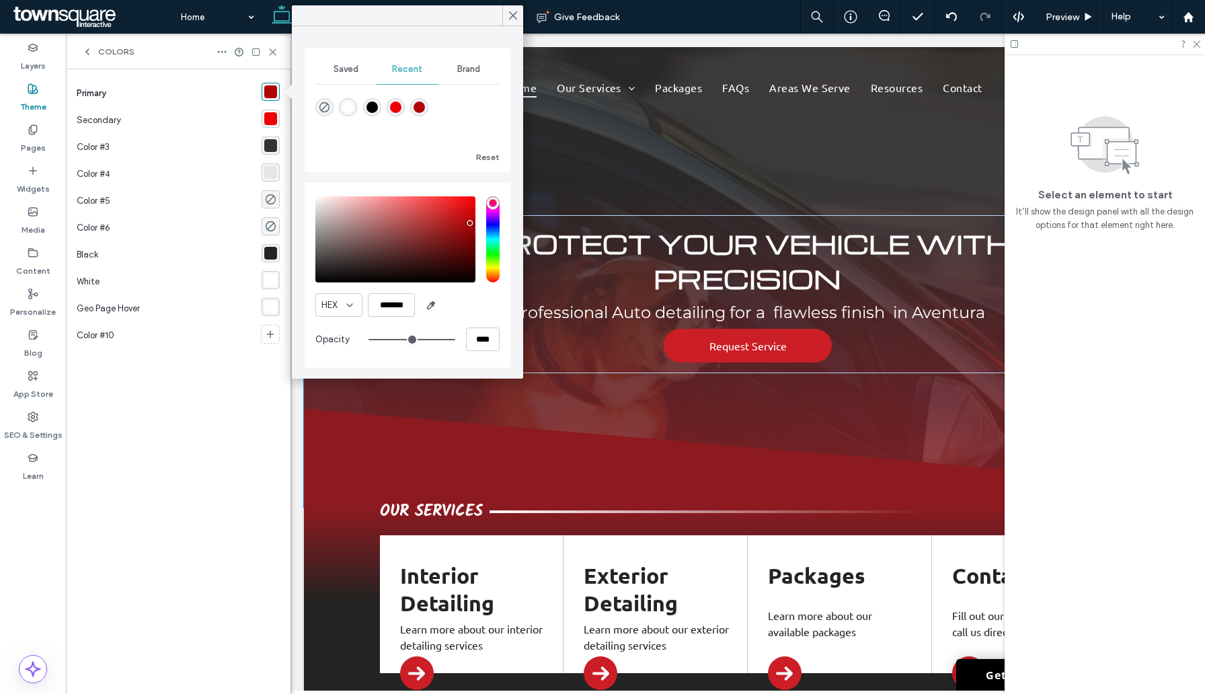
click at [266, 120] on div "rgba(238, 0, 4, 1)" at bounding box center [270, 118] width 13 height 13
click at [382, 305] on input "*******" at bounding box center [391, 305] width 47 height 24
paste input "color picker textbox"
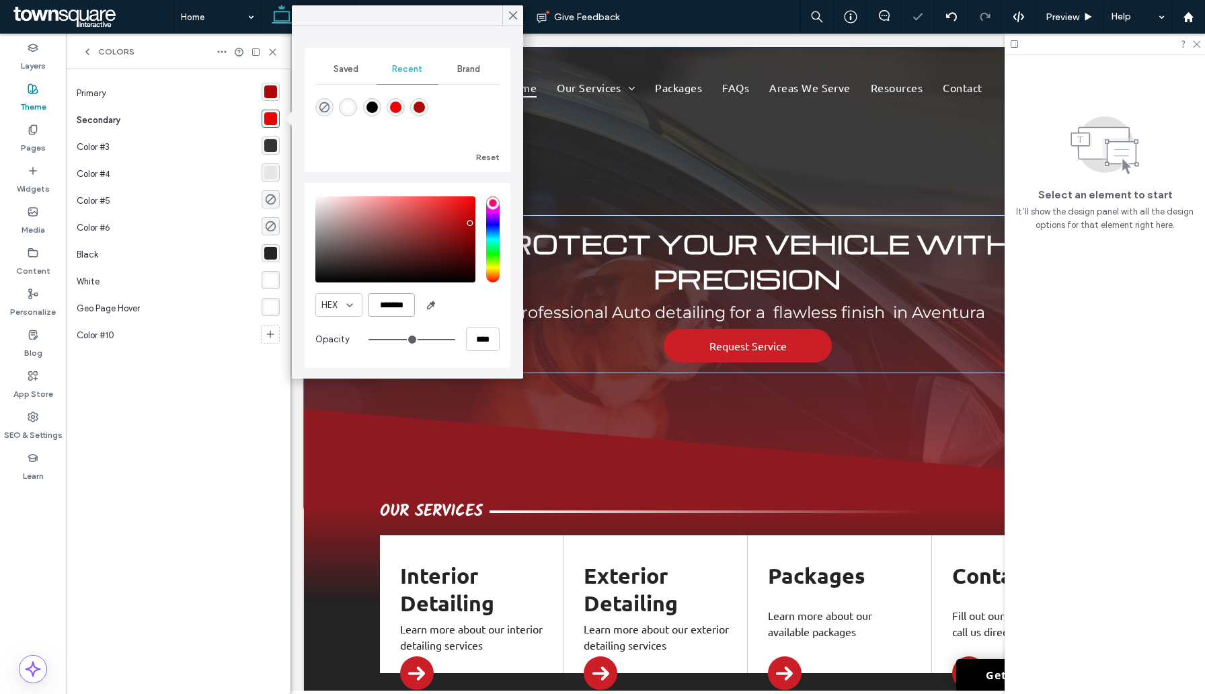
scroll to position [0, 1]
type input "*******"
click at [241, 510] on div "Primary Secondary Color #3 Color #4 Color #5 Color #6 Black [PERSON_NAME] Page …" at bounding box center [178, 381] width 203 height 603
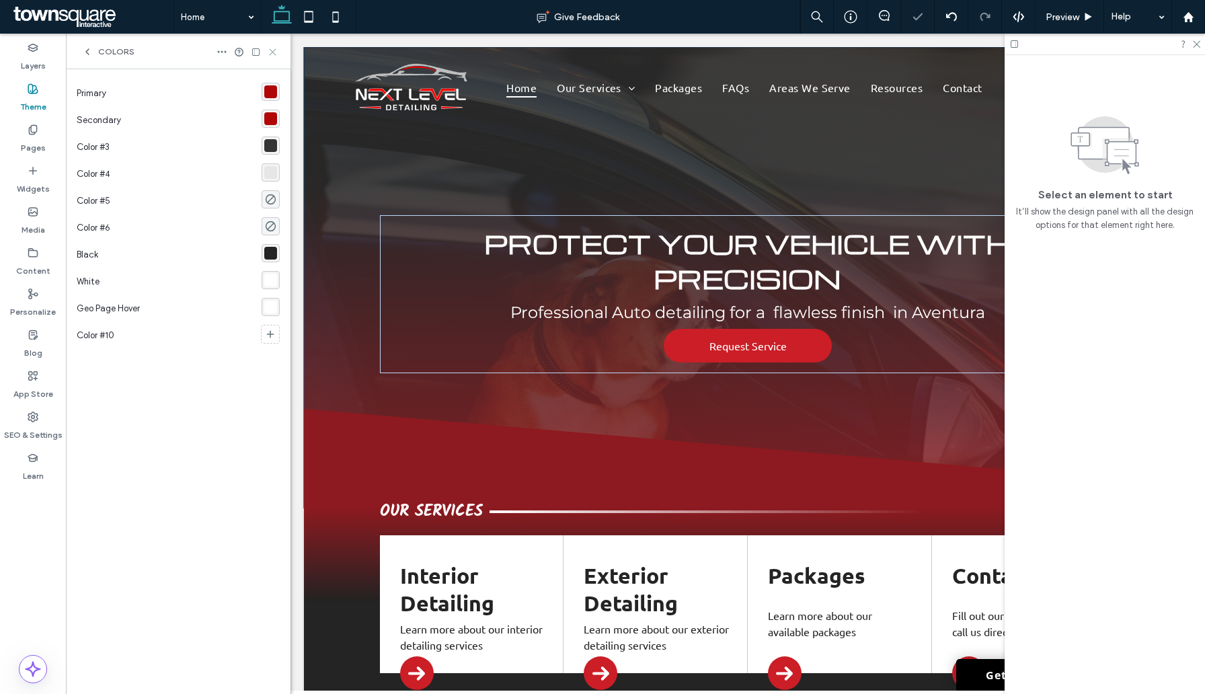
click at [272, 50] on use at bounding box center [273, 52] width 6 height 6
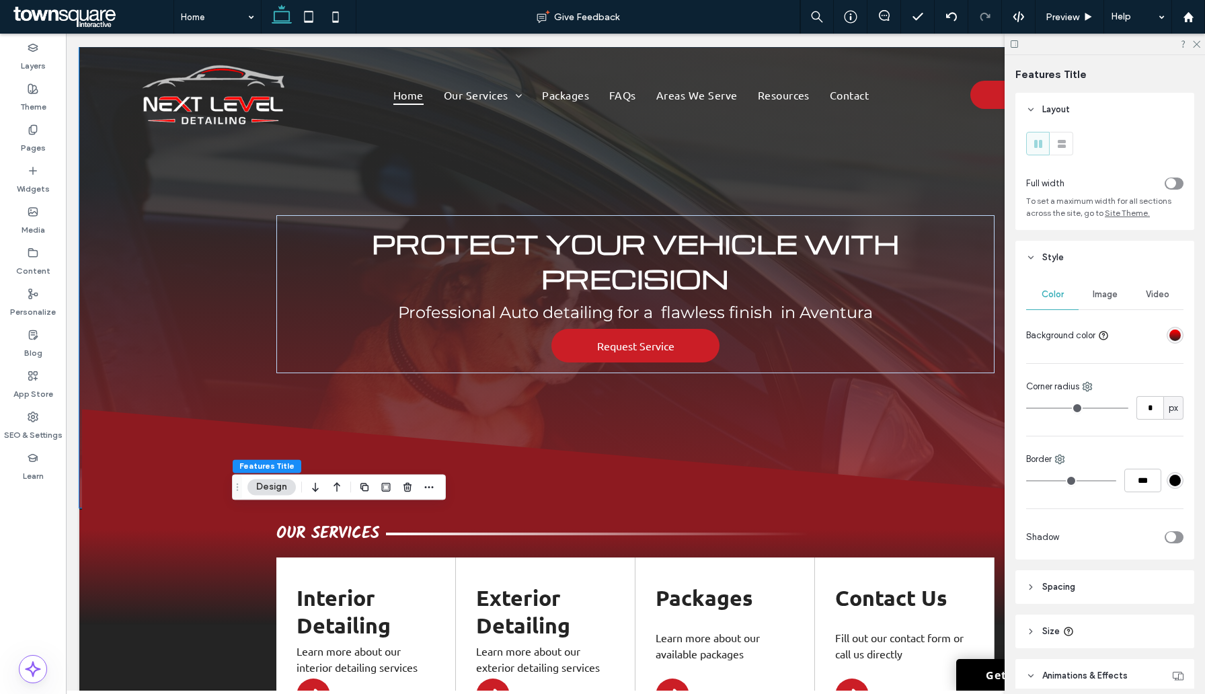
click at [1174, 331] on div "linear-gradient(180deg, rgba(238, 0, 4, 1) 17%, rgba(34, 34, 34, 1) 100%)" at bounding box center [1174, 334] width 11 height 11
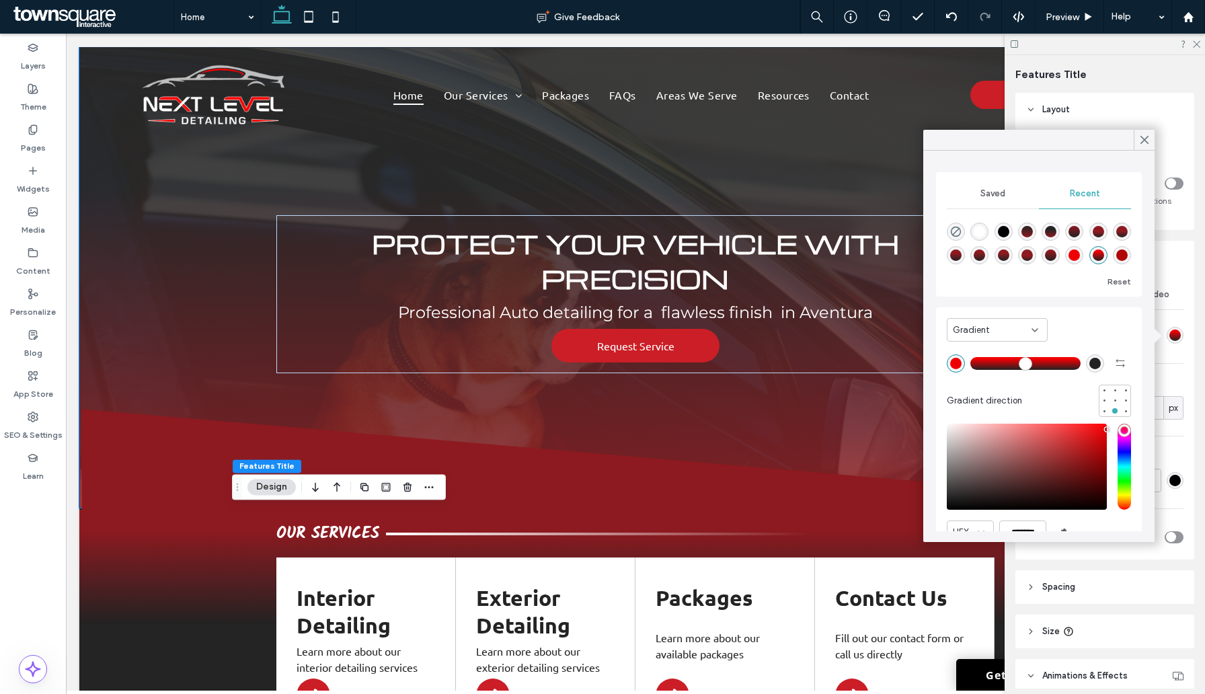
click at [1120, 251] on div "rgba(176, 6, 8, 1)" at bounding box center [1121, 254] width 11 height 11
type input "*******"
click at [1139, 134] on icon at bounding box center [1144, 140] width 12 height 12
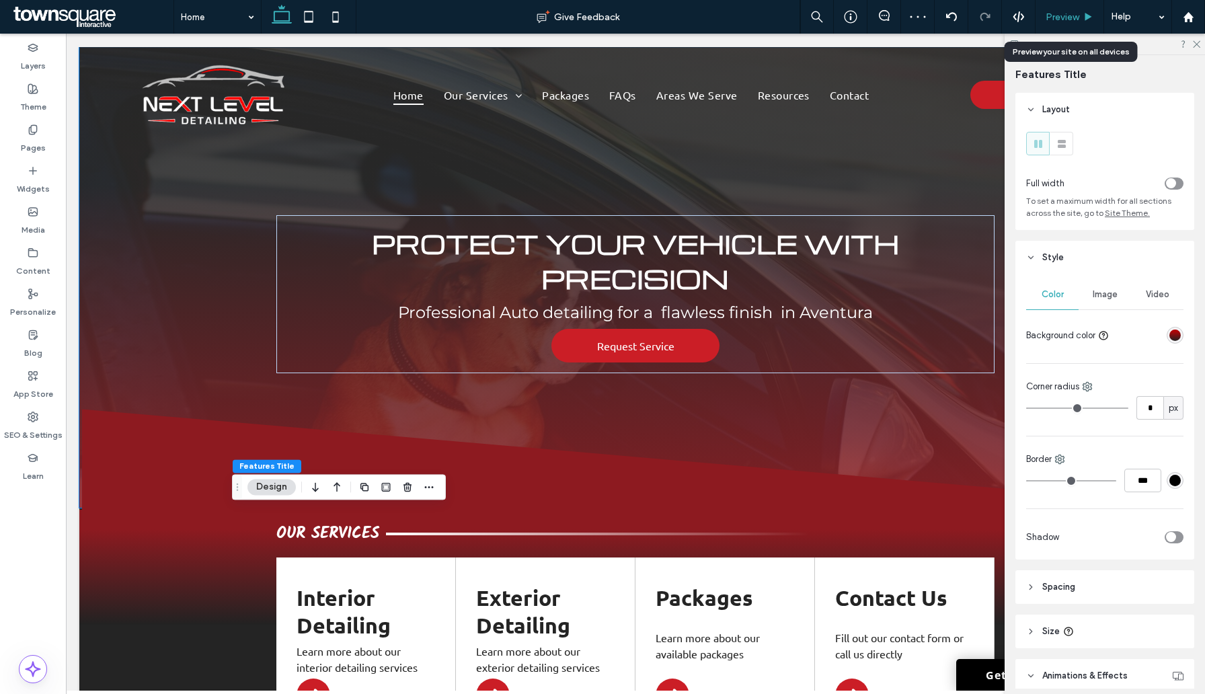
click at [1048, 17] on span "Preview" at bounding box center [1062, 16] width 34 height 11
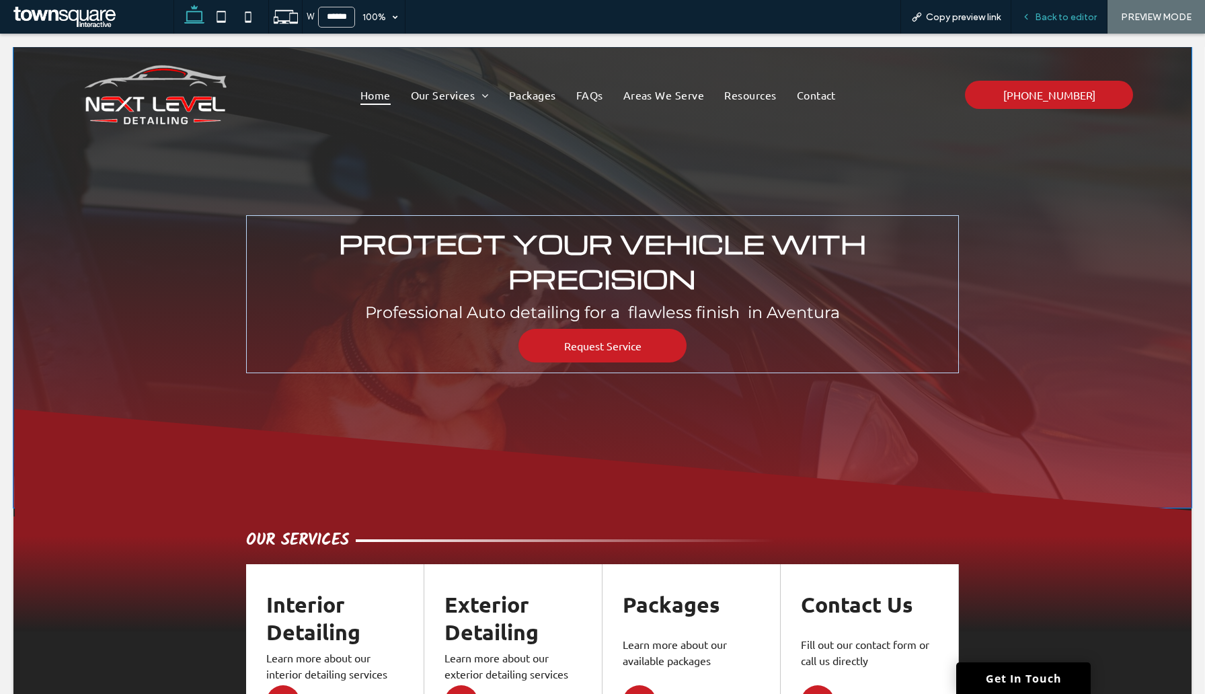
click at [1042, 9] on div "Back to editor" at bounding box center [1059, 17] width 96 height 34
click at [1049, 15] on span "Back to editor" at bounding box center [1066, 16] width 62 height 11
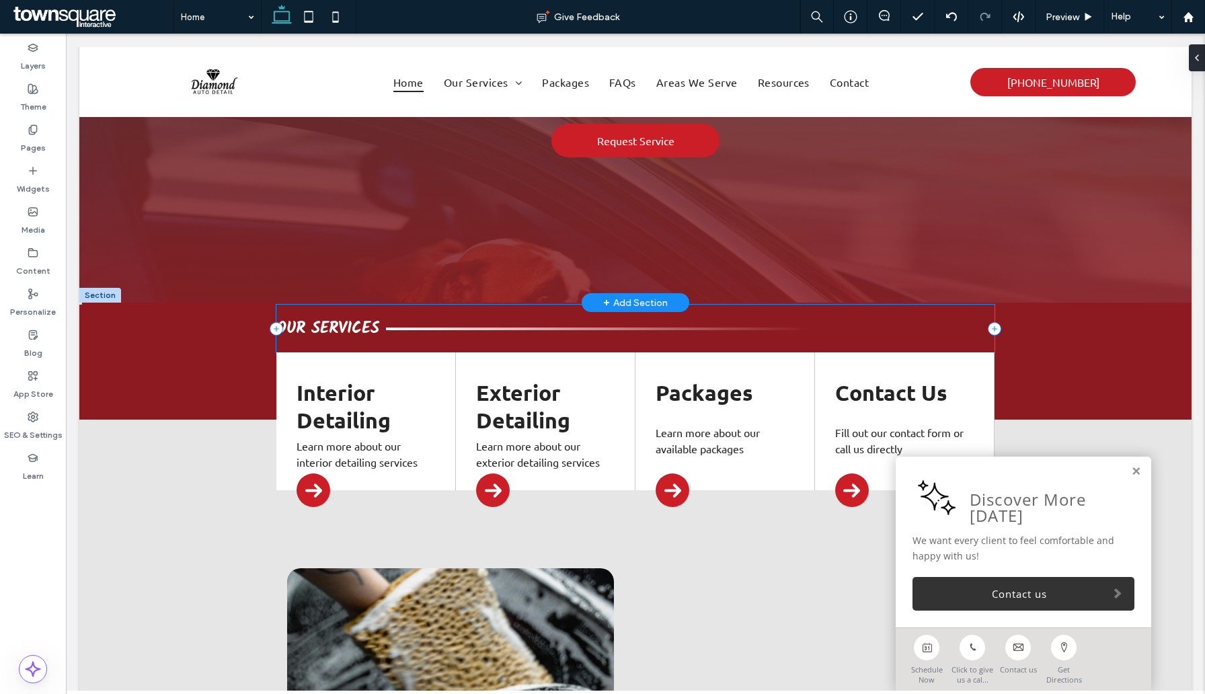
scroll to position [265, 0]
